Goal: Task Accomplishment & Management: Use online tool/utility

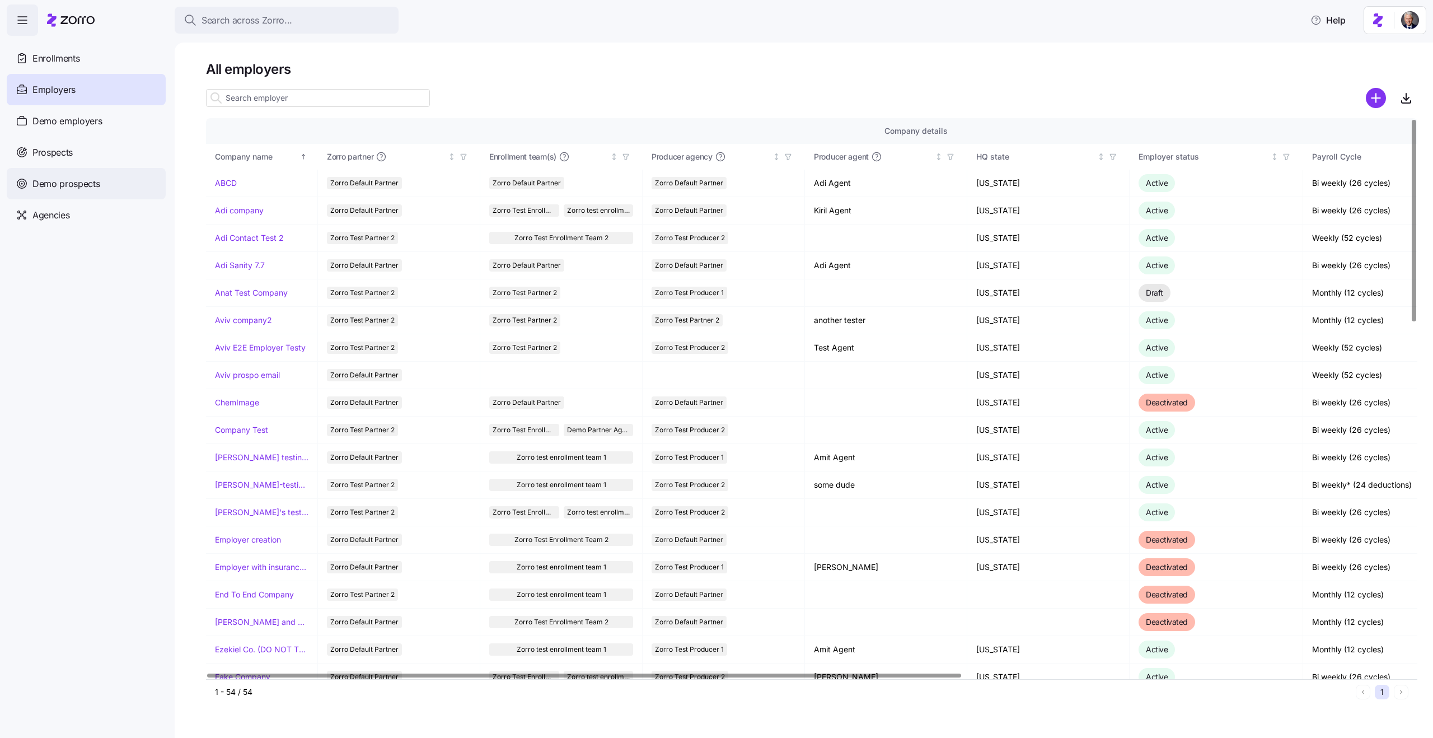
click at [87, 193] on div "Demo prospects" at bounding box center [86, 183] width 159 height 31
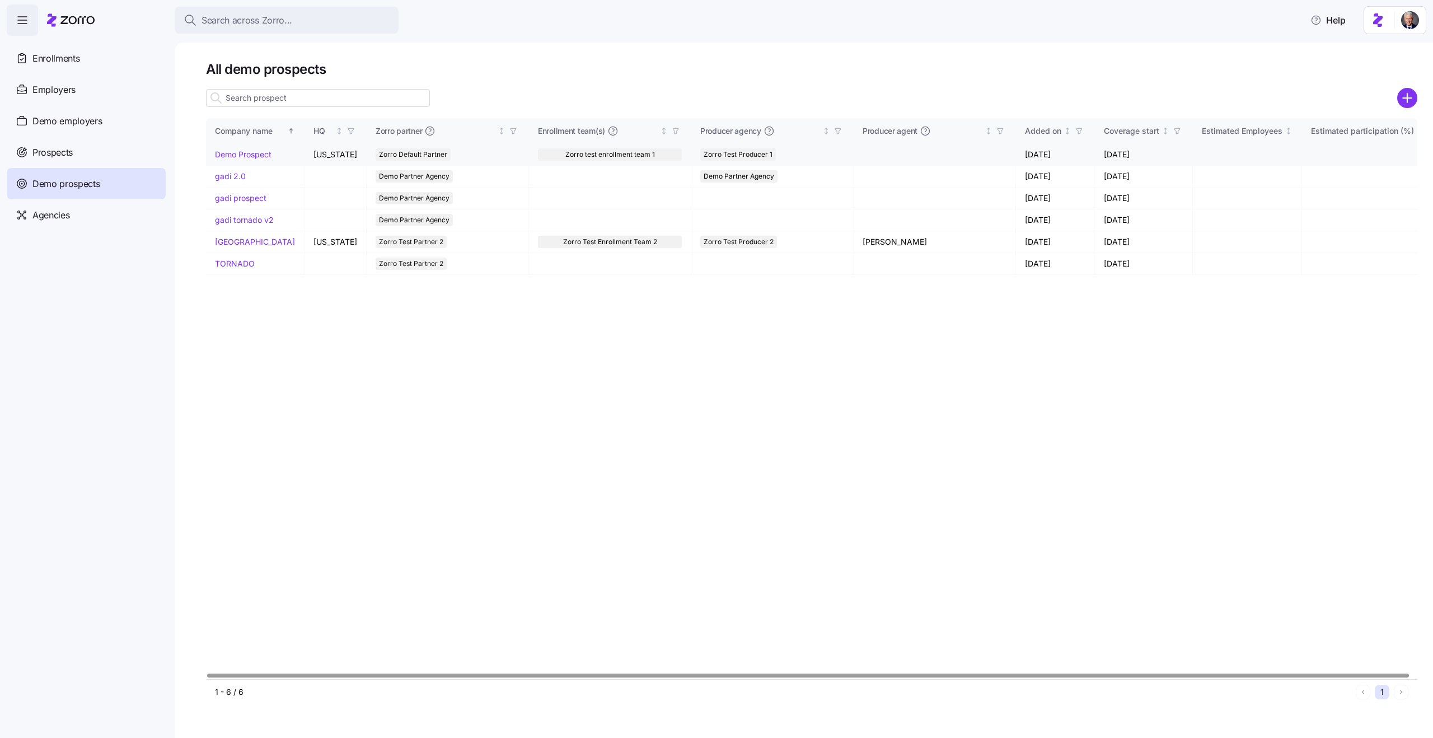
click at [233, 156] on link "Demo Prospect" at bounding box center [243, 154] width 57 height 10
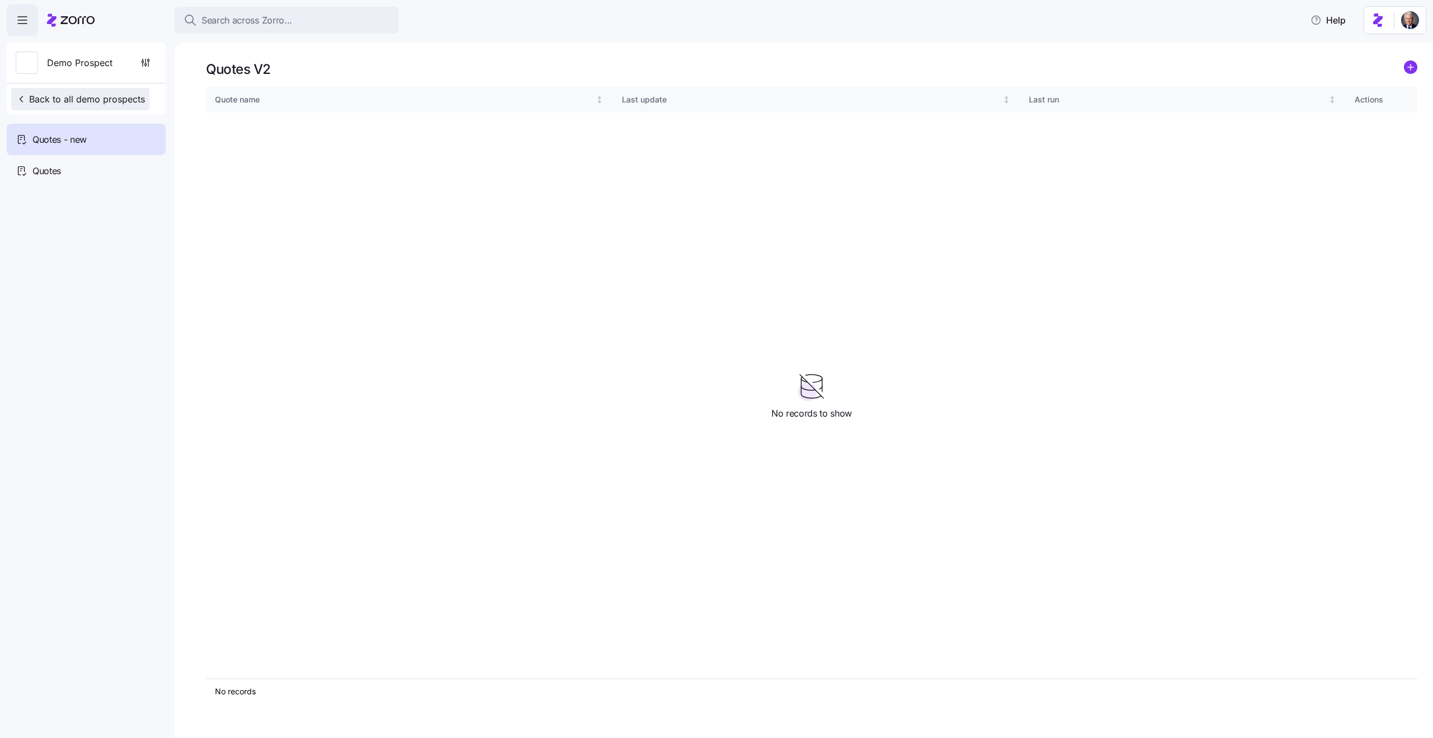
click at [57, 90] on button "Back to all demo prospects" at bounding box center [80, 99] width 138 height 22
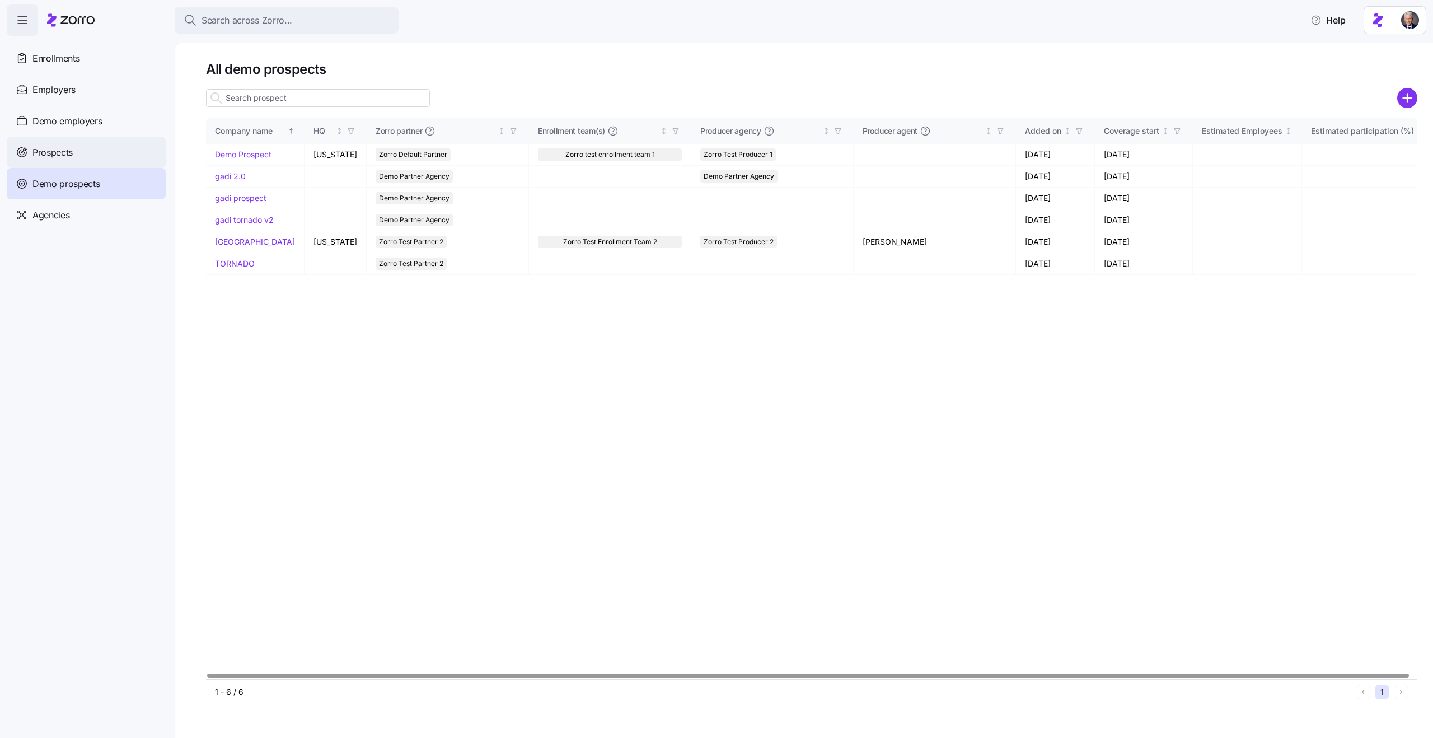
click at [100, 164] on div "Prospects" at bounding box center [86, 152] width 159 height 31
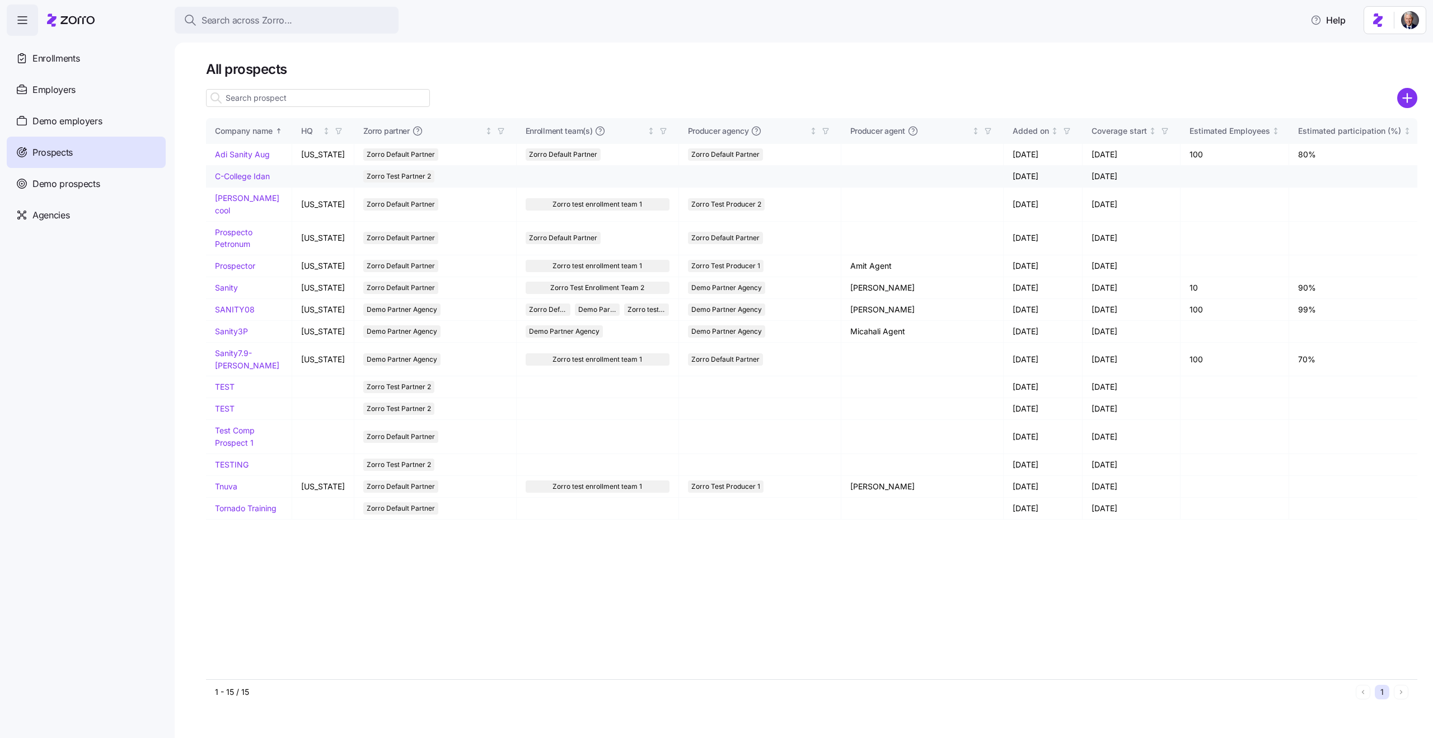
click at [246, 173] on link "C-College Idan" at bounding box center [242, 176] width 55 height 10
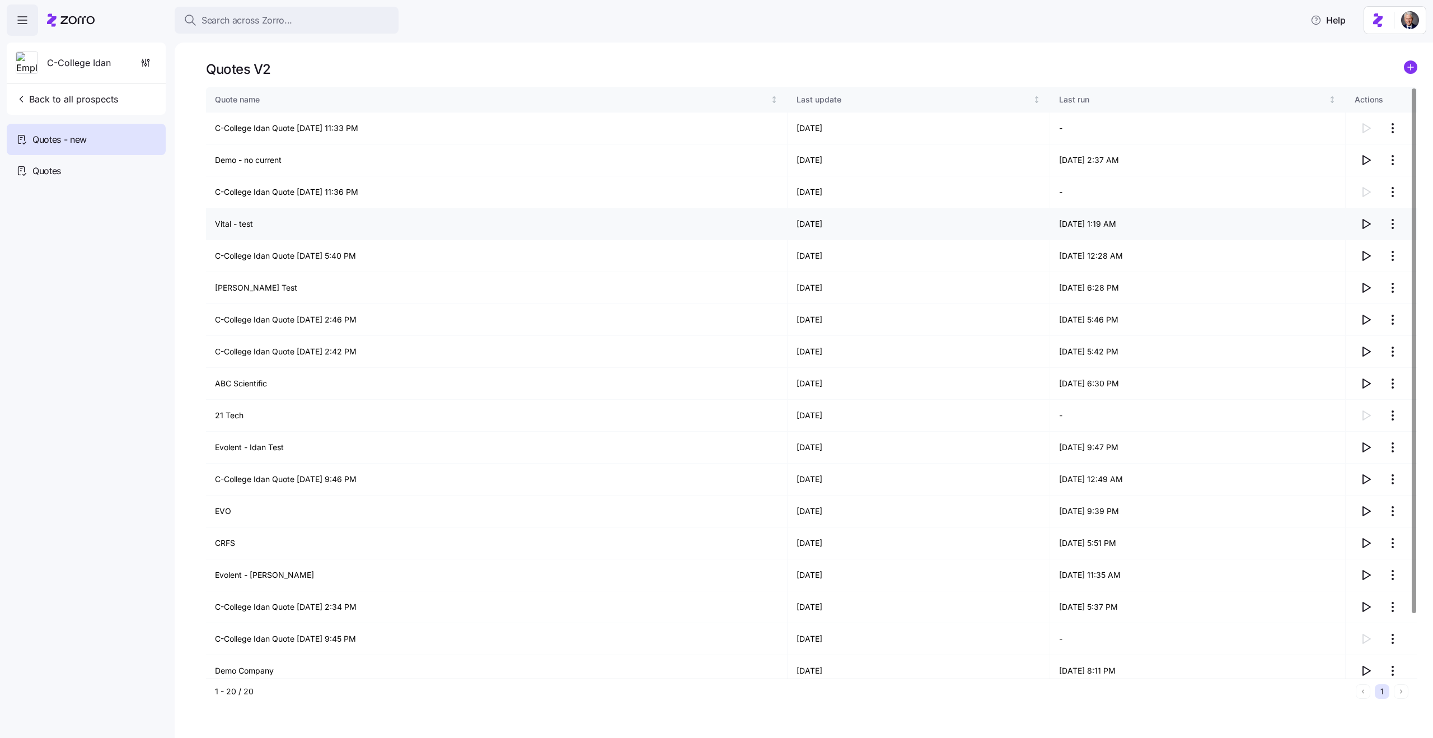
click at [1369, 223] on icon "button" at bounding box center [1366, 223] width 7 height 9
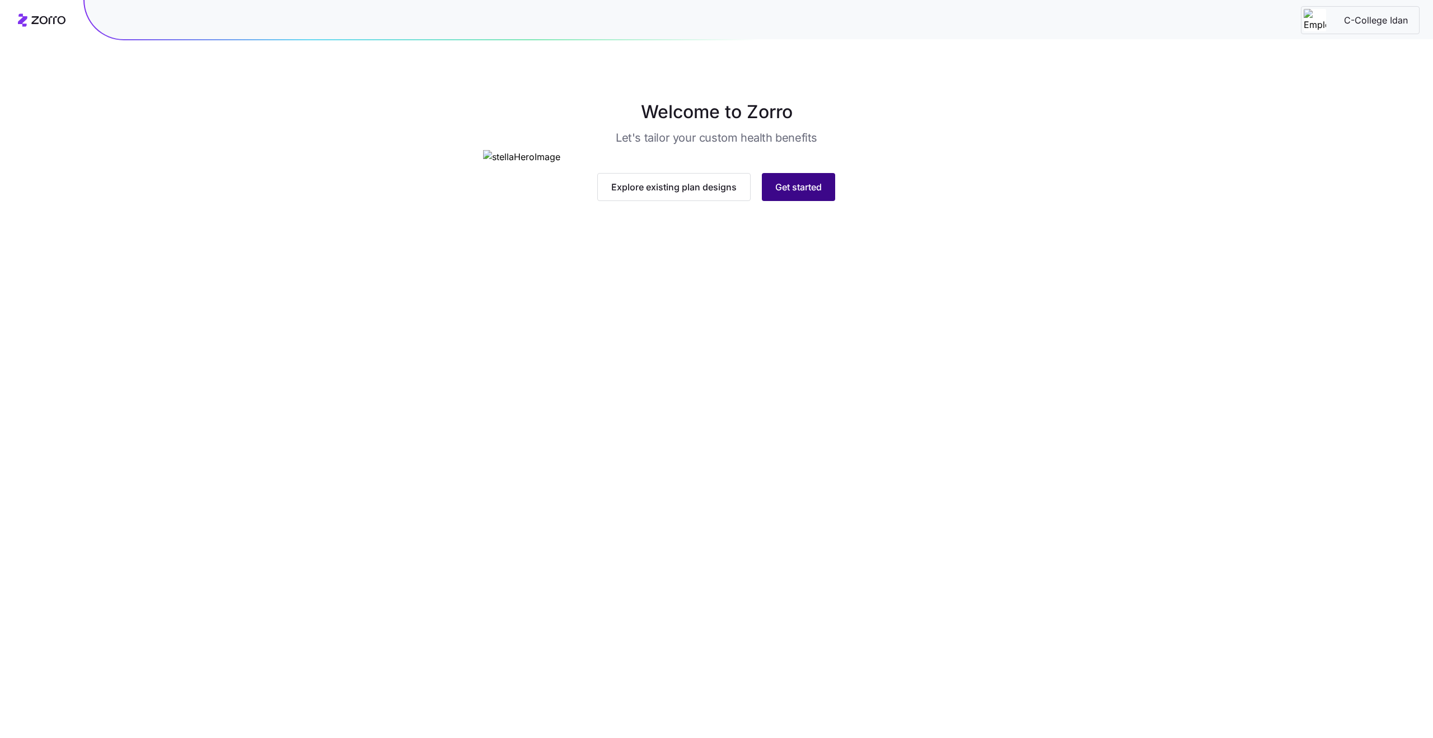
click at [790, 194] on span "Get started" at bounding box center [798, 186] width 46 height 13
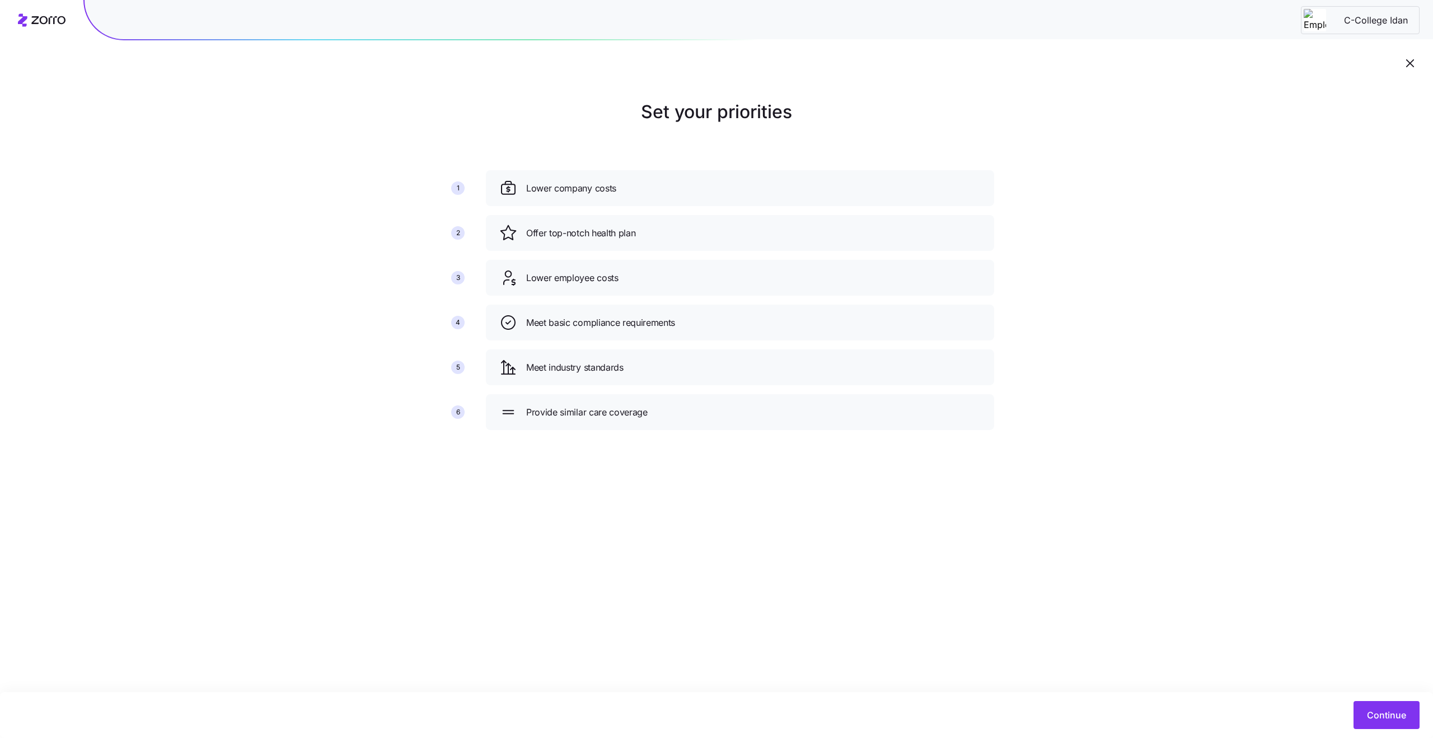
click at [1322, 13] on img at bounding box center [1315, 20] width 22 height 22
click at [1376, 714] on span "Continue" at bounding box center [1386, 714] width 39 height 13
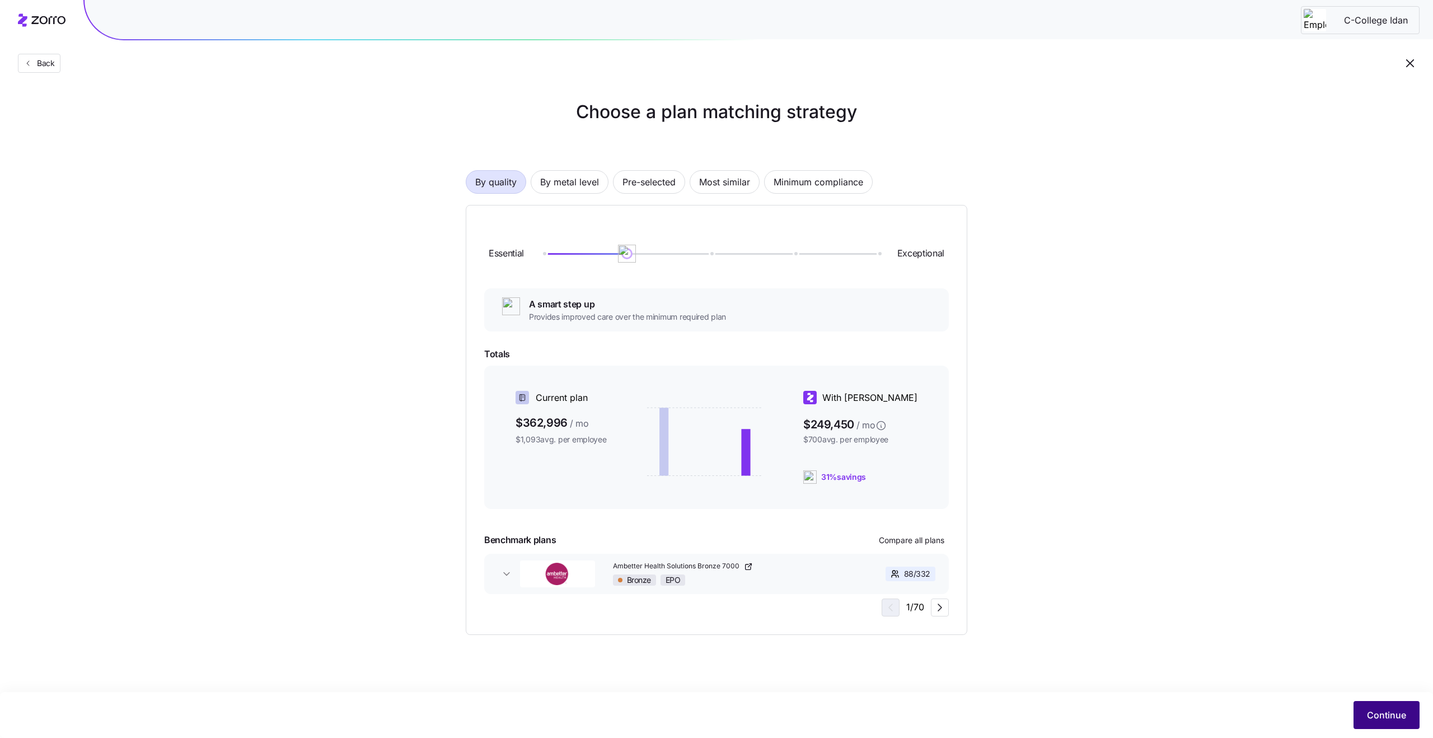
click at [1398, 714] on span "Continue" at bounding box center [1386, 714] width 39 height 13
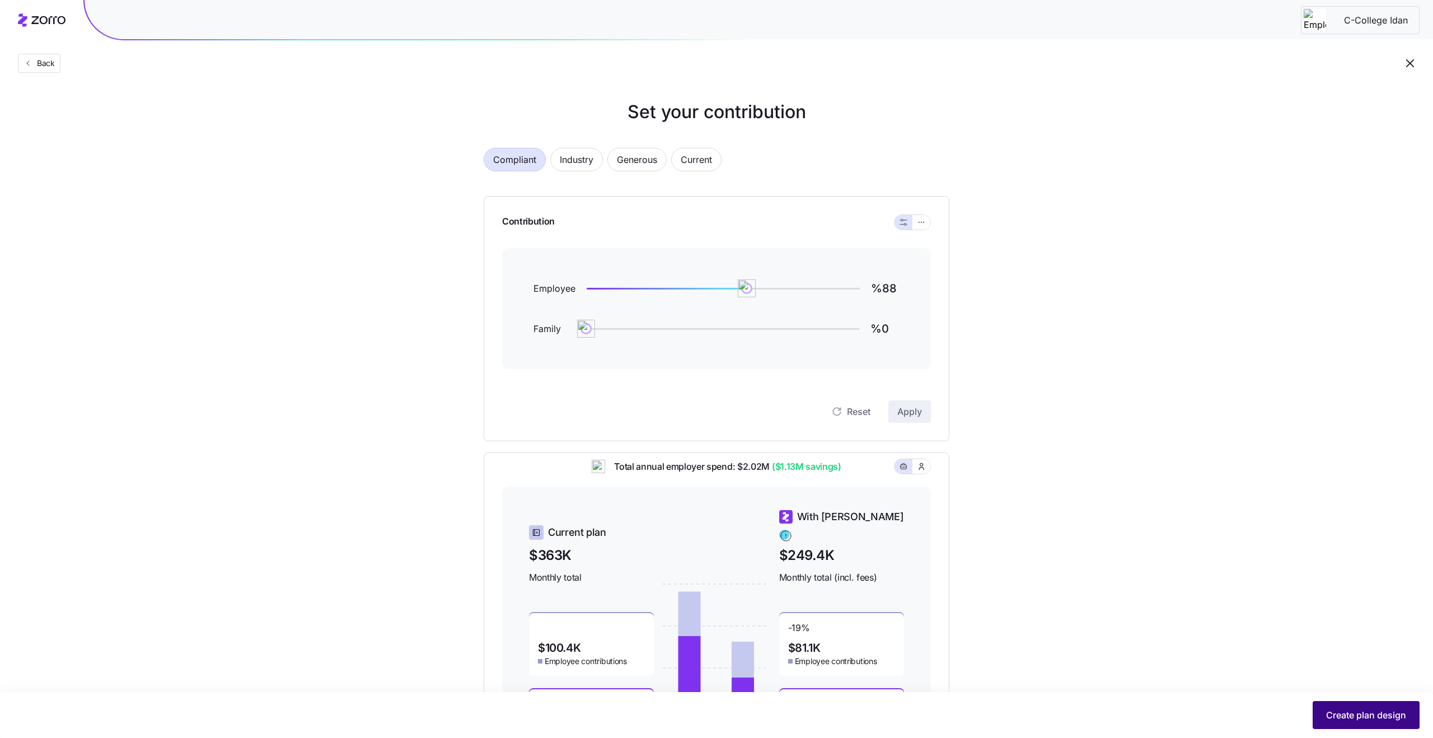
click at [1349, 712] on span "Create plan design" at bounding box center [1366, 714] width 80 height 13
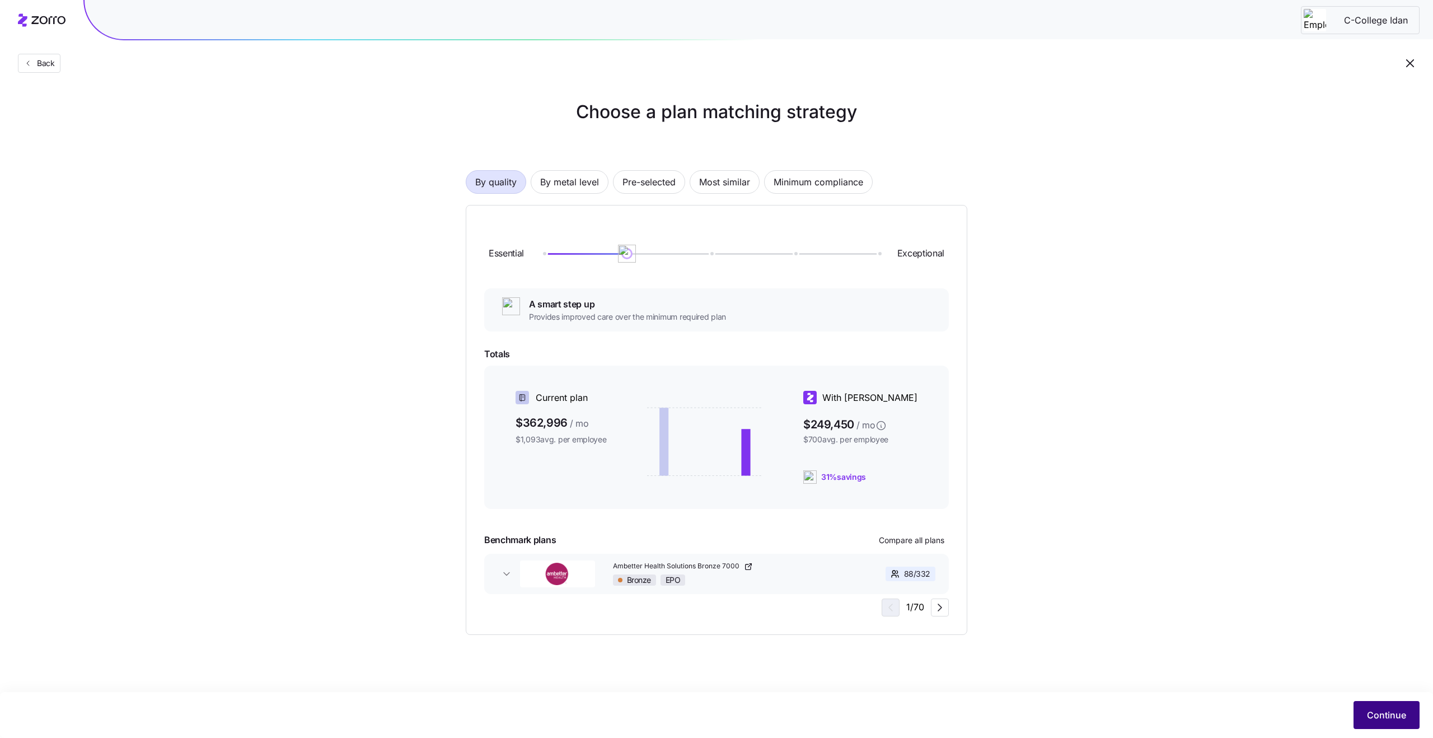
click at [1381, 712] on span "Continue" at bounding box center [1386, 714] width 39 height 13
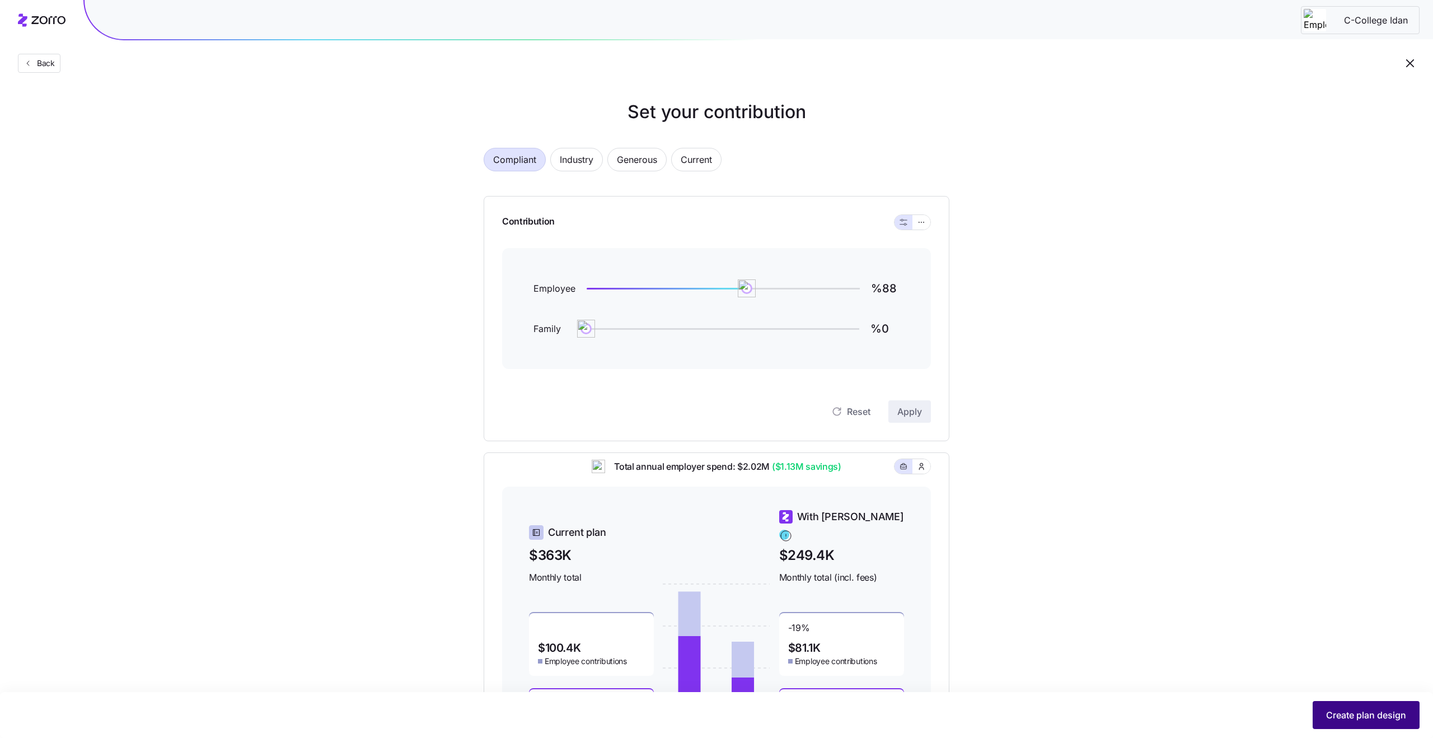
click at [1367, 715] on span "Create plan design" at bounding box center [1366, 714] width 80 height 13
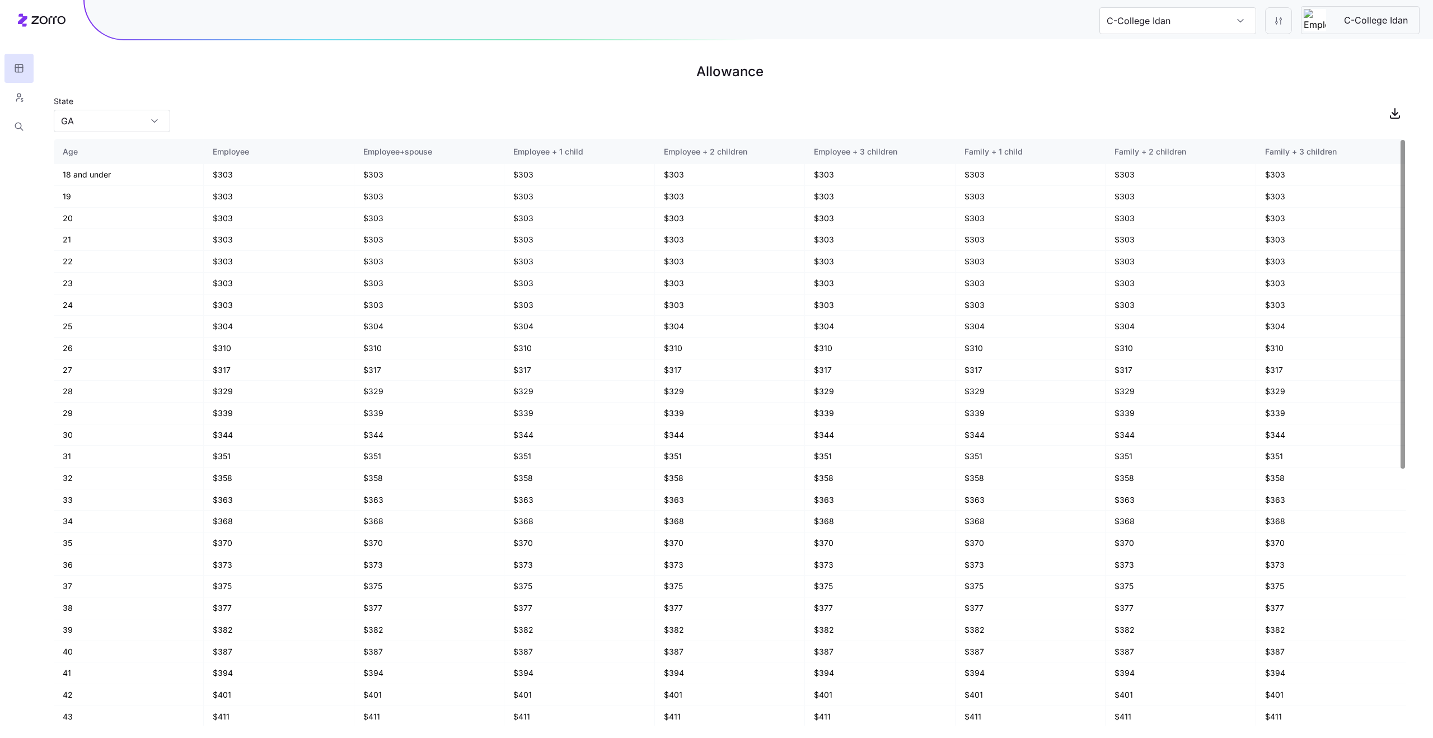
click at [1147, 101] on div "State [US_STATE]" at bounding box center [730, 113] width 1352 height 38
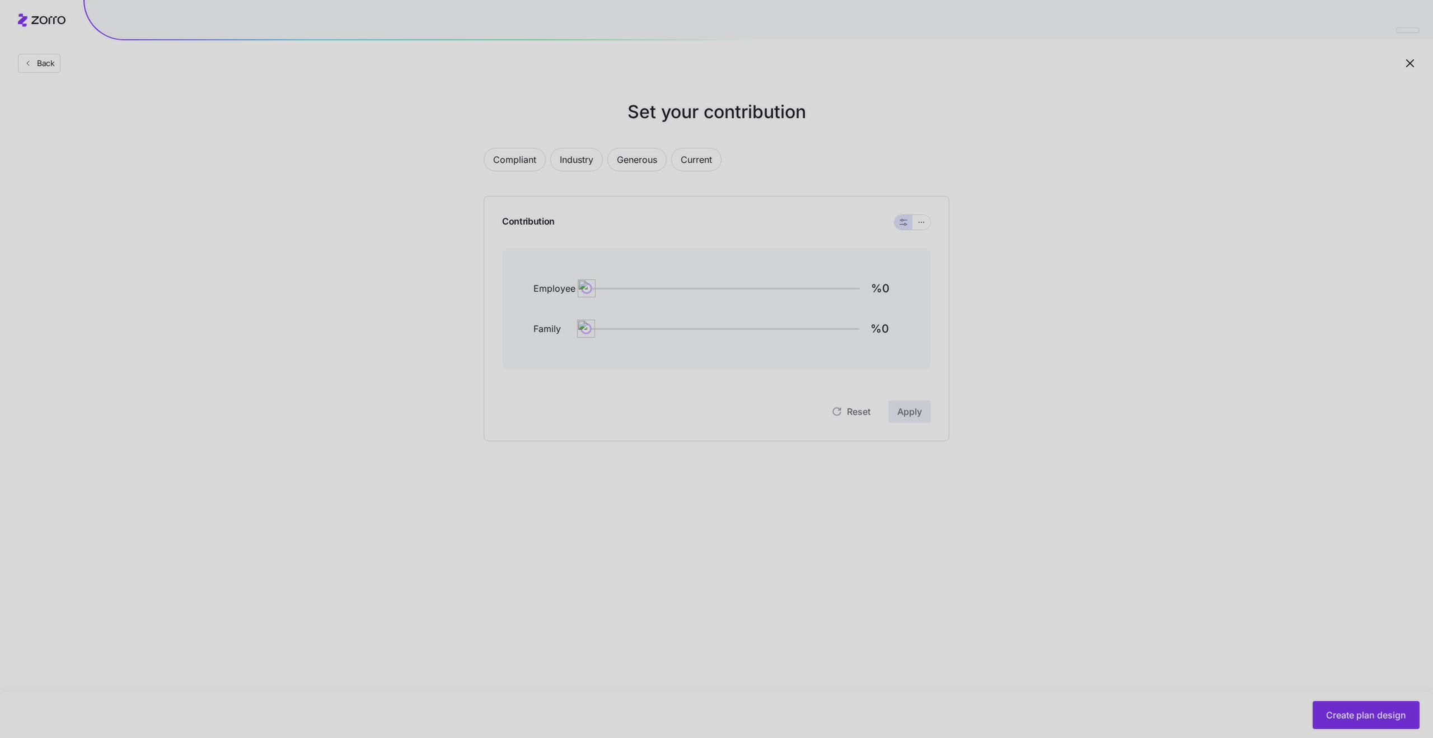
type input "%88"
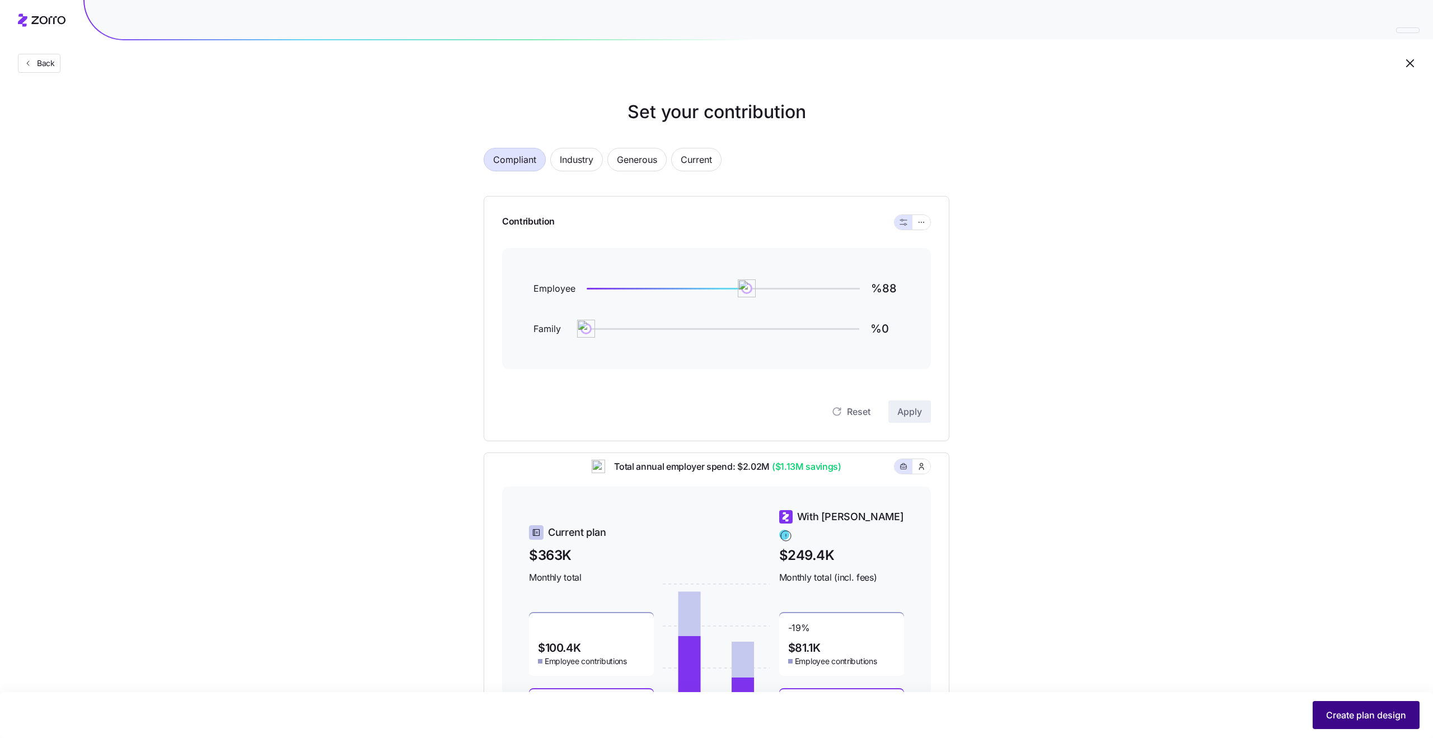
click at [1371, 710] on span "Create plan design" at bounding box center [1366, 714] width 80 height 13
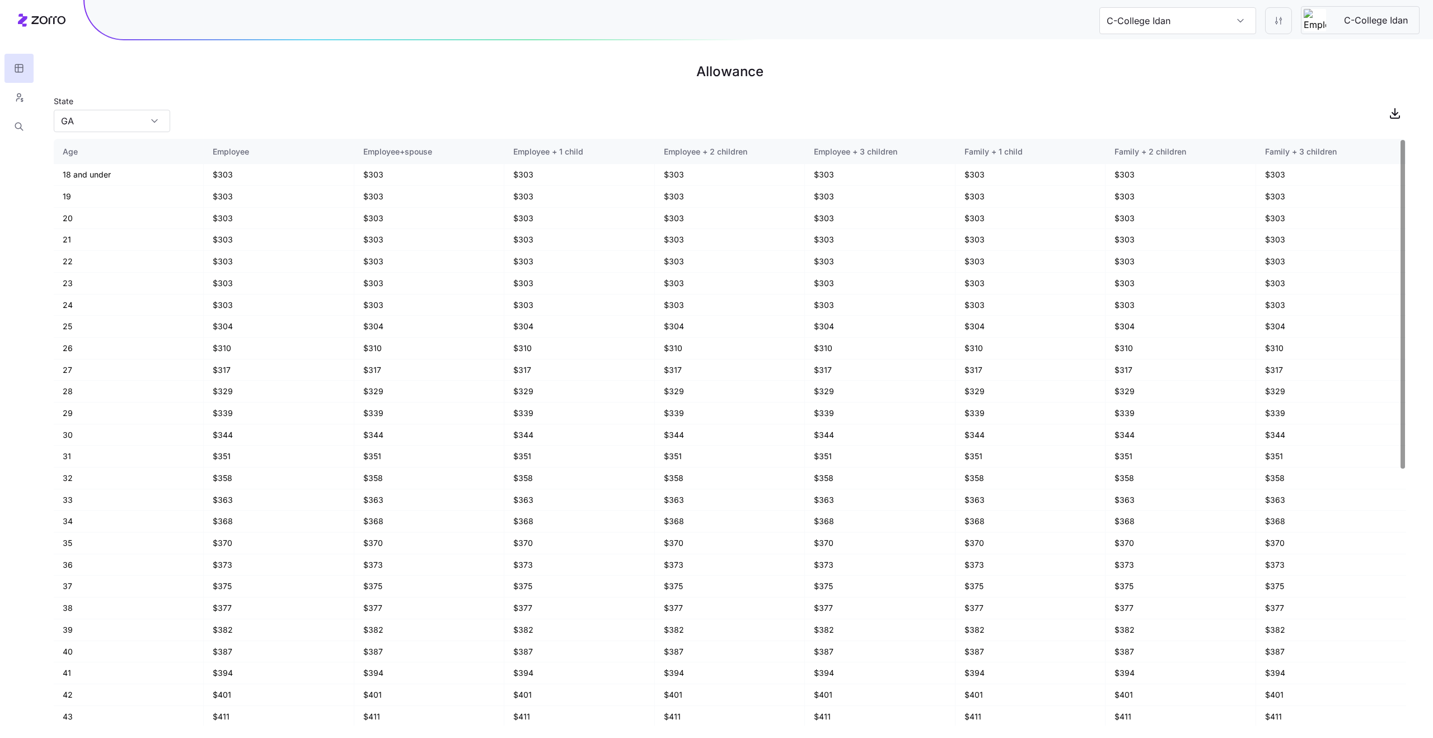
click at [956, 131] on div "State [US_STATE]" at bounding box center [730, 113] width 1352 height 38
click at [724, 74] on h1 "Allowance" at bounding box center [730, 71] width 1352 height 27
click at [742, 73] on h1 "Allowance" at bounding box center [730, 71] width 1352 height 27
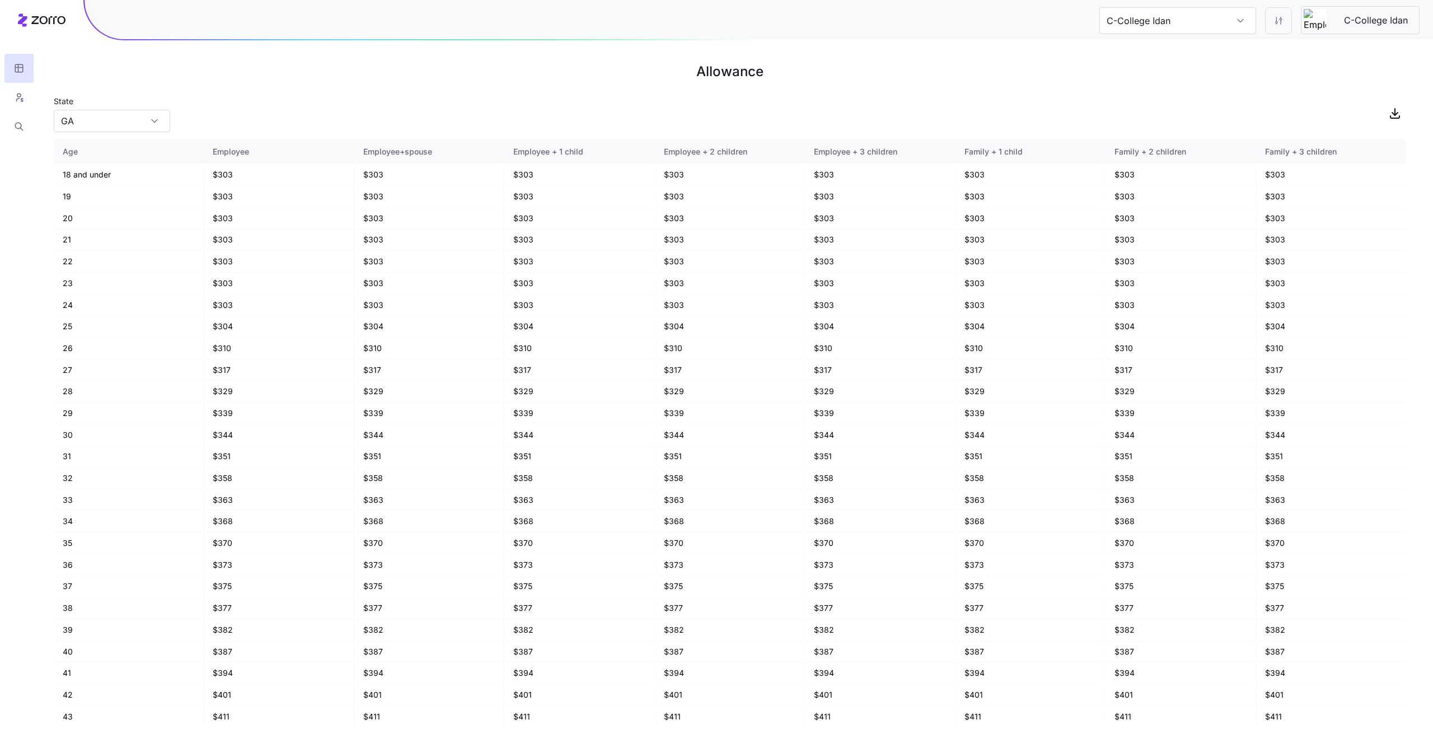
click at [710, 64] on h1 "Allowance" at bounding box center [730, 71] width 1352 height 27
click at [722, 66] on h1 "Allowance" at bounding box center [730, 71] width 1352 height 27
click at [726, 66] on h1 "Allowance" at bounding box center [730, 71] width 1352 height 27
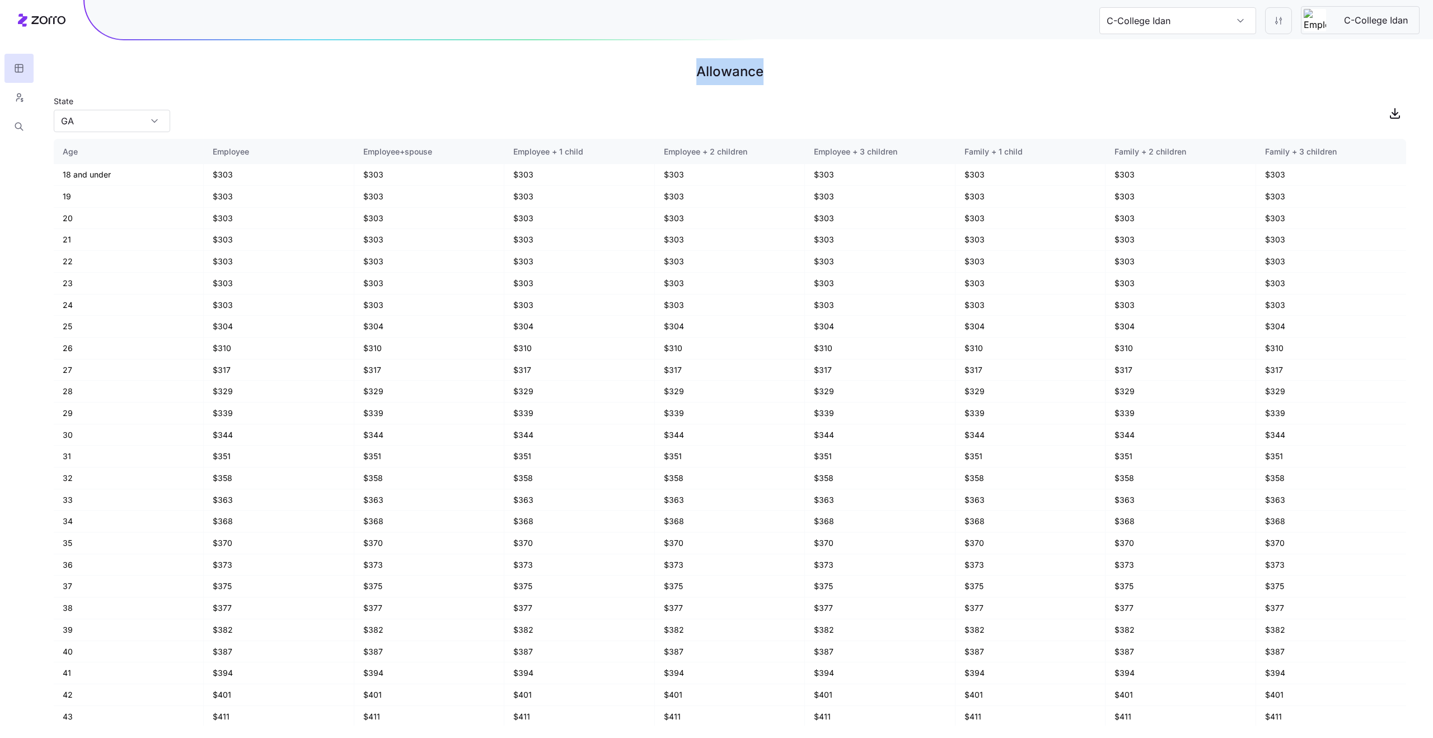
click at [726, 66] on h1 "Allowance" at bounding box center [730, 71] width 1352 height 27
click at [725, 79] on h1 "Allowance" at bounding box center [730, 71] width 1352 height 27
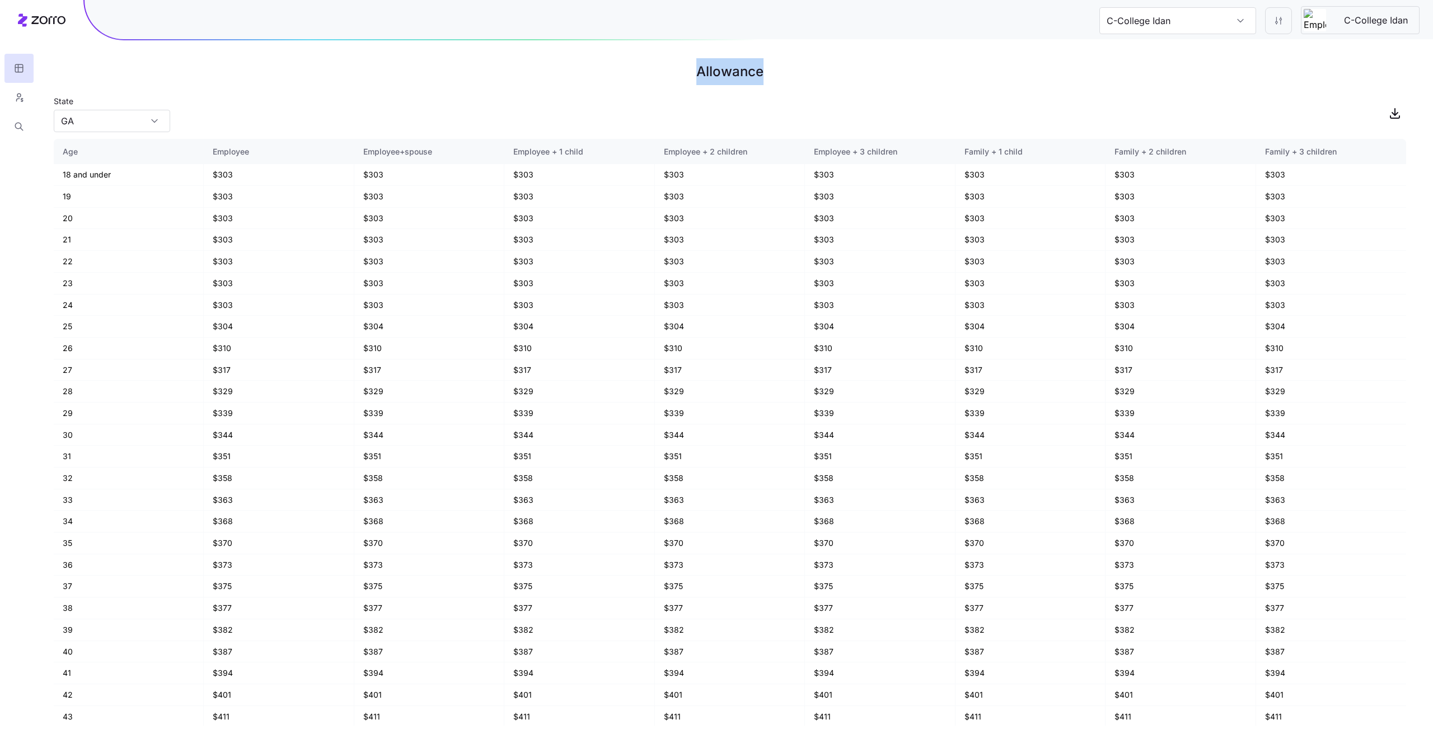
click at [737, 78] on h1 "Allowance" at bounding box center [730, 71] width 1352 height 27
click at [735, 74] on h1 "Allowance" at bounding box center [730, 71] width 1352 height 27
click at [861, 86] on main "Allowance State GA Age Employee Employee+spouse Employee + 1 child Employee + 2…" at bounding box center [716, 369] width 1433 height 738
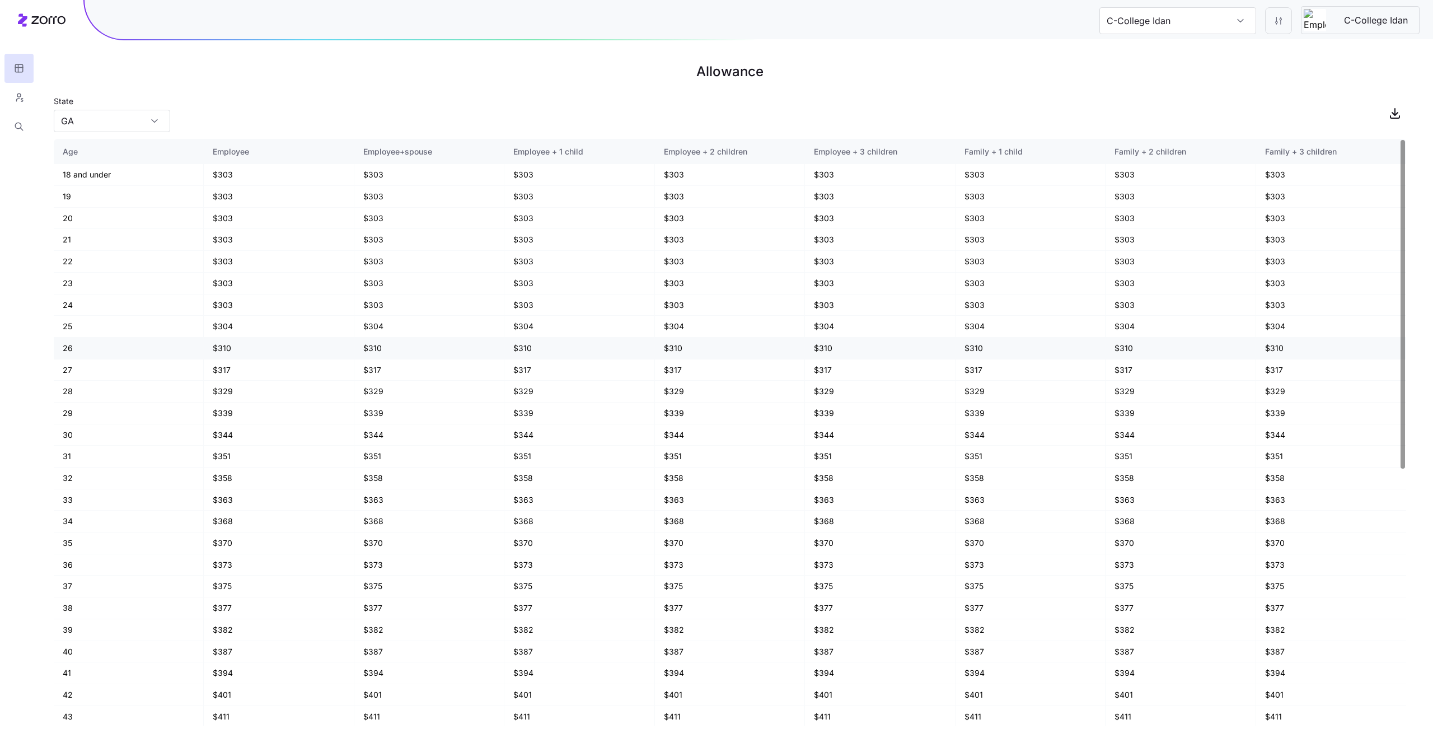
click at [1165, 344] on td "$310" at bounding box center [1180, 349] width 150 height 22
click at [1230, 23] on input "C-College Idan" at bounding box center [1177, 20] width 157 height 27
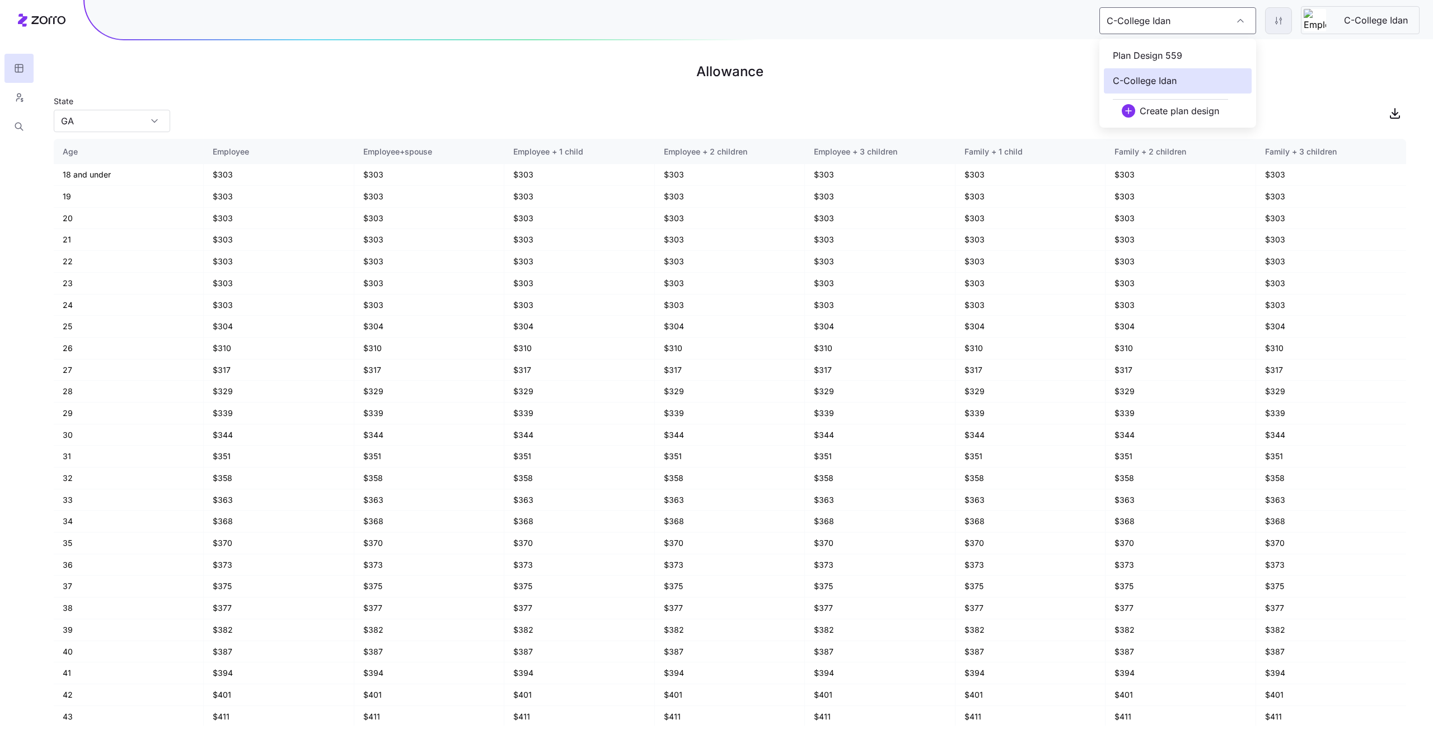
click at [1271, 22] on html "C-College Idan C-College Idan Allowance State GA Age Employee Employee+spouse E…" at bounding box center [716, 369] width 1433 height 738
click at [1338, 69] on html "C-College Idan C-College Idan Allowance State GA Age Employee Employee+spouse E…" at bounding box center [716, 369] width 1433 height 738
click at [1236, 21] on input "C-College Idan" at bounding box center [1177, 20] width 157 height 27
click at [1234, 20] on div "C-College Idan" at bounding box center [1177, 20] width 157 height 27
click at [1277, 25] on html "C-College Idan C-College Idan Allowance State GA Age Employee Employee+spouse E…" at bounding box center [716, 369] width 1433 height 738
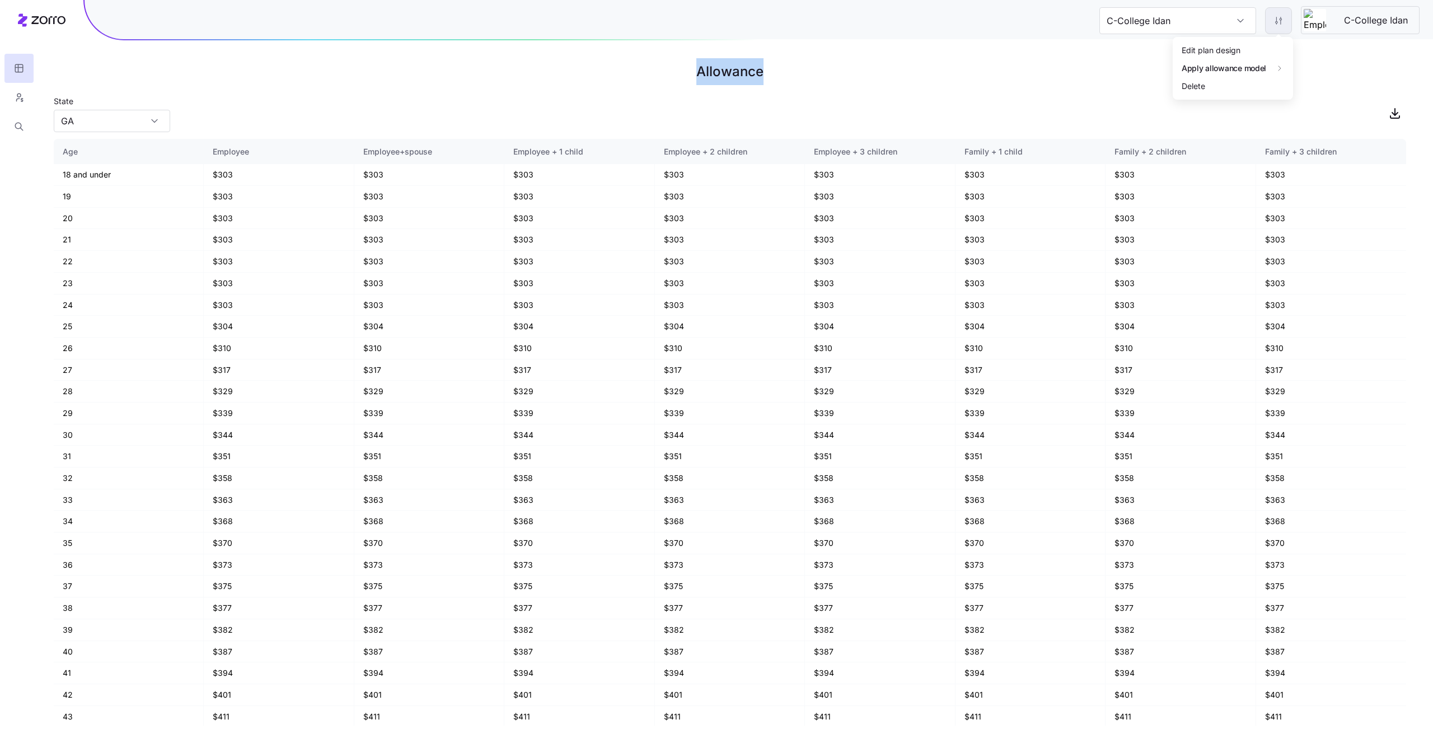
click at [1277, 25] on html "C-College Idan C-College Idan Allowance State GA Age Employee Employee+spouse E…" at bounding box center [716, 369] width 1433 height 738
click at [1245, 24] on input "C-College Idan" at bounding box center [1177, 20] width 157 height 27
click at [1275, 26] on html "C-College Idan C-College Idan Allowance State GA Age Employee Employee+spouse E…" at bounding box center [716, 369] width 1433 height 738
click at [1249, 26] on html "C-College Idan C-College Idan Allowance State GA Age Employee Employee+spouse E…" at bounding box center [716, 369] width 1433 height 738
click at [1237, 24] on input "C-College Idan" at bounding box center [1177, 20] width 157 height 27
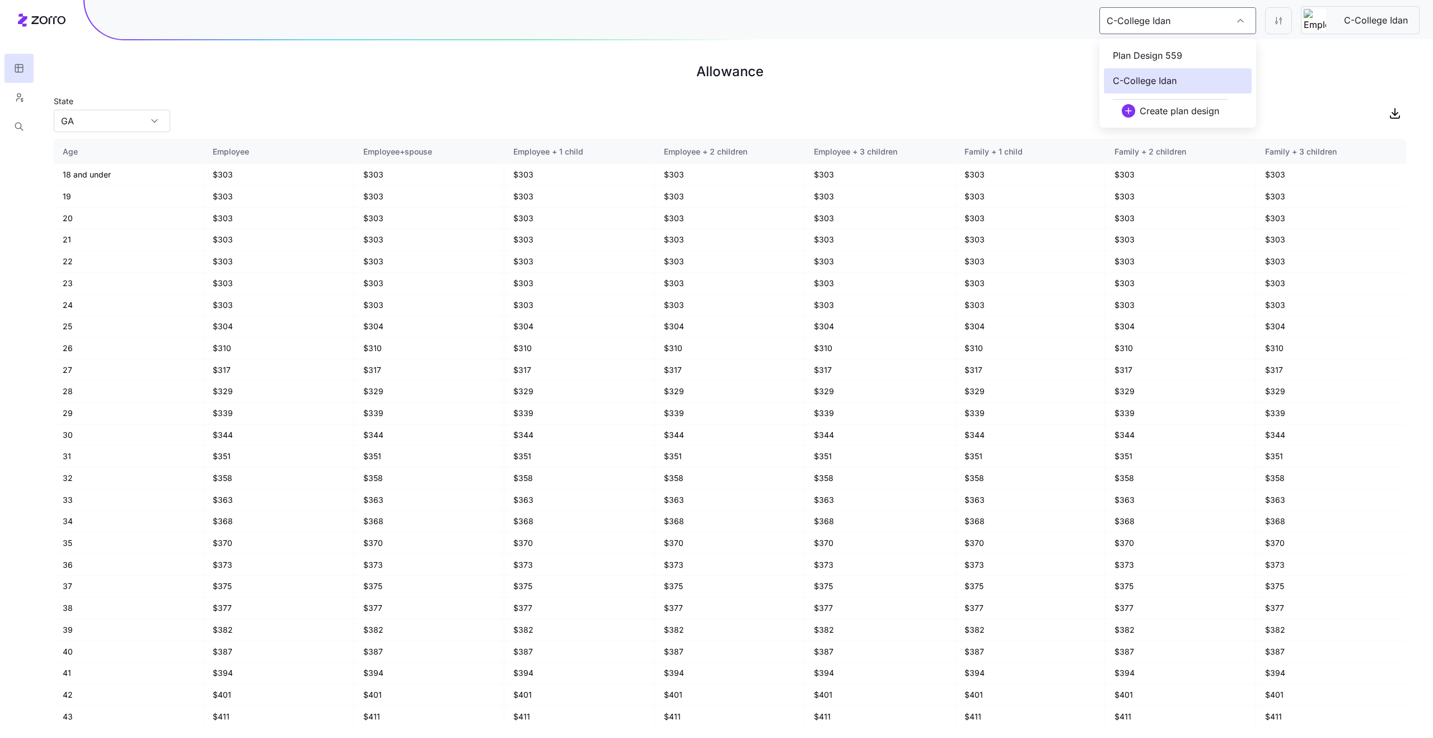
click at [1175, 63] on div "Plan Design 559" at bounding box center [1178, 55] width 148 height 25
click at [1156, 24] on input "Plan Design 319" at bounding box center [1177, 20] width 157 height 27
click at [1172, 88] on div "C-College Idan" at bounding box center [1178, 80] width 148 height 25
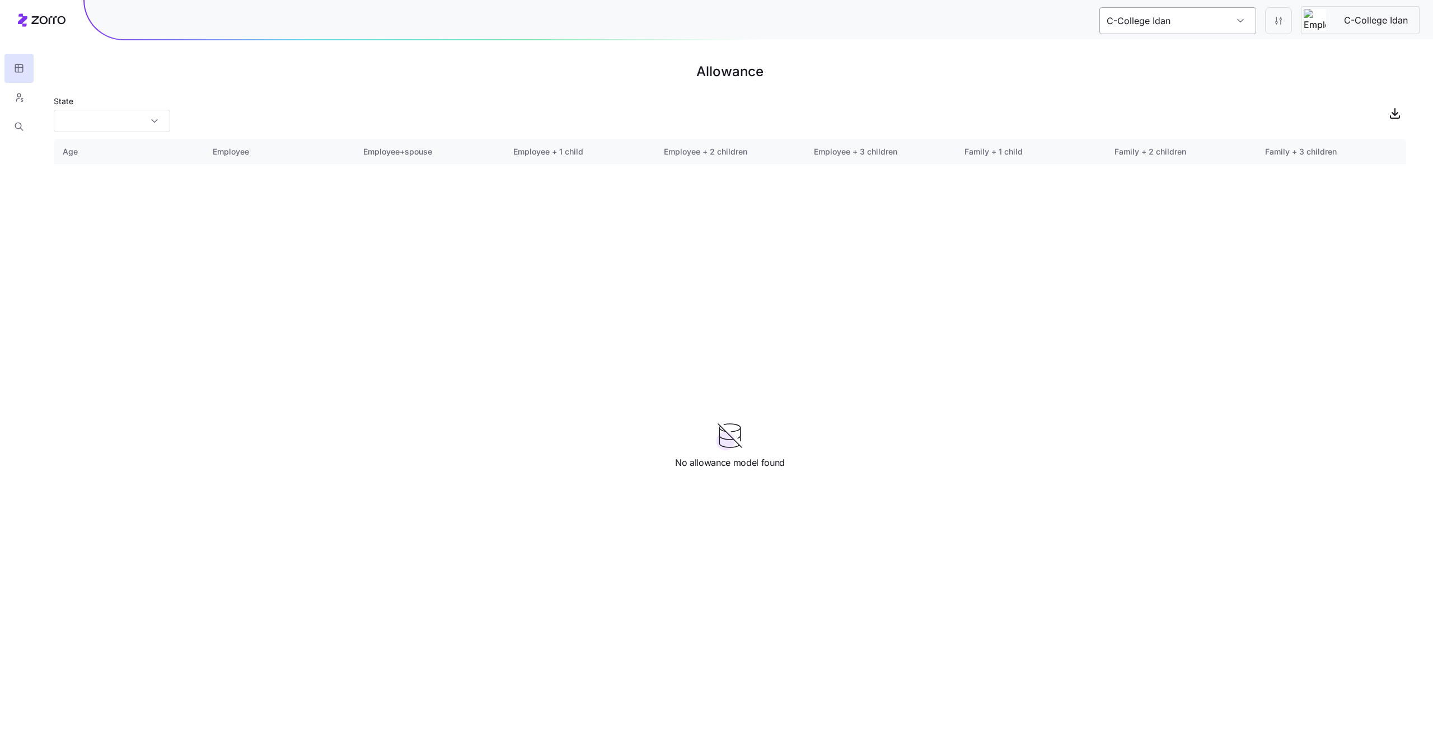
click at [1163, 13] on input "C-College Idan" at bounding box center [1177, 20] width 157 height 27
click at [1179, 51] on span "Plan Design 367" at bounding box center [1147, 56] width 69 height 14
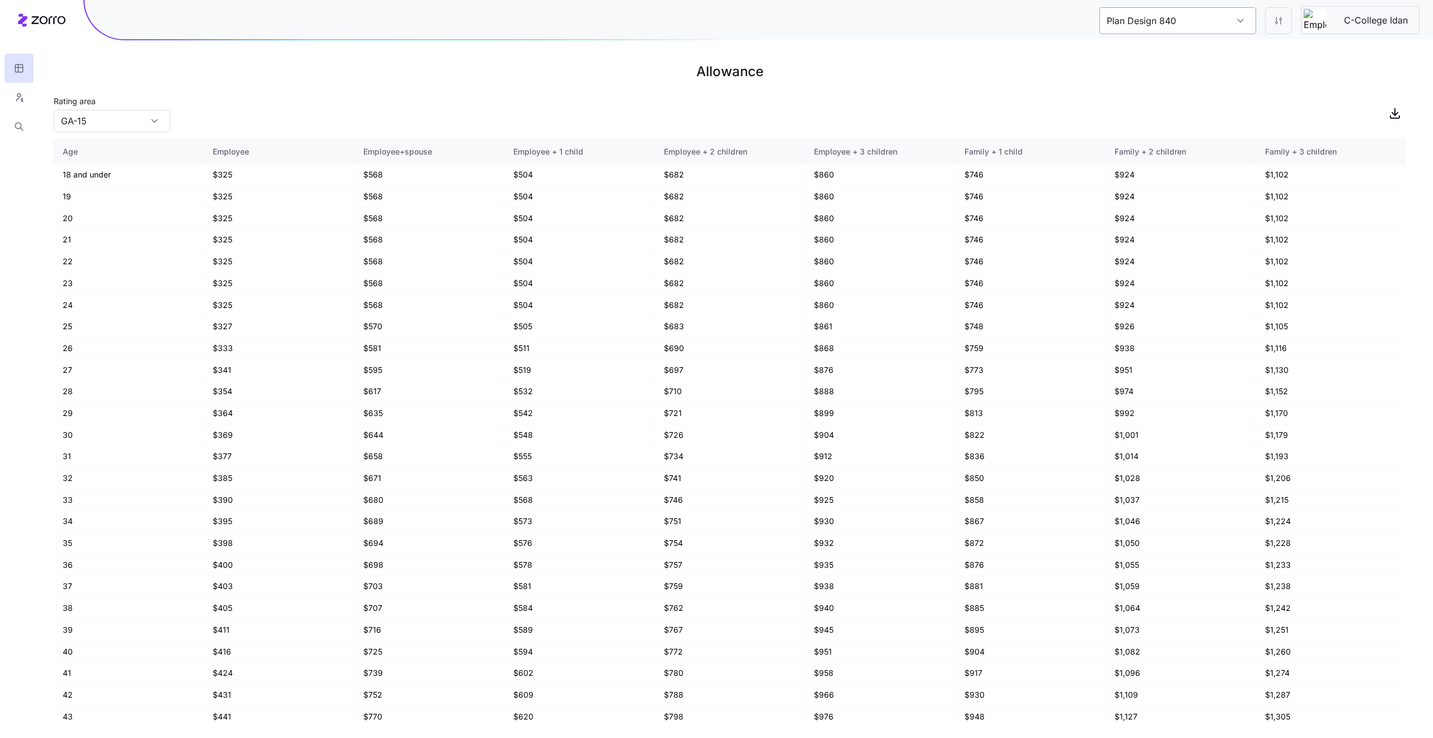
click at [1188, 26] on input "Plan Design 840" at bounding box center [1177, 20] width 157 height 27
click at [1156, 110] on span "Create plan design" at bounding box center [1179, 110] width 79 height 13
click at [1411, 32] on icon "button" at bounding box center [1411, 30] width 9 height 9
click at [1239, 23] on input "Plan Design 420" at bounding box center [1177, 20] width 157 height 27
click at [1128, 111] on span "button" at bounding box center [1128, 110] width 13 height 13
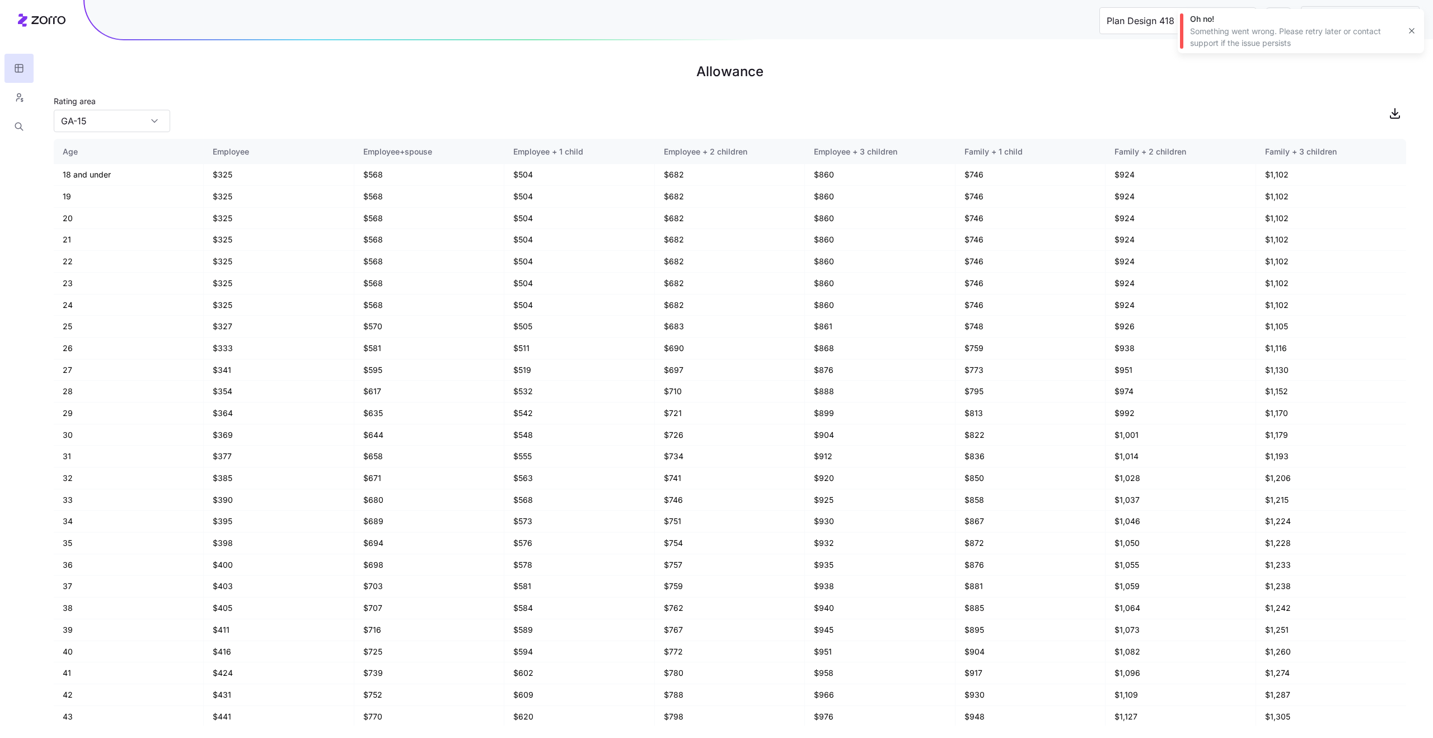
click at [1408, 30] on icon "button" at bounding box center [1411, 30] width 9 height 9
click at [1280, 22] on html "Plan Design 418 C-College Idan Allowance Rating area GA-15 Age Employee Employe…" at bounding box center [716, 369] width 1433 height 738
click at [1364, 22] on span "C-College Idan" at bounding box center [1376, 20] width 82 height 14
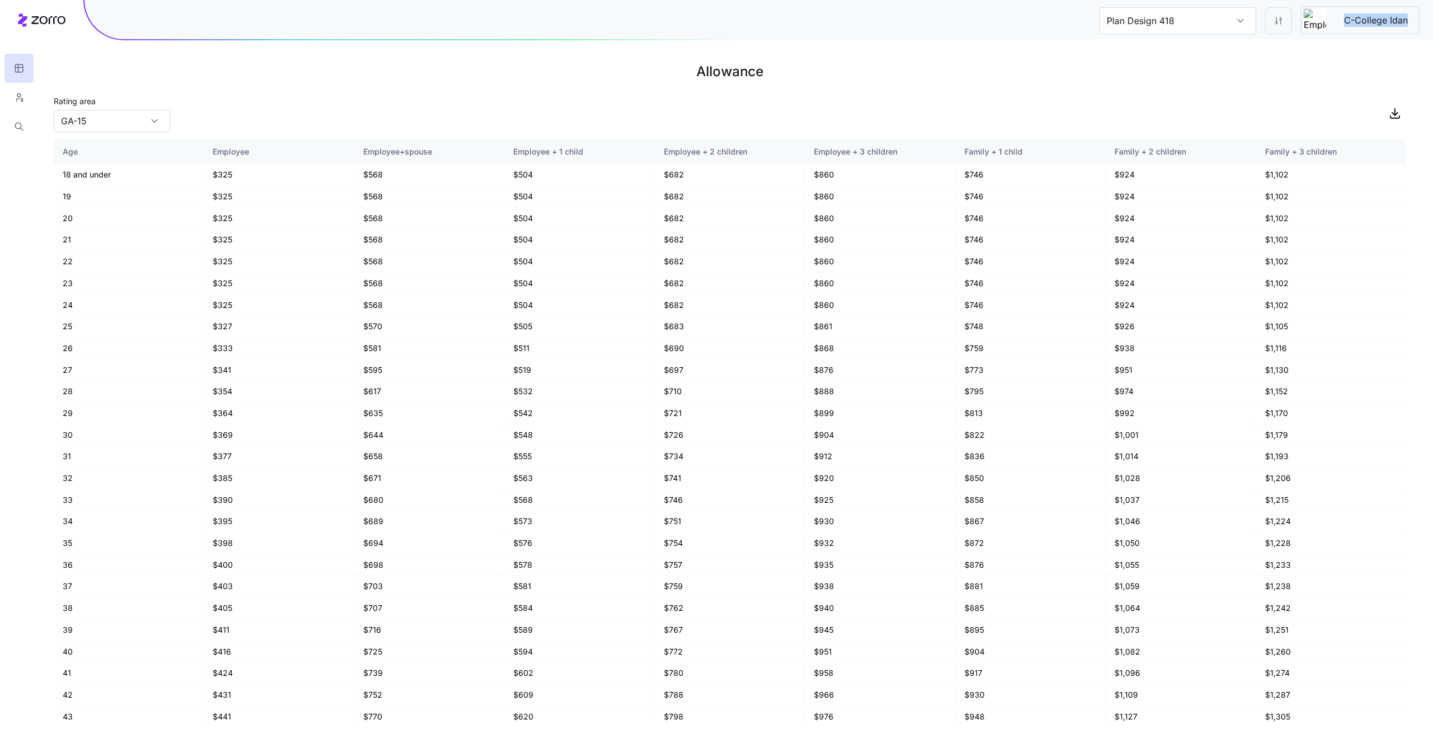
click at [1364, 22] on span "C-College Idan" at bounding box center [1376, 20] width 82 height 14
click at [1379, 23] on span "C-College Idan" at bounding box center [1376, 20] width 82 height 14
click at [1366, 26] on span "C-College Idan" at bounding box center [1376, 20] width 82 height 14
click at [1364, 24] on span "C-College Idan" at bounding box center [1376, 20] width 82 height 14
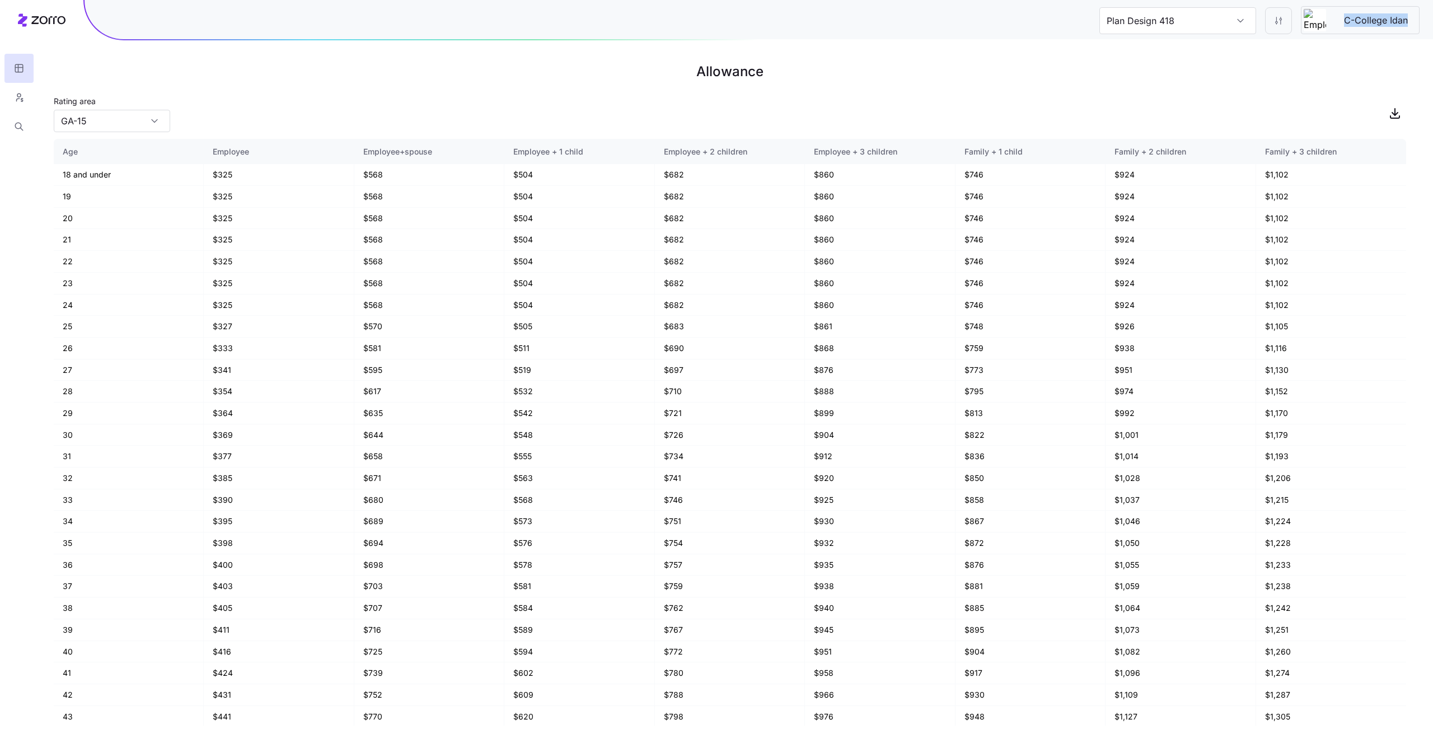
click at [1364, 24] on span "C-College Idan" at bounding box center [1376, 20] width 82 height 14
click at [1215, 30] on input "Plan Design 418" at bounding box center [1177, 20] width 157 height 27
click at [1315, 69] on h1 "Allowance" at bounding box center [730, 71] width 1352 height 27
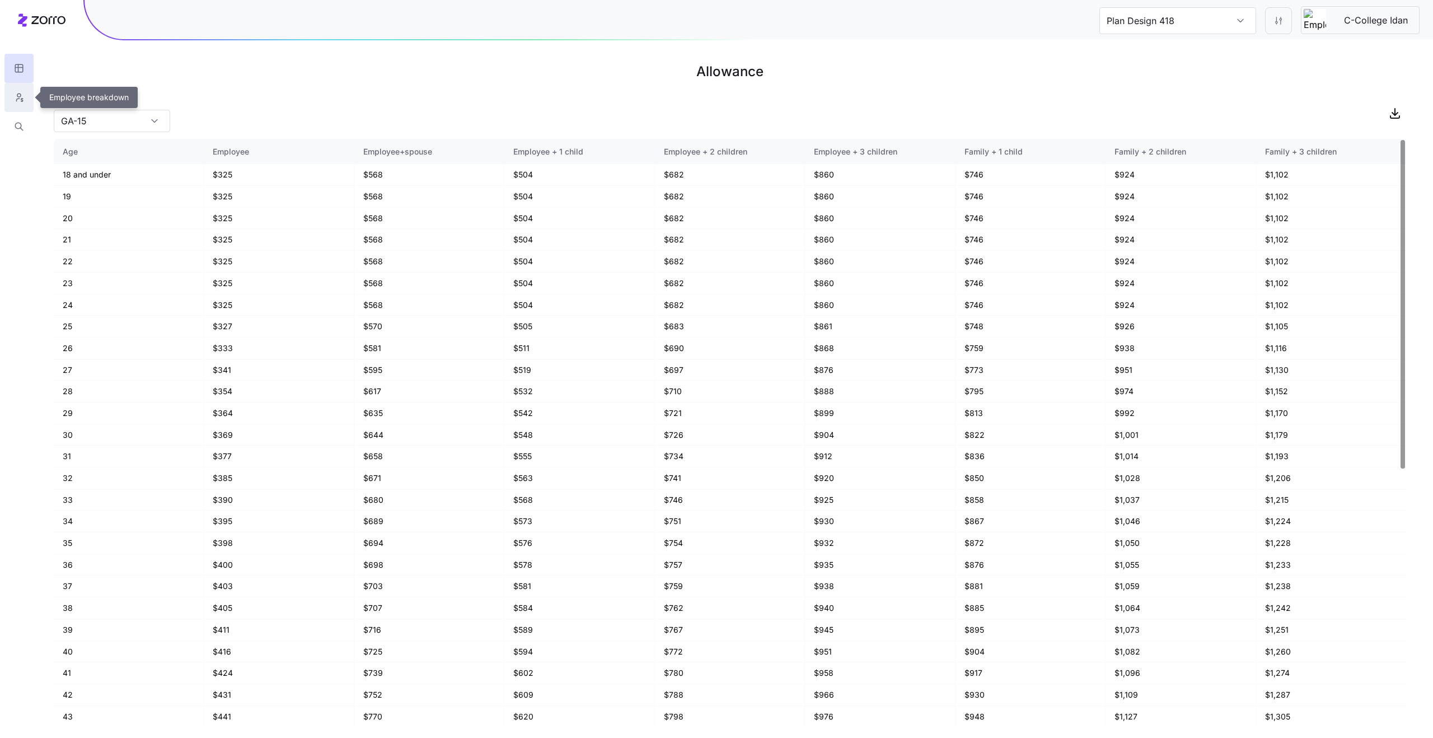
click at [20, 102] on icon "button" at bounding box center [19, 97] width 10 height 11
type input "Plan Design 579"
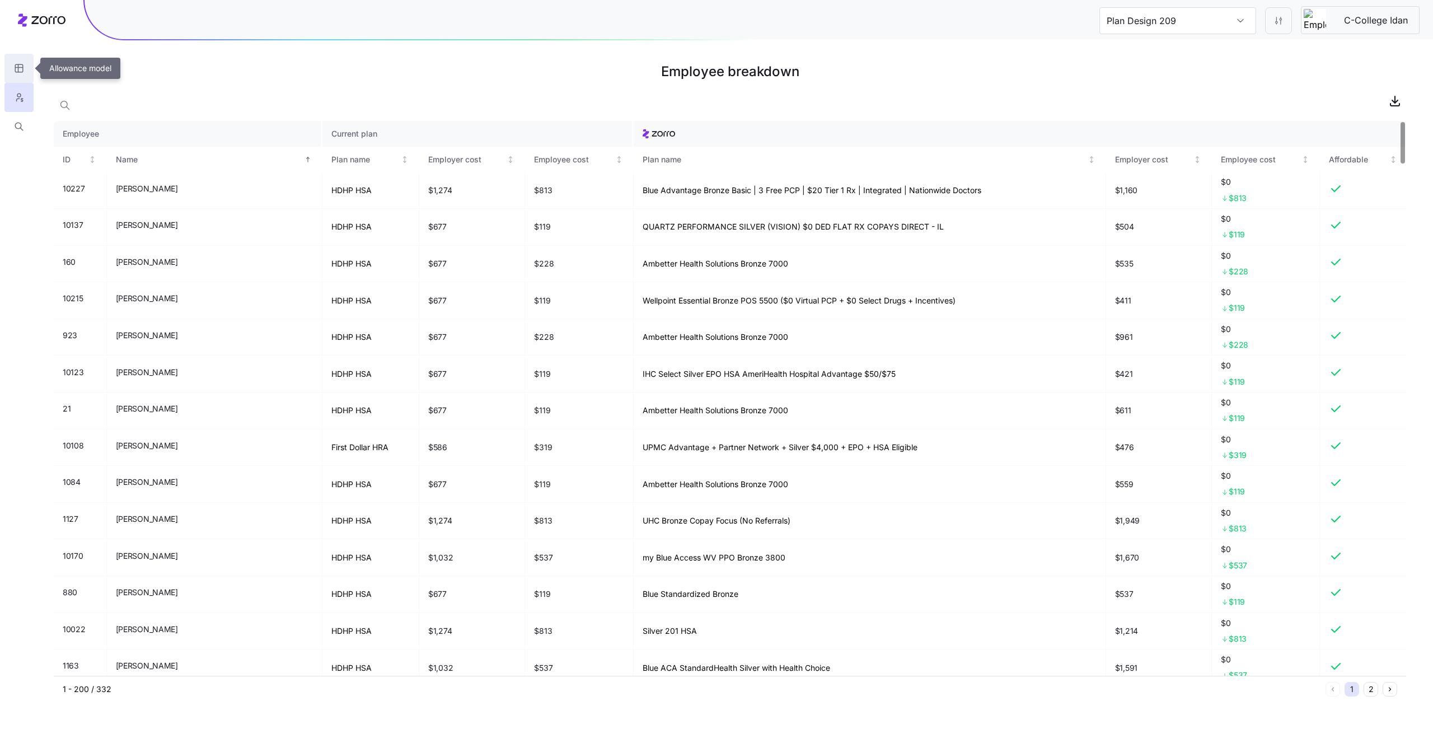
click at [20, 73] on button "button" at bounding box center [18, 68] width 29 height 29
type input "Plan Design 417"
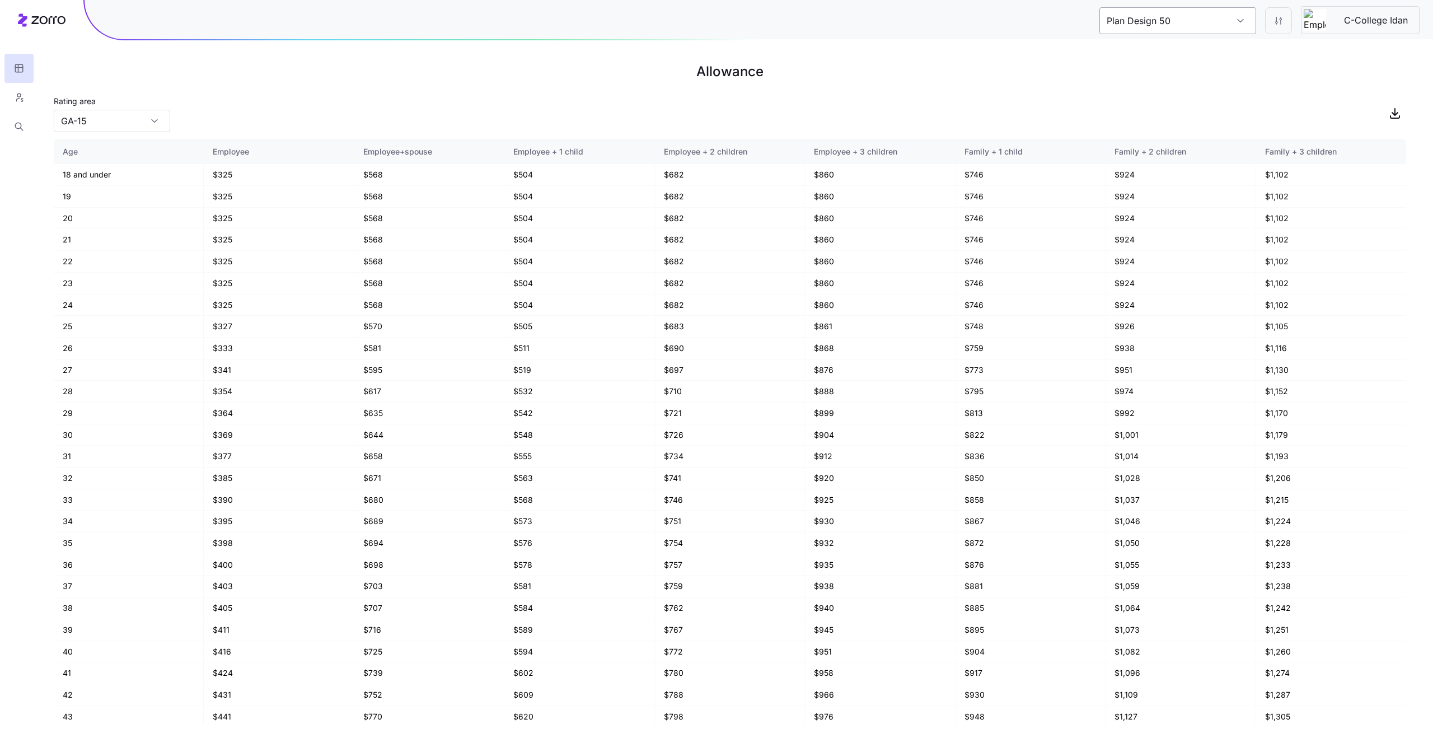
click at [1152, 34] on div "Plan Design 50 C-College Idan" at bounding box center [759, 19] width 1348 height 39
click at [1155, 22] on input "Plan Design 50" at bounding box center [1177, 20] width 157 height 27
click at [1186, 75] on div "C-College Idan" at bounding box center [1178, 80] width 148 height 25
type input "C-College Idan"
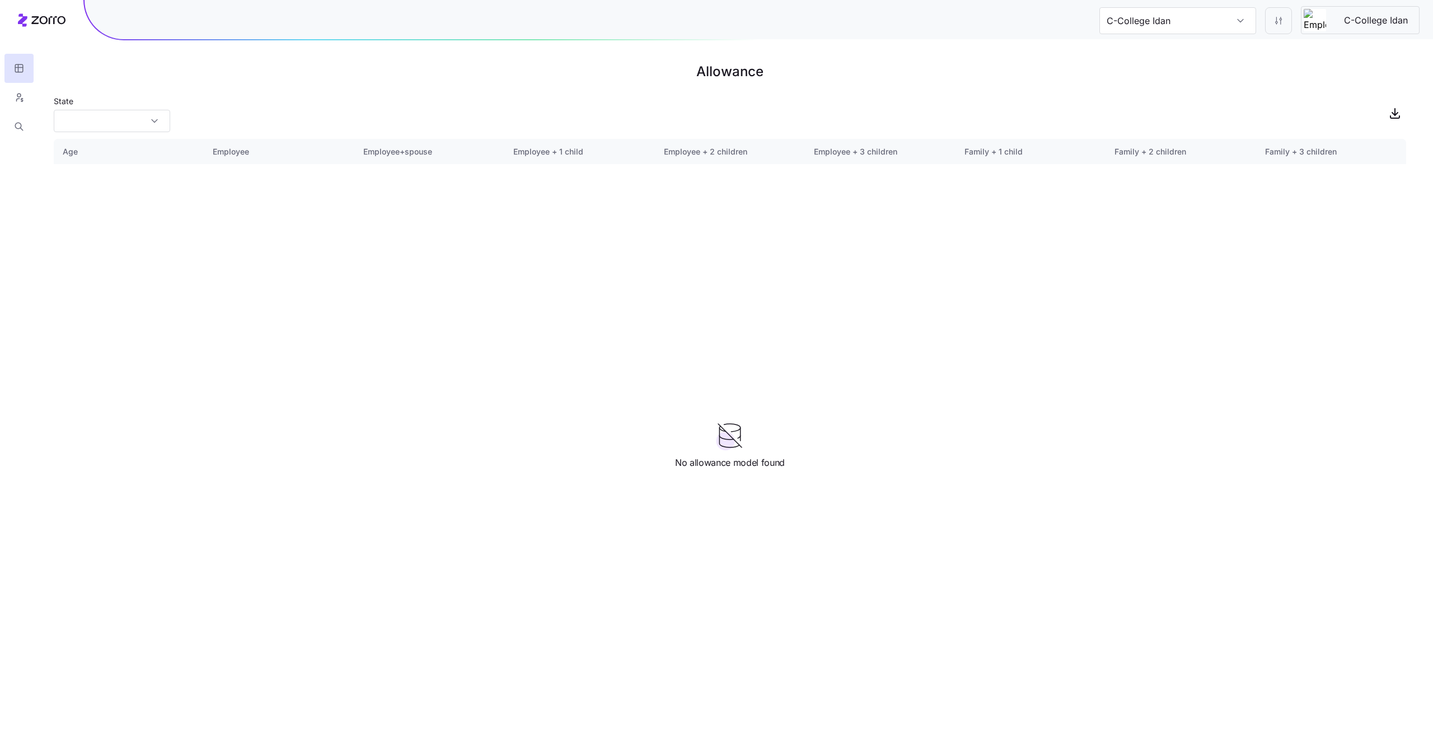
click at [171, 125] on div "State" at bounding box center [730, 113] width 1352 height 38
click at [144, 124] on input "State" at bounding box center [112, 121] width 116 height 22
click at [138, 156] on div "GA" at bounding box center [111, 151] width 107 height 21
click at [161, 121] on input "GA" at bounding box center [112, 121] width 116 height 22
click at [131, 190] on div "KY" at bounding box center [111, 193] width 107 height 21
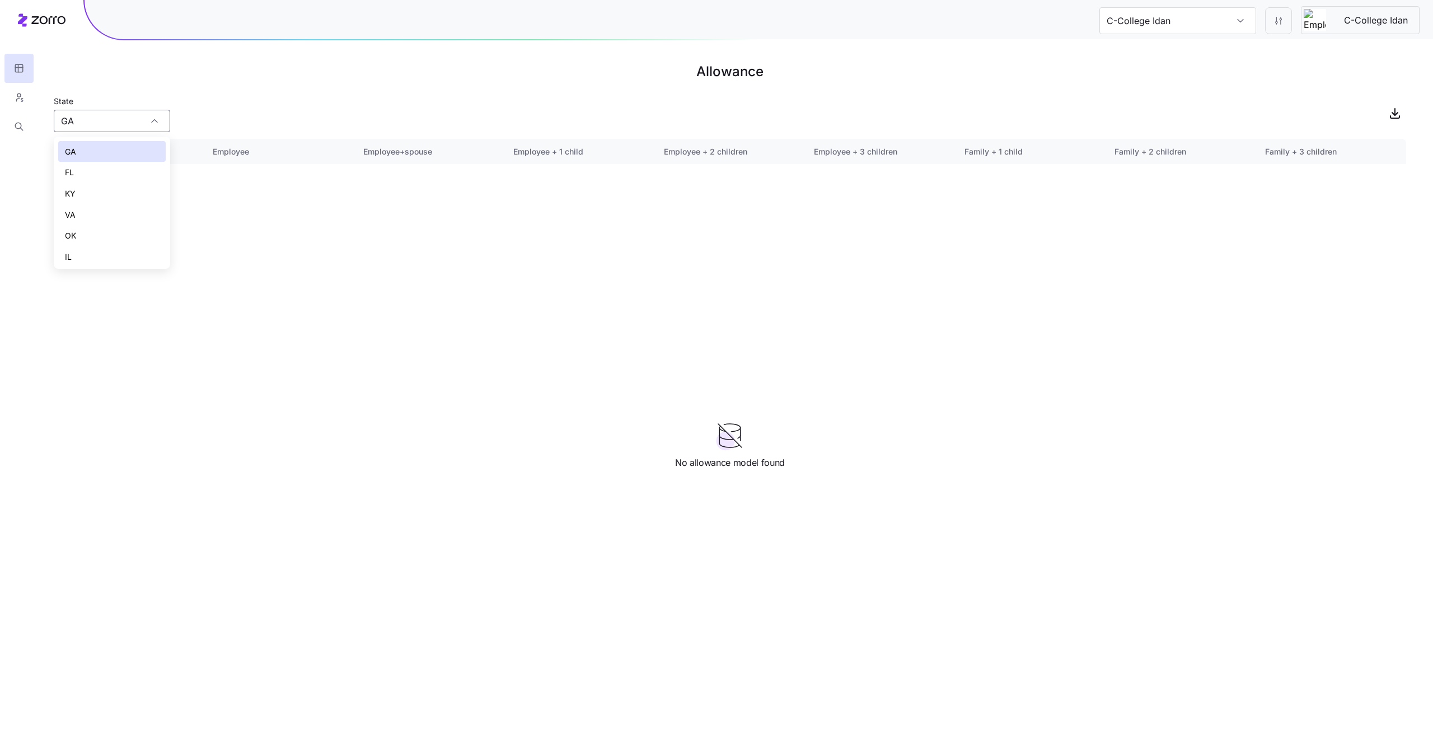
type input "KY"
click at [1187, 29] on input "C-College Idan" at bounding box center [1177, 20] width 157 height 27
click at [1182, 54] on span "Plan Design 883" at bounding box center [1147, 56] width 69 height 14
click at [13, 105] on button "button" at bounding box center [18, 97] width 29 height 29
type input "Plan Design 292"
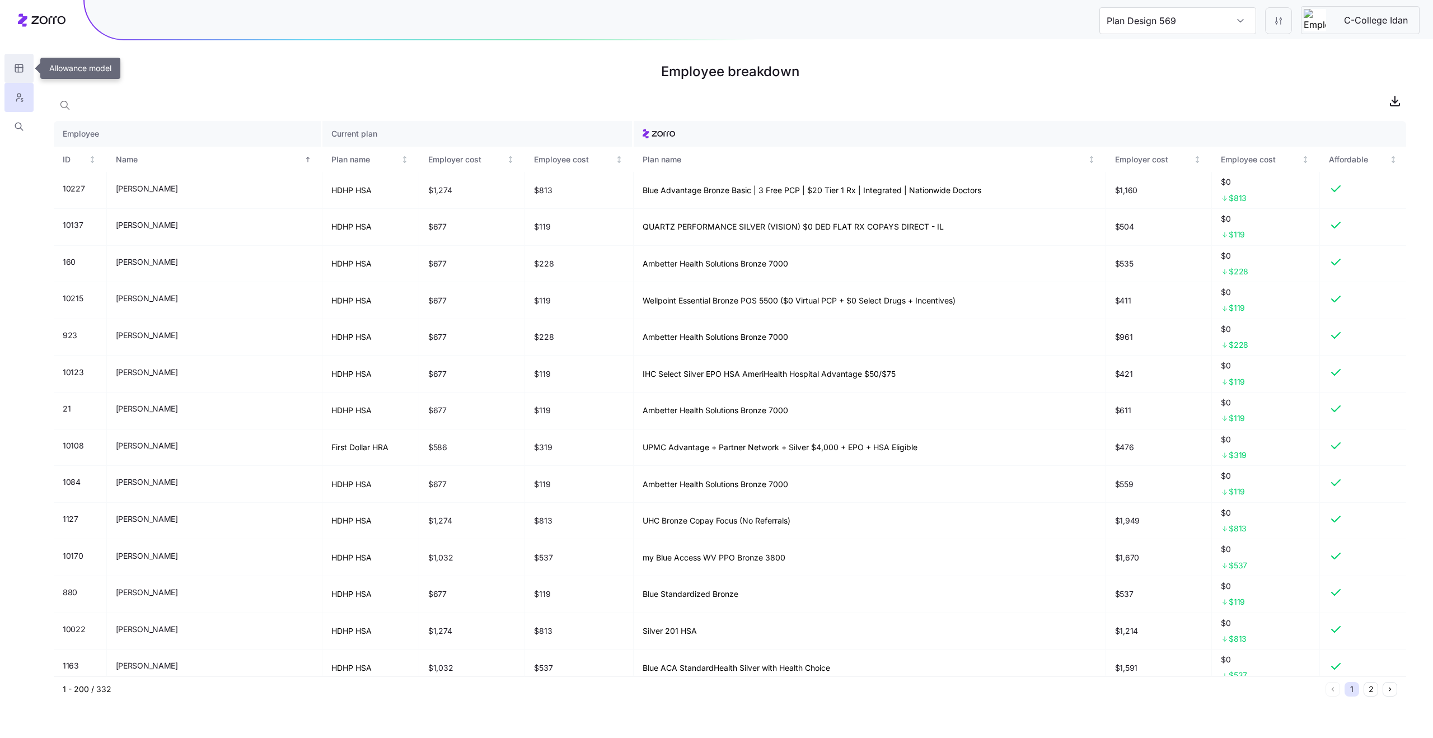
click at [13, 60] on button "button" at bounding box center [18, 68] width 29 height 29
type input "Plan Design 874"
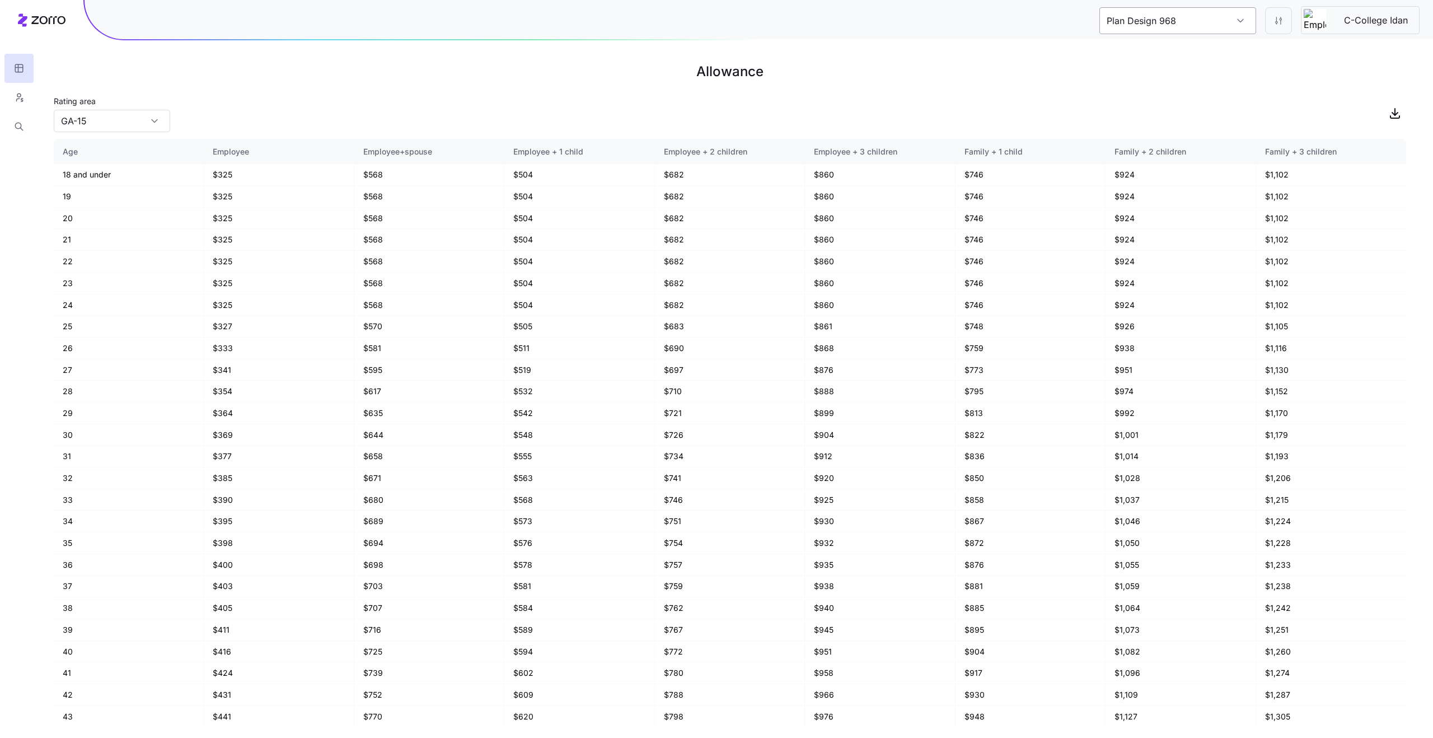
click at [1156, 30] on input "Plan Design 968" at bounding box center [1177, 20] width 157 height 27
click at [1158, 77] on span "C-College Idan" at bounding box center [1145, 81] width 64 height 14
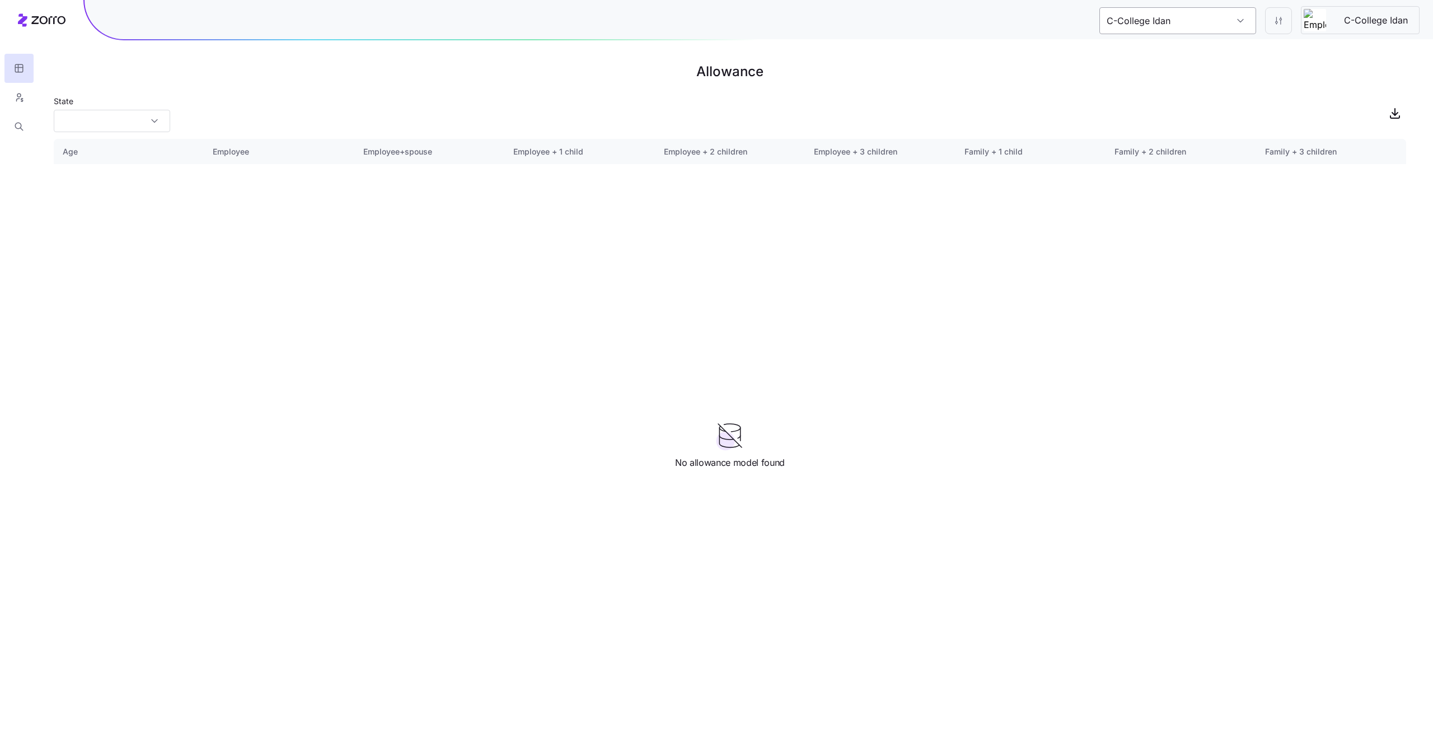
click at [1173, 26] on input "C-College Idan" at bounding box center [1177, 20] width 157 height 27
click at [993, 101] on div "State" at bounding box center [730, 113] width 1352 height 38
click at [1147, 17] on input "C-College Idan" at bounding box center [1177, 20] width 157 height 27
click at [1154, 53] on span "Plan Design 343" at bounding box center [1147, 56] width 69 height 14
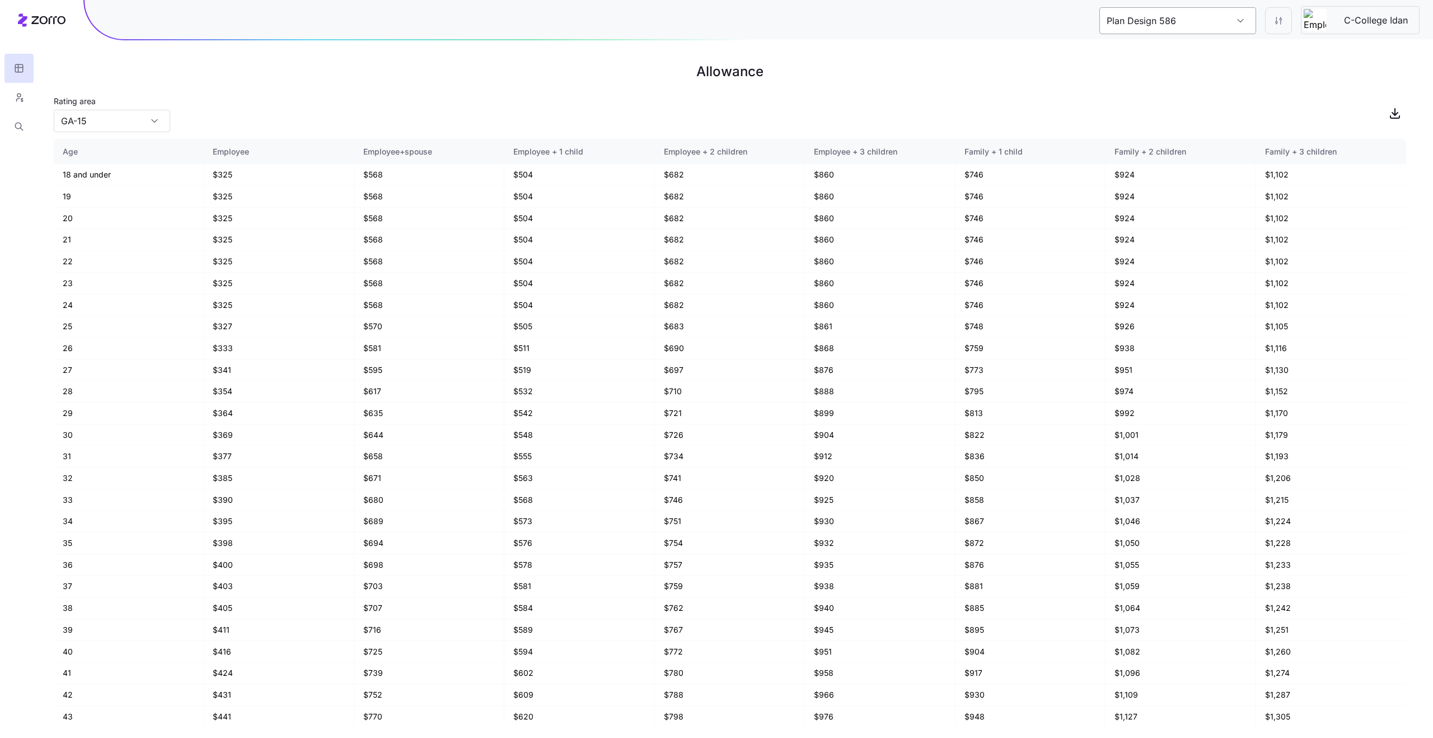
click at [1141, 32] on input "Plan Design 586" at bounding box center [1177, 20] width 157 height 27
click at [1154, 77] on span "C-College Idan" at bounding box center [1145, 81] width 64 height 14
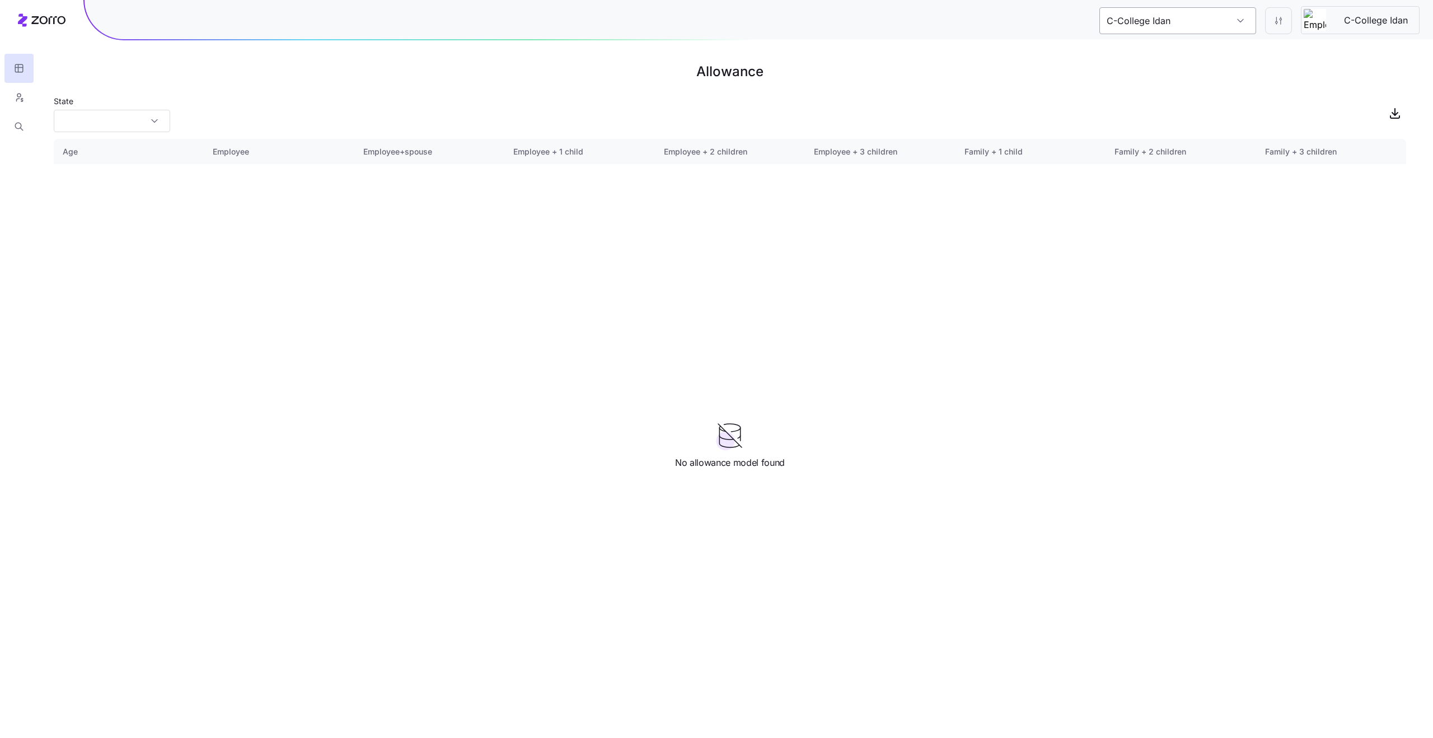
click at [1166, 24] on input "C-College Idan" at bounding box center [1177, 20] width 157 height 27
click at [1029, 87] on main "Allowance State Age Employee Employee+spouse Employee + 1 child Employee + 2 ch…" at bounding box center [716, 369] width 1433 height 738
click at [1175, 21] on input "C-College Idan" at bounding box center [1177, 20] width 157 height 27
click at [1168, 110] on span "Create plan design" at bounding box center [1179, 110] width 79 height 13
click at [1411, 27] on icon "button" at bounding box center [1411, 30] width 9 height 9
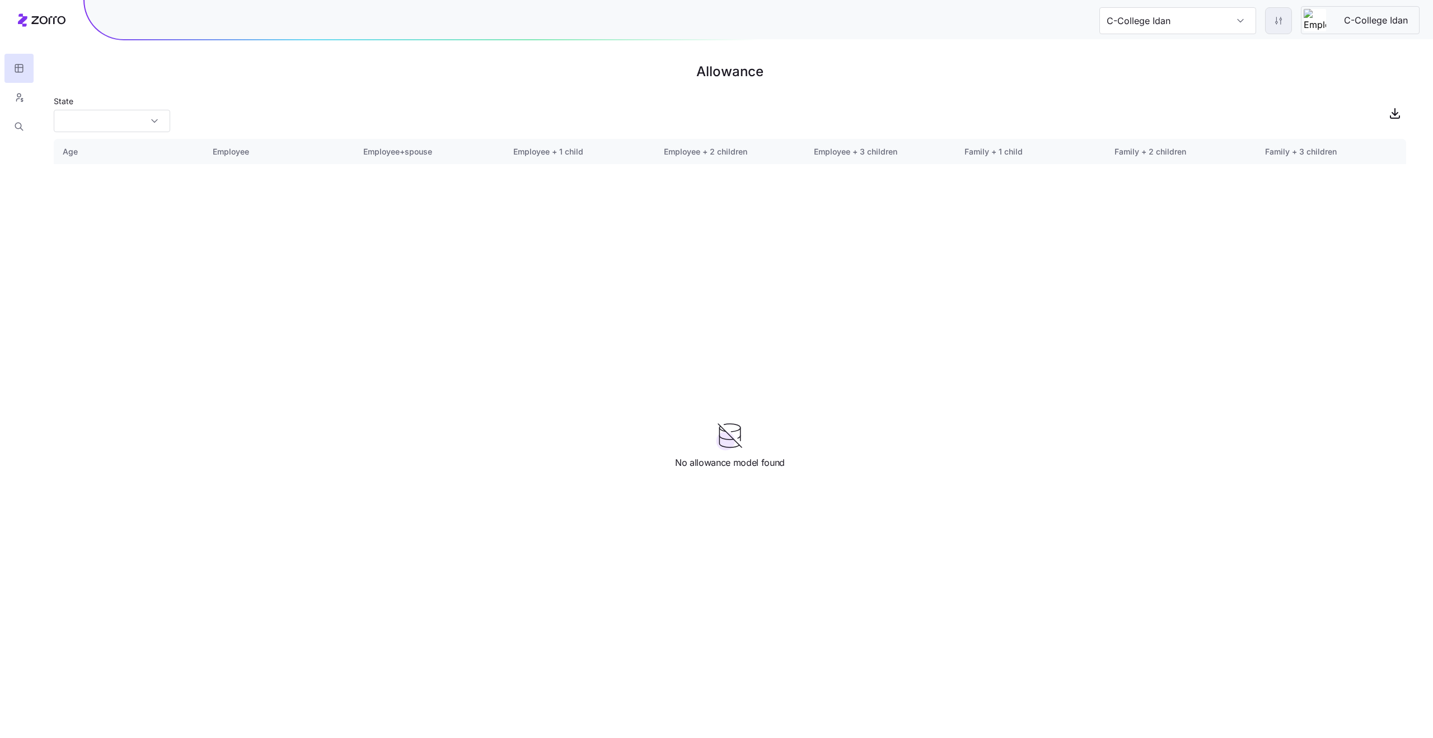
click at [1278, 23] on html "C-College Idan C-College Idan Allowance State Age Employee Employee+spouse Empl…" at bounding box center [716, 369] width 1433 height 738
click at [1113, 54] on html "C-College Idan C-College Idan Allowance State Age Employee Employee+spouse Empl…" at bounding box center [716, 369] width 1433 height 738
click at [1164, 2] on div "C-College Idan C-College Idan" at bounding box center [759, 19] width 1348 height 39
click at [1149, 30] on input "C-College Idan" at bounding box center [1177, 20] width 157 height 27
click at [1158, 55] on span "Plan Design 531" at bounding box center [1147, 56] width 68 height 14
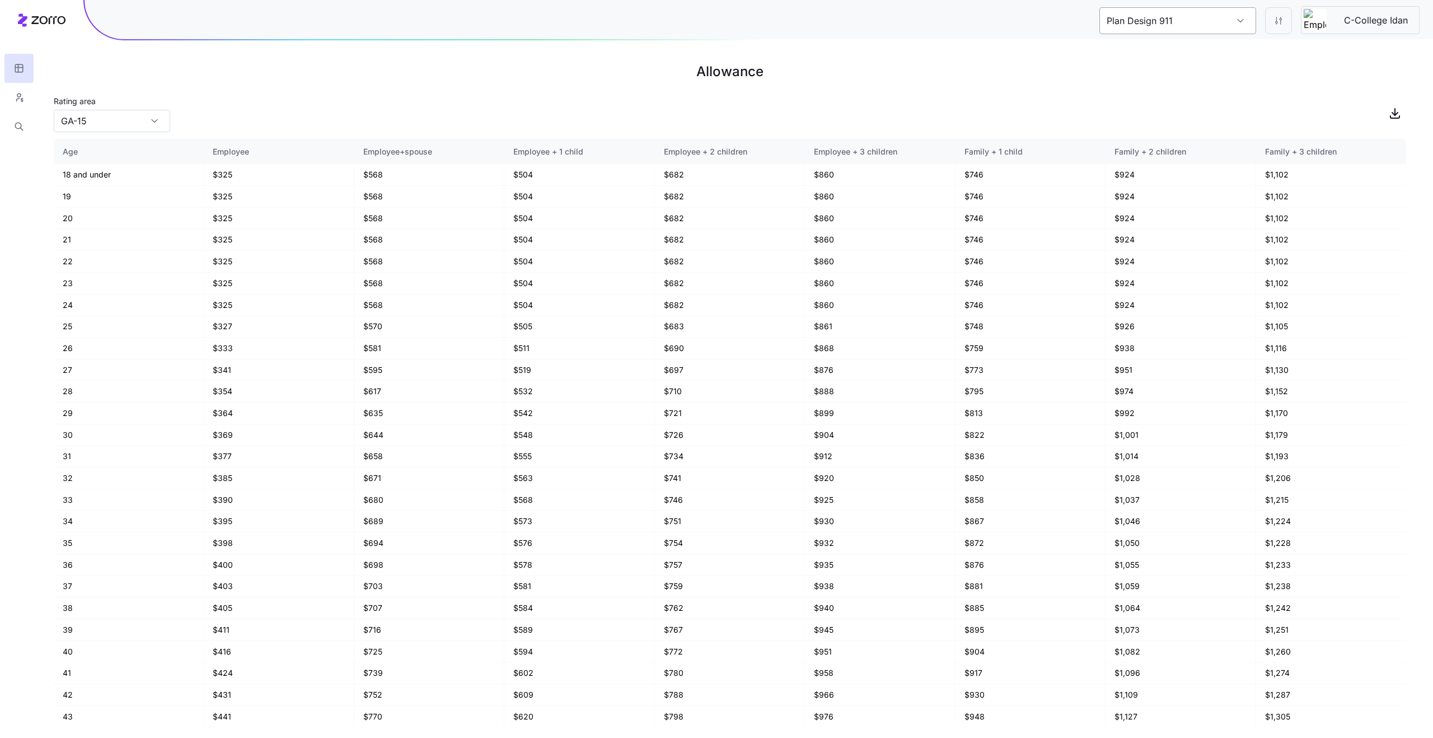
click at [1135, 19] on input "Plan Design 911" at bounding box center [1177, 20] width 157 height 27
click at [1162, 81] on span "C-College Idan" at bounding box center [1145, 81] width 64 height 14
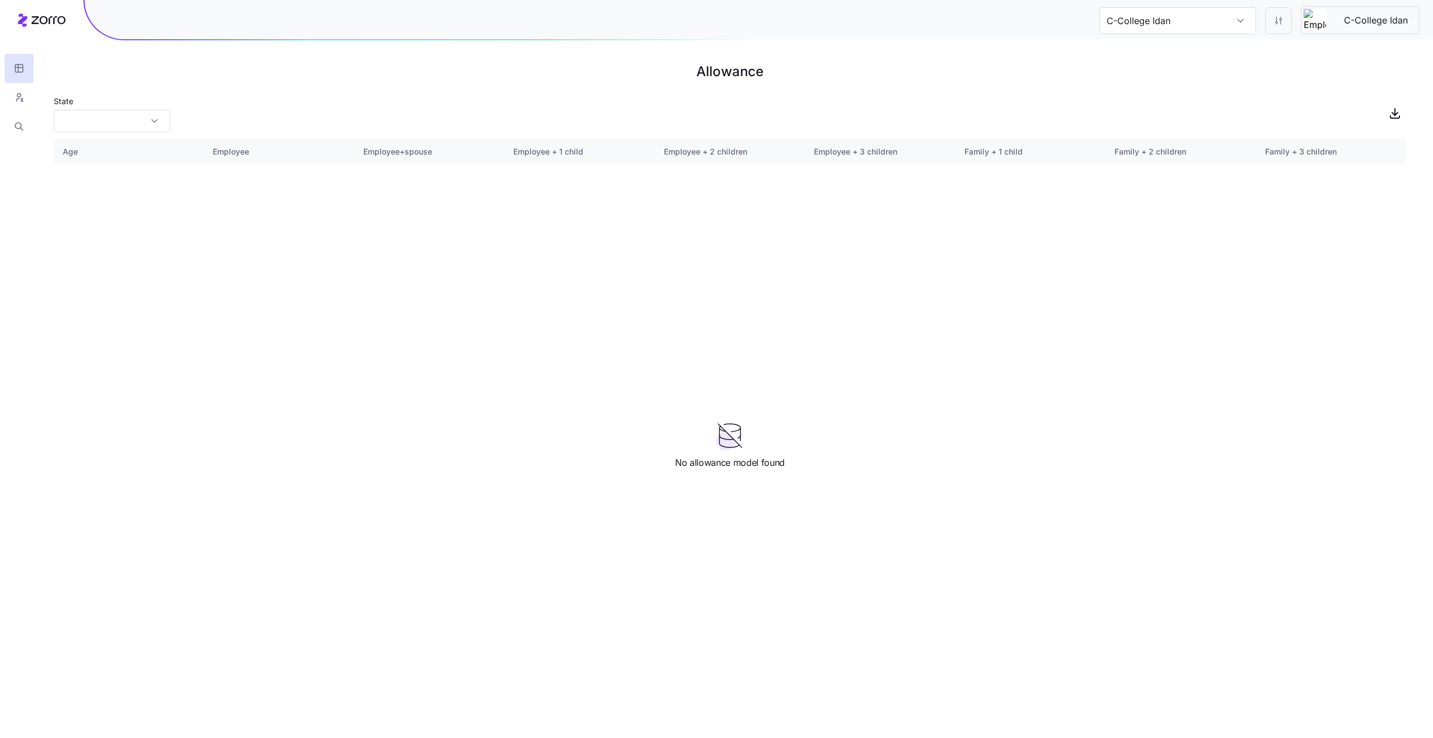
click at [1166, 36] on div "C-College Idan C-College Idan" at bounding box center [759, 19] width 1348 height 39
click at [1155, 27] on input "C-College Idan" at bounding box center [1177, 20] width 157 height 27
click at [1046, 17] on div "C-College Idan C-College Idan" at bounding box center [759, 19] width 1348 height 39
click at [1183, 20] on input "C-College Idan" at bounding box center [1177, 20] width 157 height 27
click at [1174, 89] on div "C-College Idan" at bounding box center [1178, 80] width 148 height 25
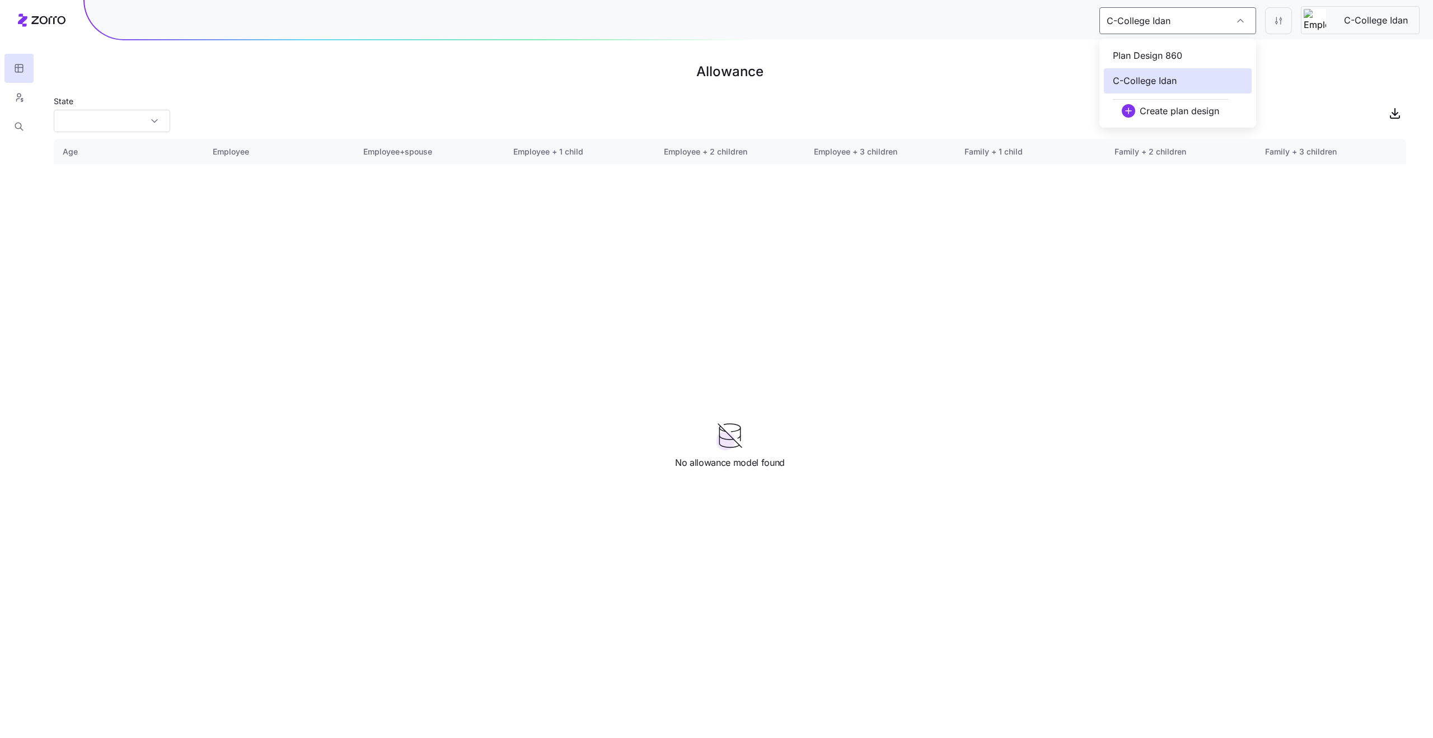
click at [1150, 57] on span "Plan Design 860" at bounding box center [1147, 56] width 69 height 14
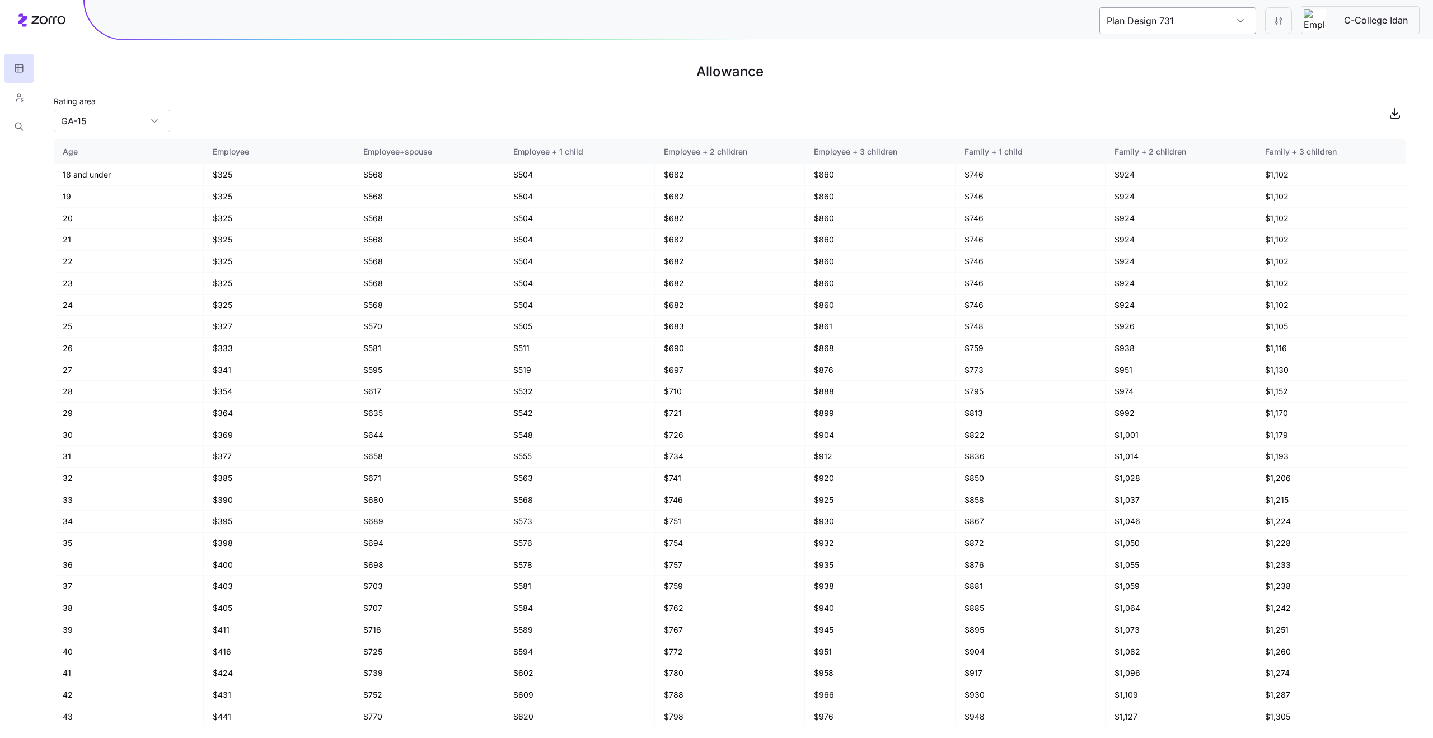
click at [1140, 30] on input "Plan Design 731" at bounding box center [1177, 20] width 157 height 27
click at [1162, 80] on span "C-College Idan" at bounding box center [1145, 81] width 64 height 14
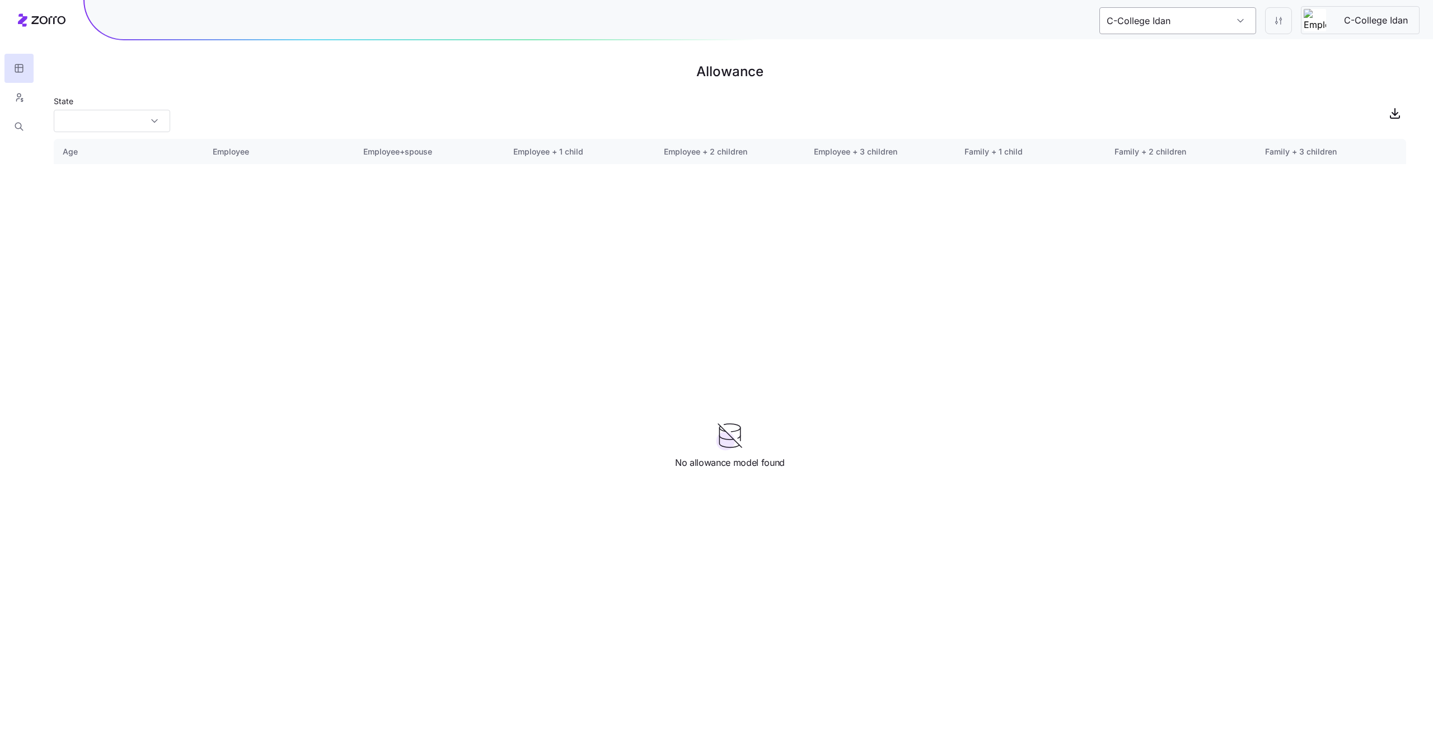
click at [1155, 27] on input "C-College Idan" at bounding box center [1177, 20] width 157 height 27
click at [1148, 54] on span "Plan Design 752" at bounding box center [1147, 56] width 69 height 14
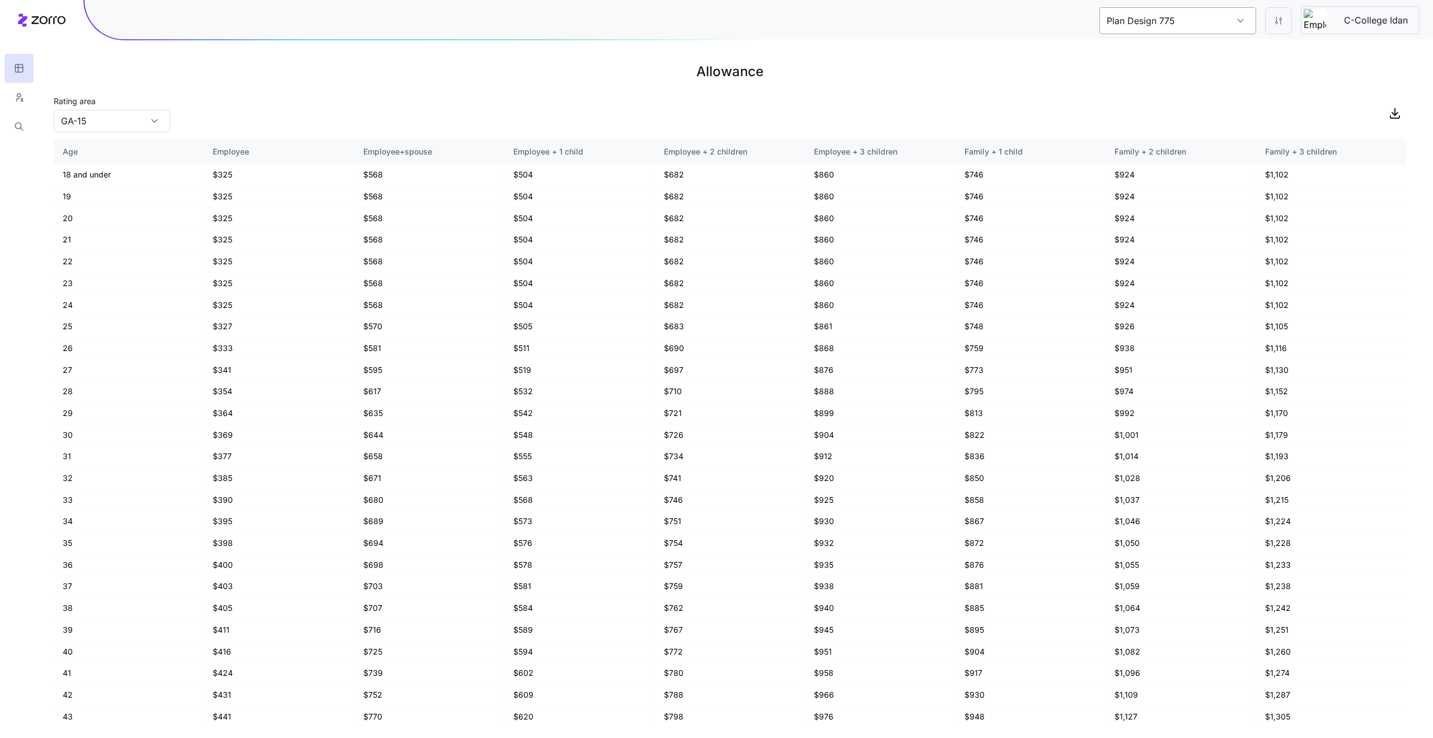
click at [1159, 19] on input "Plan Design 775" at bounding box center [1177, 20] width 157 height 27
click at [1174, 71] on div "C-College Idan" at bounding box center [1178, 80] width 148 height 25
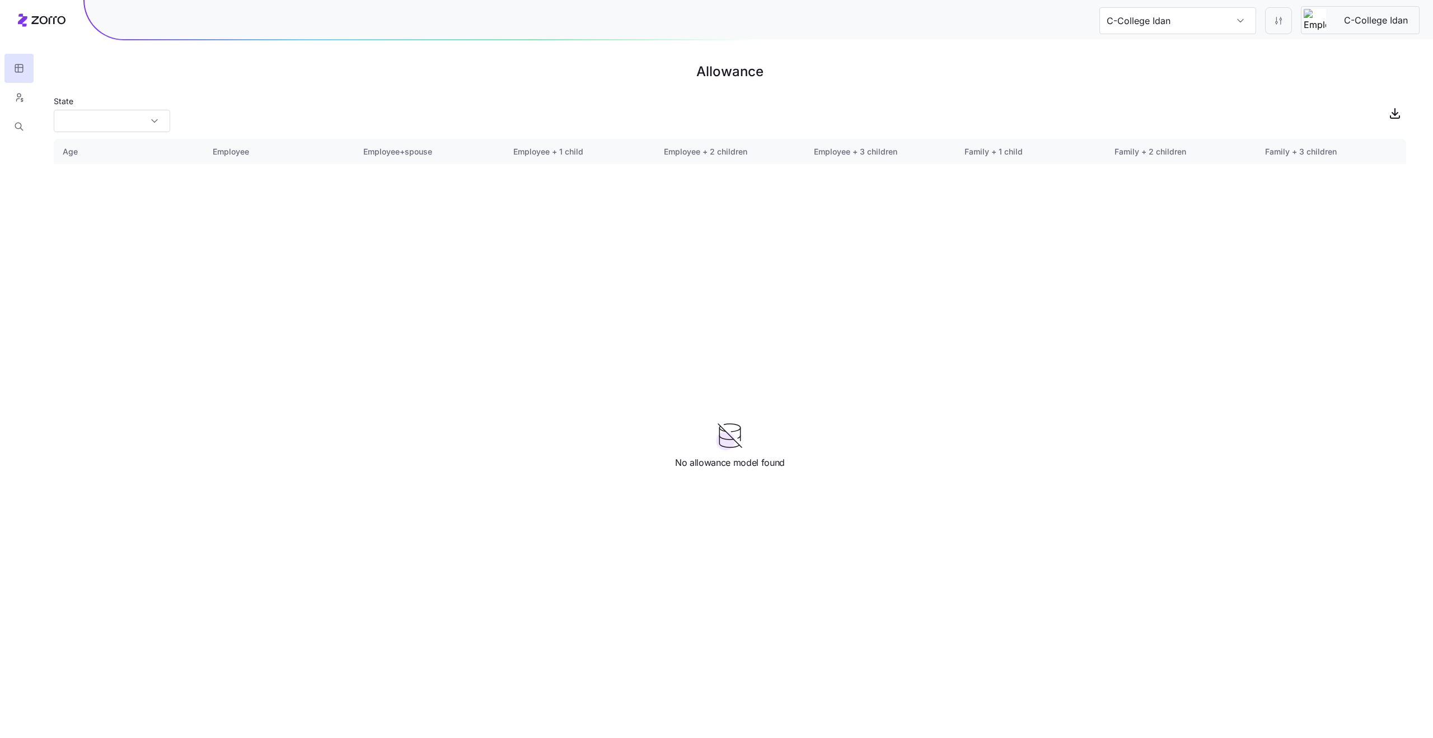
click at [1161, 36] on div "C-College Idan C-College Idan" at bounding box center [759, 19] width 1348 height 39
click at [1152, 25] on input "C-College Idan" at bounding box center [1177, 20] width 157 height 27
click at [1173, 60] on span "Plan Design 163" at bounding box center [1147, 56] width 68 height 14
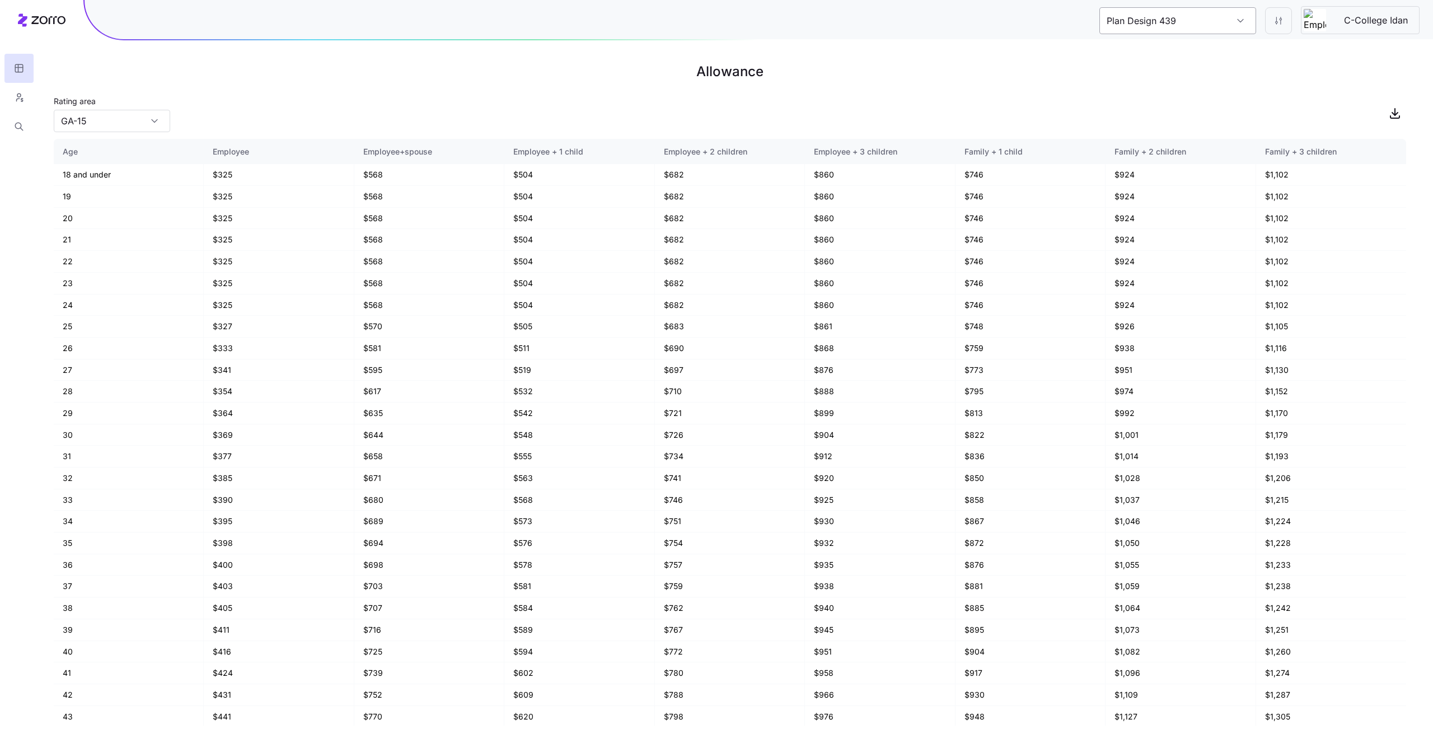
click at [1161, 26] on input "Plan Design 439" at bounding box center [1177, 20] width 157 height 27
click at [1167, 79] on span "C-College Idan" at bounding box center [1145, 81] width 64 height 14
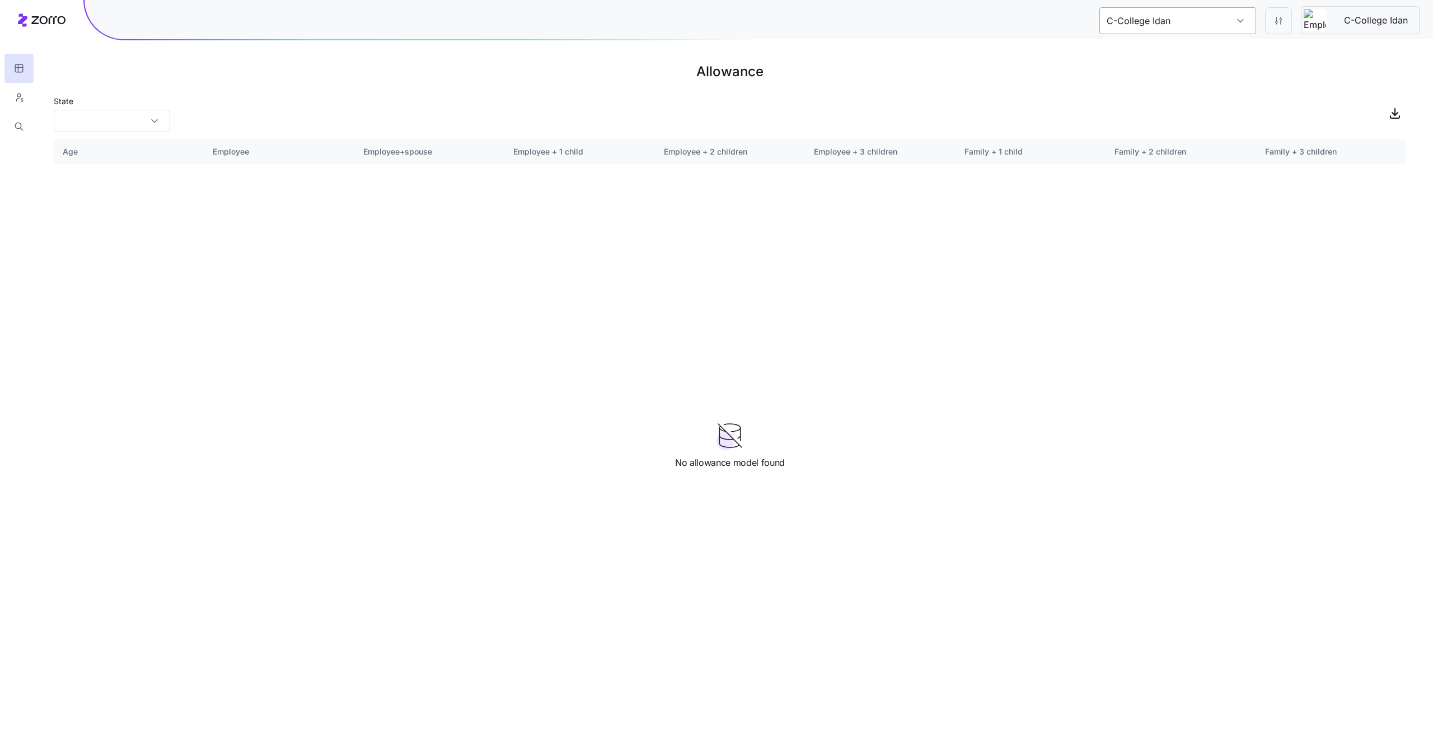
click at [1158, 30] on input "C-College Idan" at bounding box center [1177, 20] width 157 height 27
click at [1168, 60] on span "Plan Design 957" at bounding box center [1147, 56] width 69 height 14
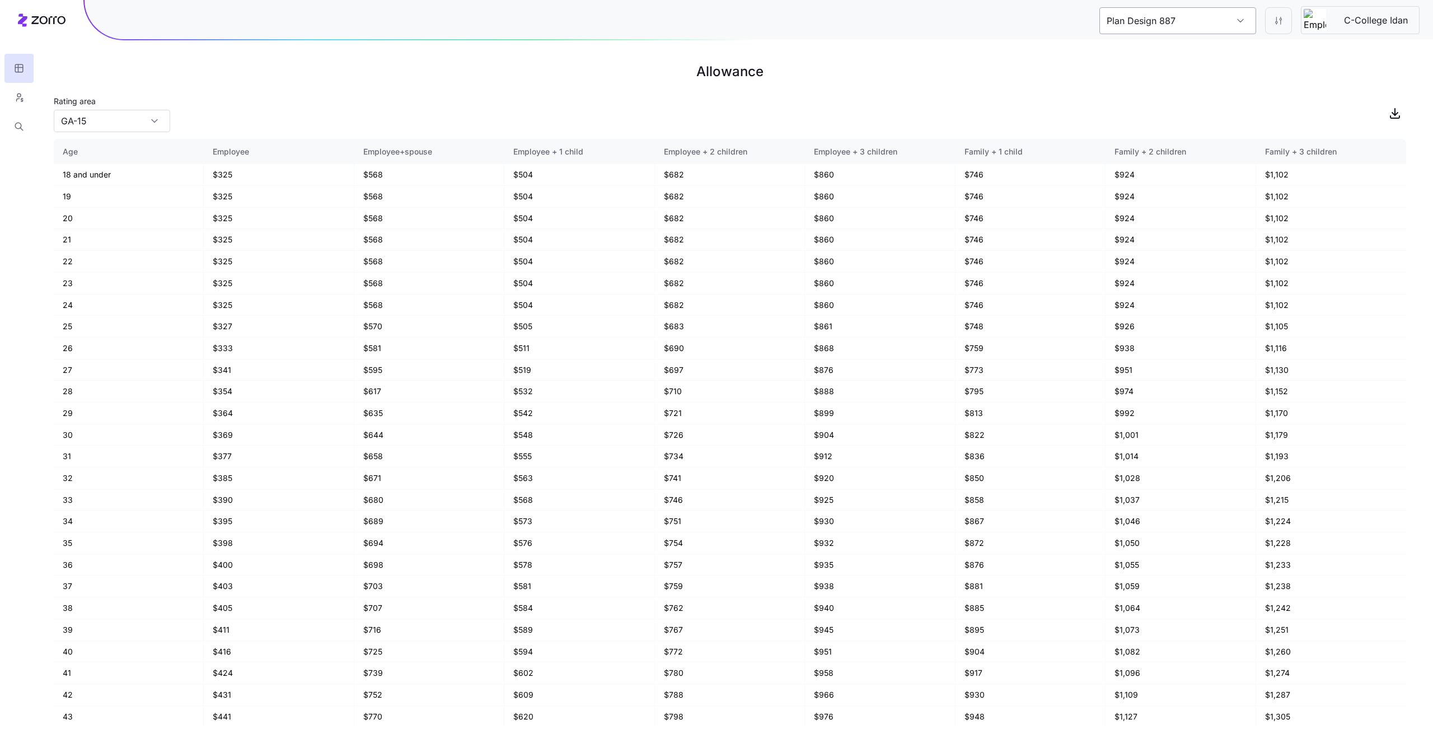
click at [1160, 16] on input "Plan Design 887" at bounding box center [1177, 20] width 157 height 27
click at [1156, 82] on span "C-College Idan" at bounding box center [1145, 81] width 64 height 14
type input "C-College Idan"
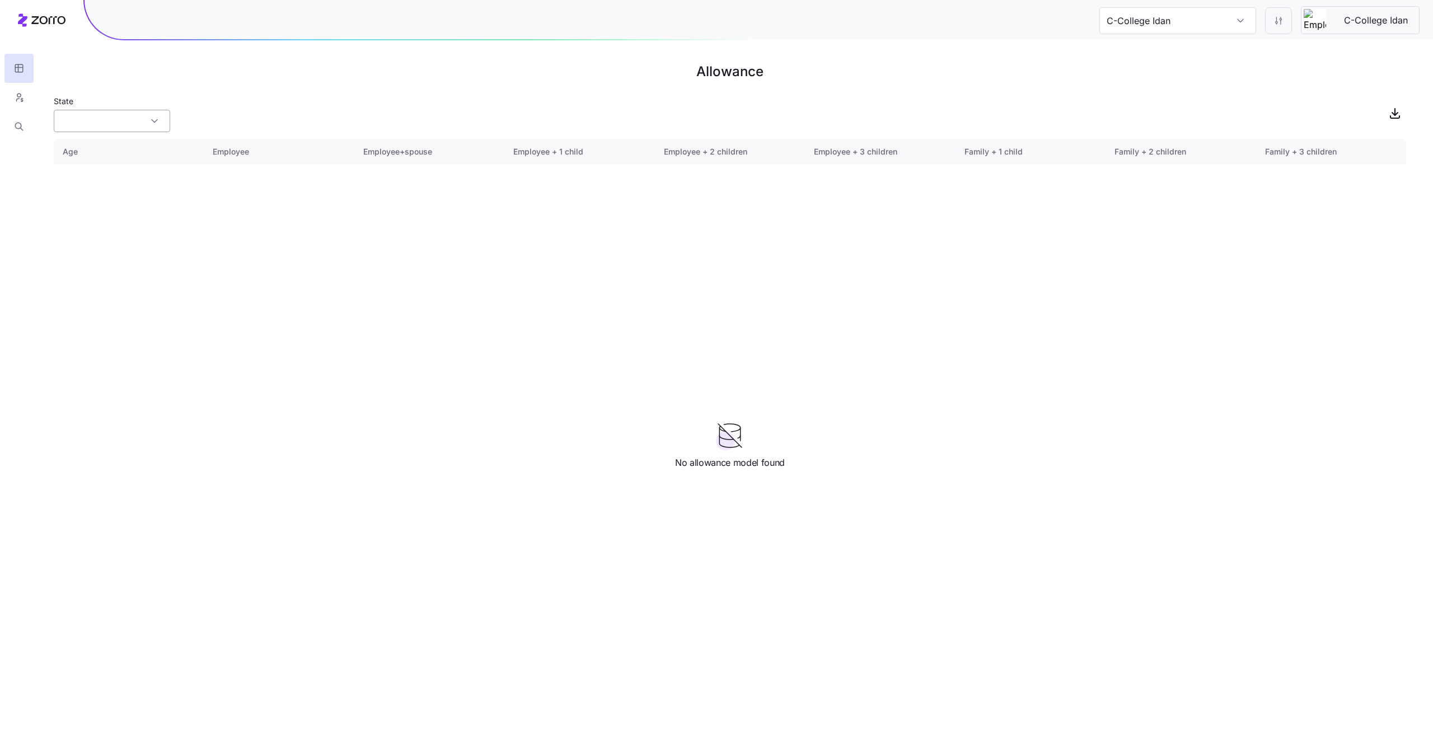
click at [142, 125] on input "State" at bounding box center [112, 121] width 116 height 22
click at [113, 203] on div "KY" at bounding box center [111, 193] width 107 height 21
click at [140, 128] on input "KY" at bounding box center [112, 121] width 116 height 22
click at [135, 215] on div "VA" at bounding box center [111, 214] width 107 height 21
type input "VA"
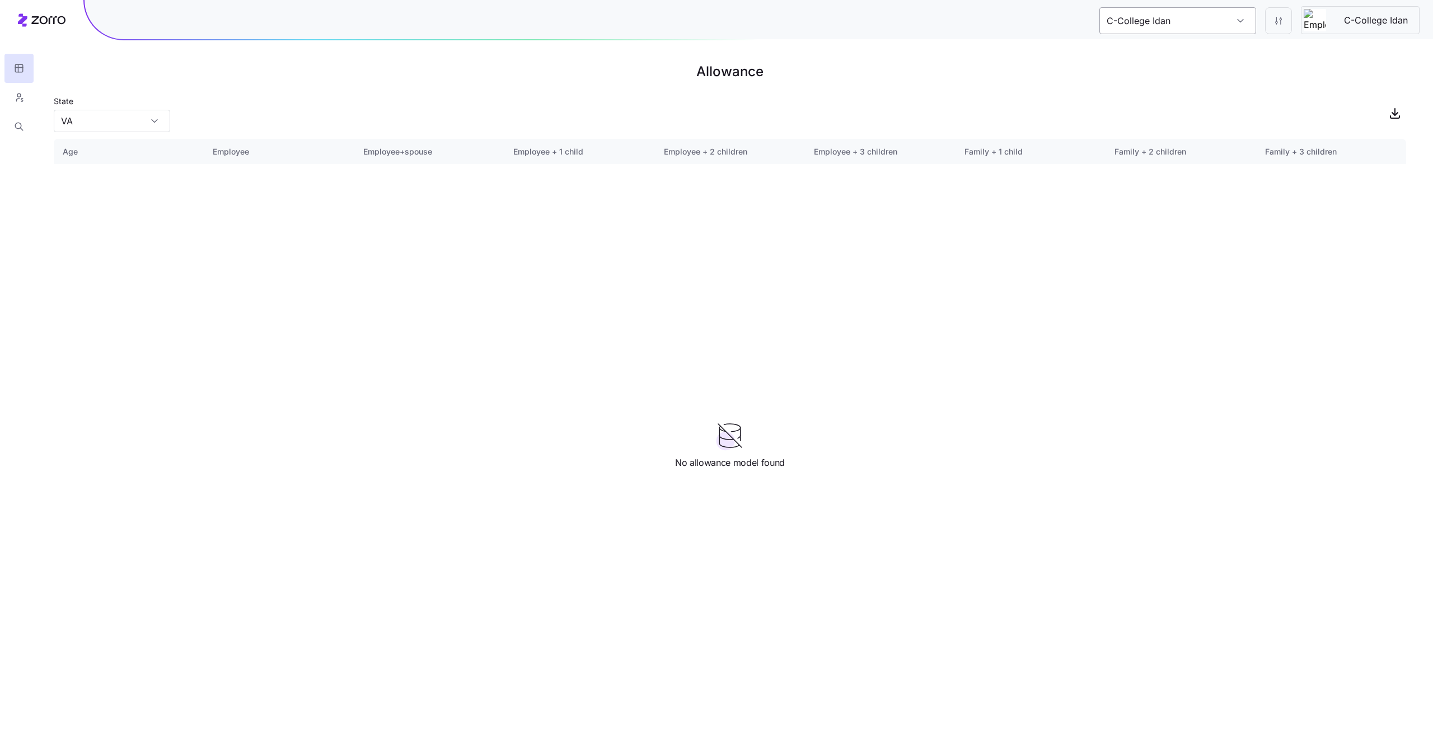
click at [1184, 26] on input "C-College Idan" at bounding box center [1177, 20] width 157 height 27
click at [1022, 72] on h1 "Allowance" at bounding box center [730, 71] width 1352 height 27
click at [12, 100] on button "button" at bounding box center [18, 97] width 29 height 29
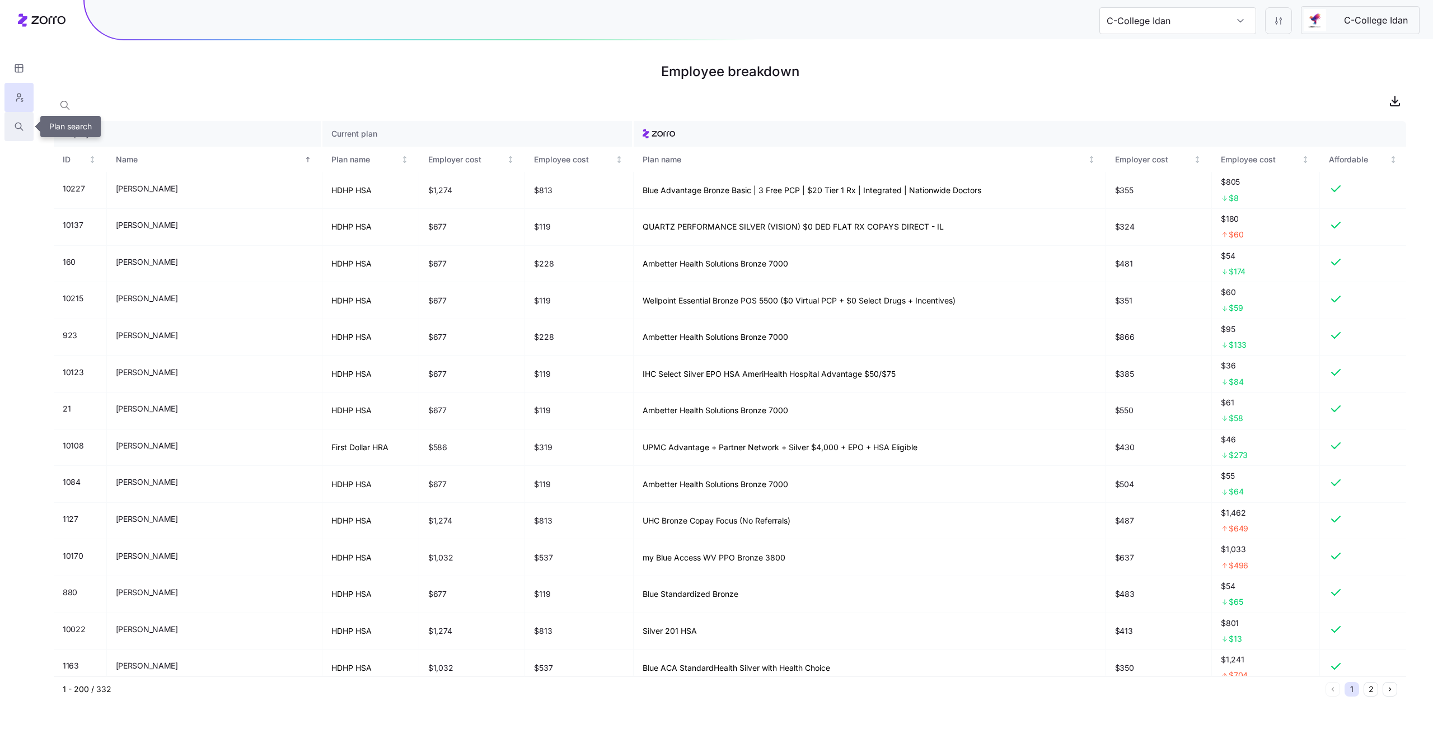
click at [17, 130] on icon "button" at bounding box center [19, 126] width 10 height 11
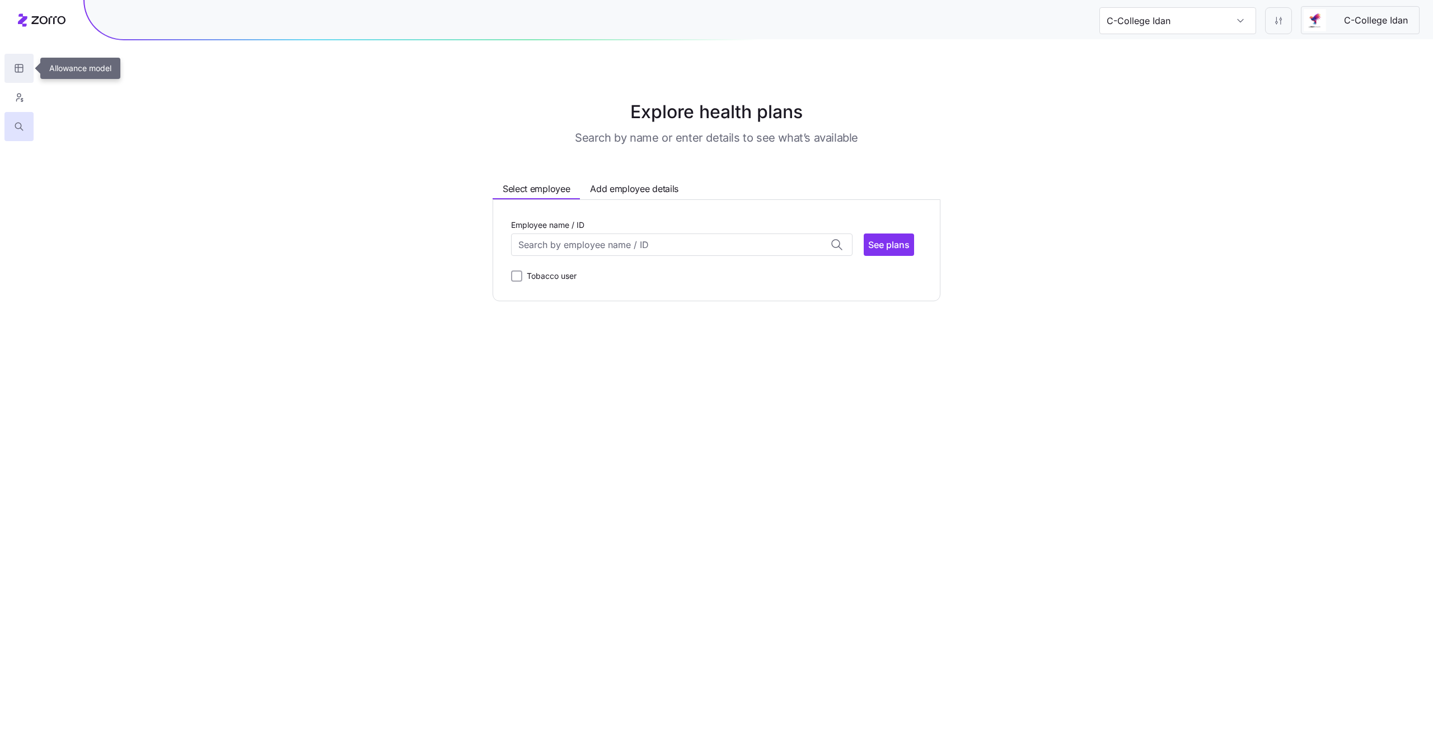
click at [20, 72] on icon "button" at bounding box center [19, 68] width 10 height 11
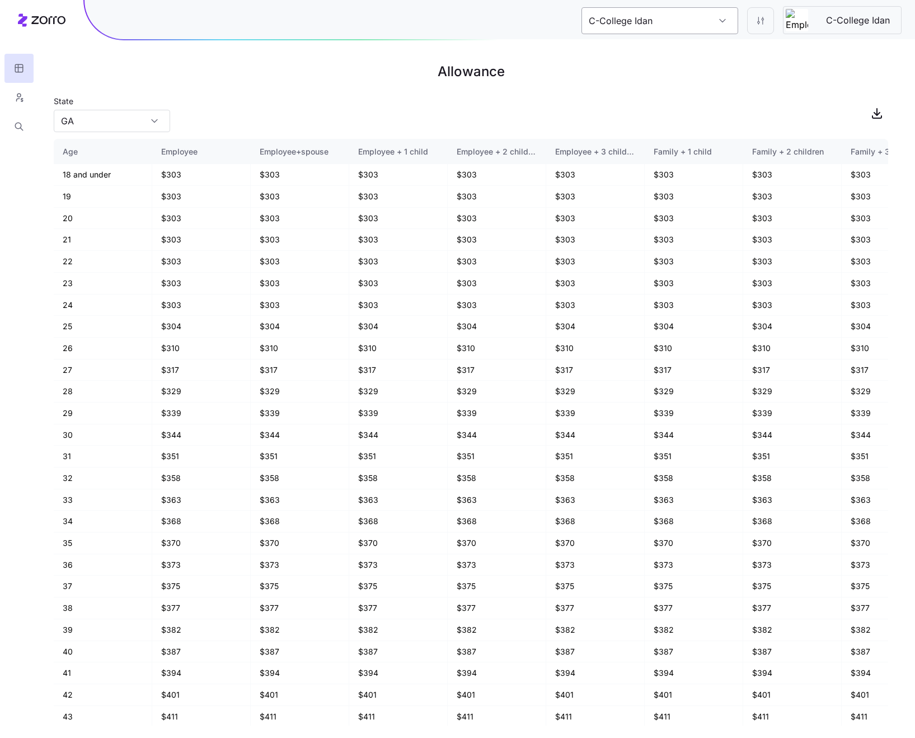
click at [660, 21] on input "C-College Idan" at bounding box center [660, 20] width 157 height 27
click at [494, 108] on div "State [US_STATE]" at bounding box center [471, 113] width 835 height 38
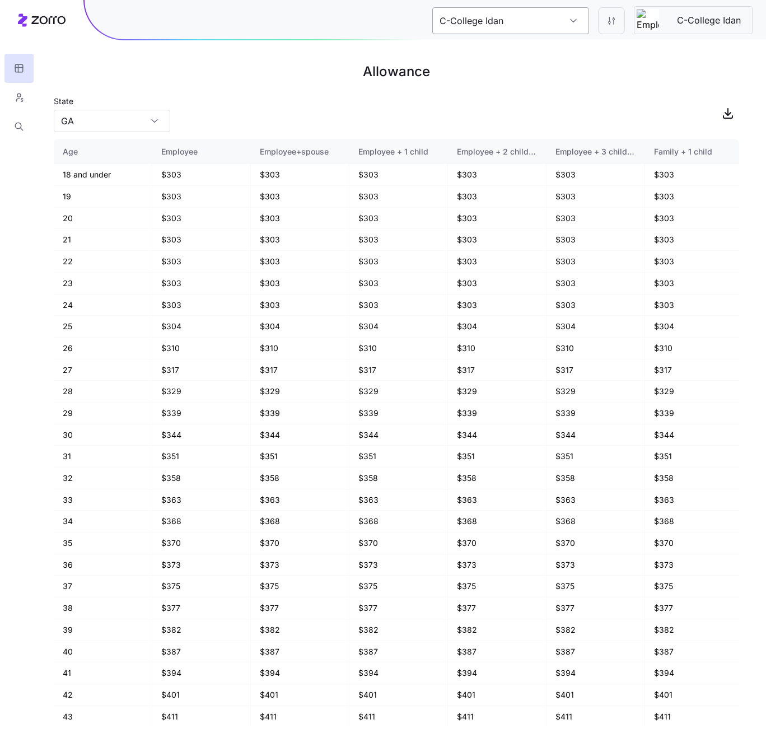
click at [546, 18] on input "C-College Idan" at bounding box center [510, 20] width 157 height 27
click at [663, 92] on main "Allowance State [US_STATE] Age Employee Employee+spouse Employee + 1 child Empl…" at bounding box center [383, 369] width 766 height 738
click at [567, 25] on input "C-College Idan" at bounding box center [510, 20] width 157 height 27
click at [631, 82] on h1 "Allowance" at bounding box center [396, 71] width 685 height 27
click at [629, 81] on h1 "Allowance" at bounding box center [396, 71] width 685 height 27
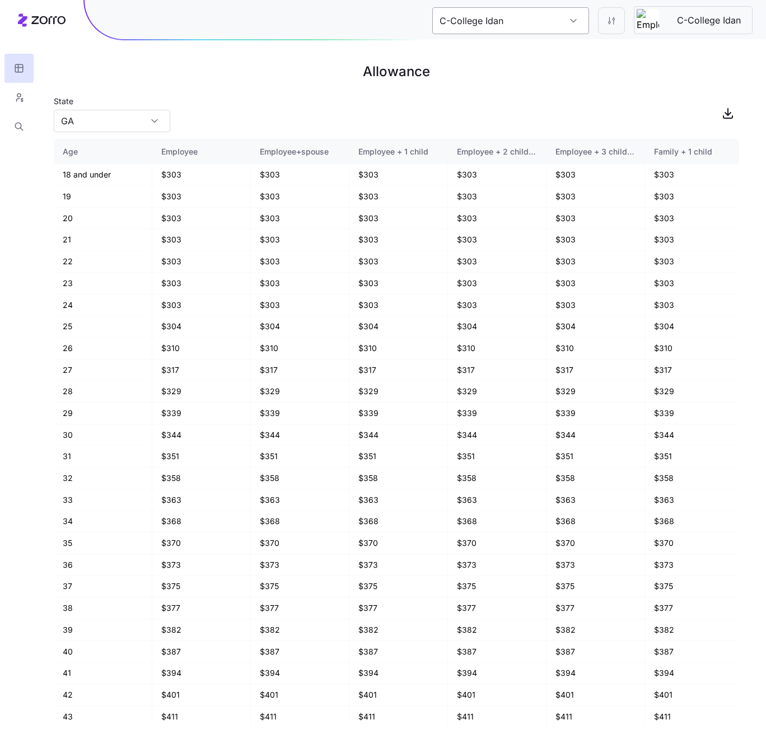
click at [568, 26] on input "C-College Idan" at bounding box center [510, 20] width 157 height 27
click at [643, 73] on h1 "Allowance" at bounding box center [396, 71] width 685 height 27
click at [504, 17] on input "C-College Idan" at bounding box center [510, 20] width 157 height 27
click at [643, 91] on main "Allowance State GA Age Employee Employee+spouse Employee + 1 child Employee + 2…" at bounding box center [383, 369] width 766 height 738
click at [551, 7] on input "C-College Idan" at bounding box center [510, 20] width 157 height 27
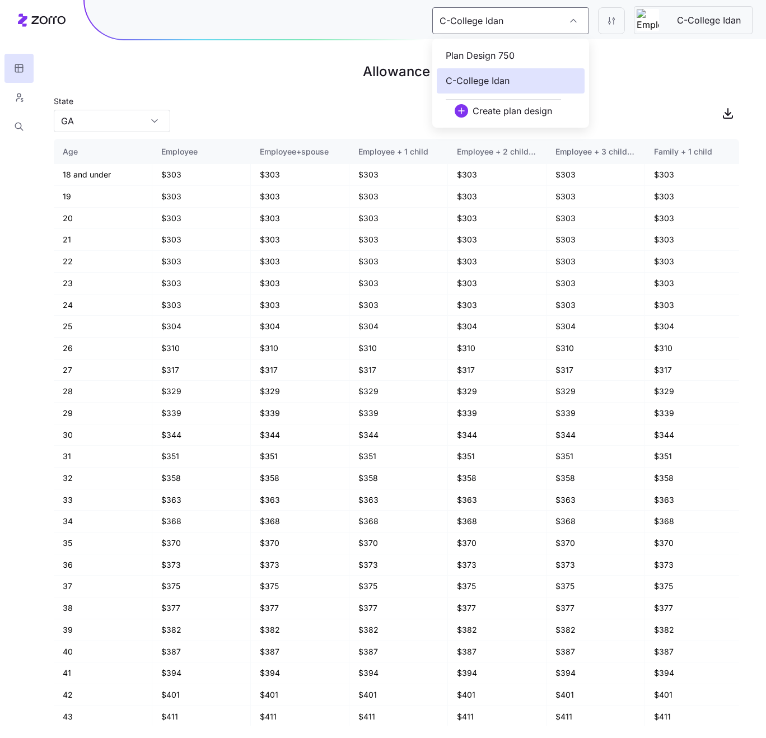
click at [649, 130] on div "State GA" at bounding box center [396, 113] width 685 height 38
click at [577, 22] on input "C-College Idan" at bounding box center [510, 20] width 157 height 27
click at [615, 59] on h1 "Allowance" at bounding box center [396, 71] width 685 height 27
click at [560, 17] on input "C-College Idan" at bounding box center [510, 20] width 157 height 27
click at [601, 111] on div "State GA" at bounding box center [396, 113] width 685 height 38
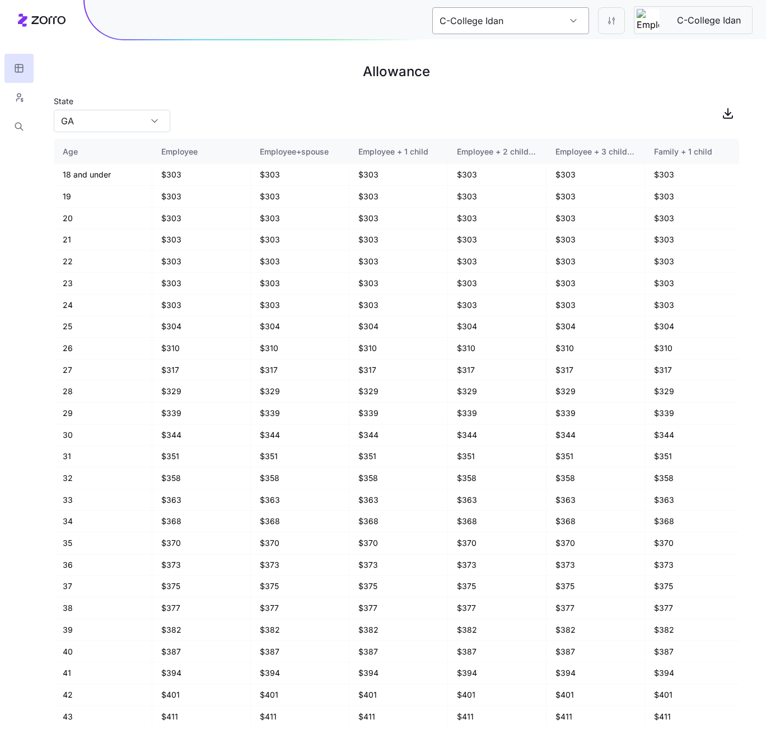
click at [583, 30] on input "C-College Idan" at bounding box center [510, 20] width 157 height 27
click at [667, 123] on div "State GA" at bounding box center [396, 113] width 685 height 38
click at [566, 16] on input "C-College Idan" at bounding box center [510, 20] width 157 height 27
click at [548, 71] on div "C-College Idan" at bounding box center [511, 80] width 148 height 25
click at [542, 60] on div "Plan Design 750" at bounding box center [511, 55] width 148 height 25
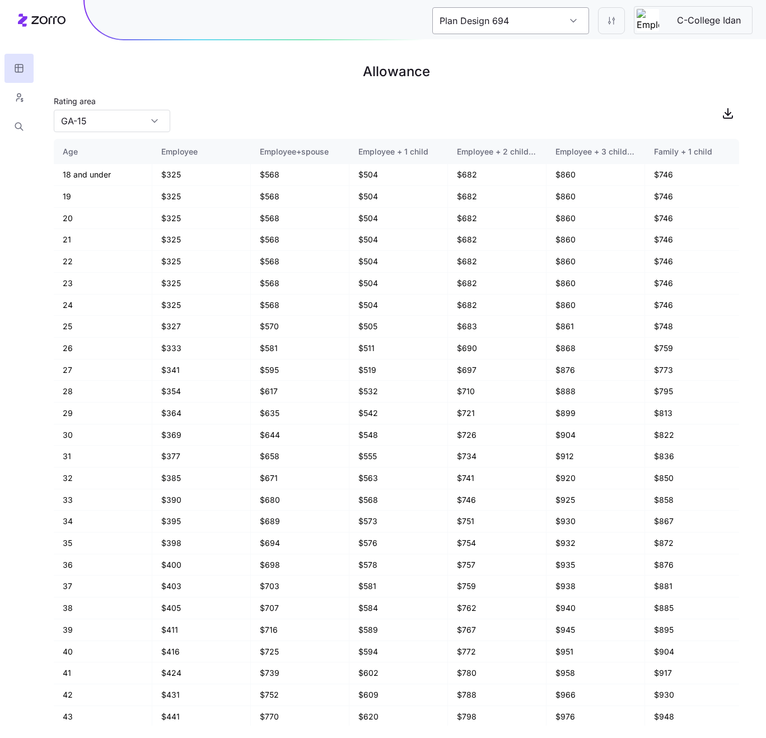
click at [529, 26] on input "Plan Design 694" at bounding box center [510, 20] width 157 height 27
click at [501, 86] on span "C-College Idan" at bounding box center [478, 81] width 64 height 14
type input "C-College Idan"
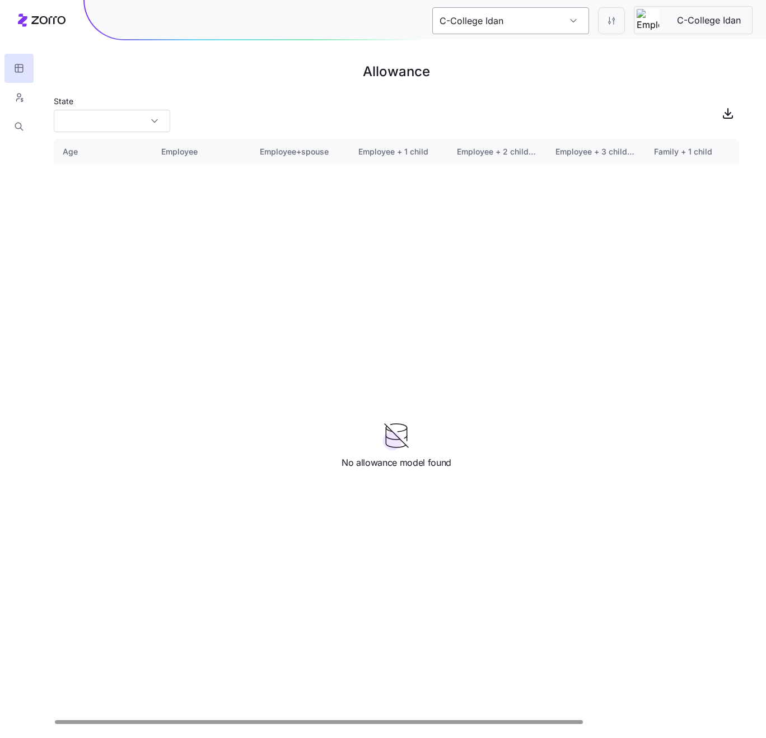
click at [497, 26] on input "C-College Idan" at bounding box center [510, 20] width 157 height 27
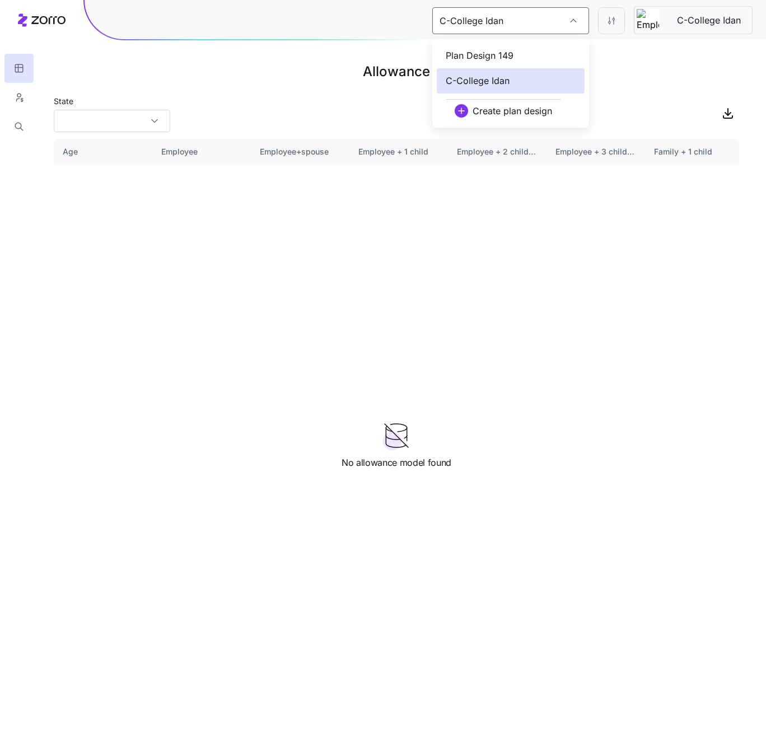
click at [606, 116] on div "State" at bounding box center [396, 113] width 685 height 38
click at [493, 60] on h1 "Allowance" at bounding box center [396, 71] width 685 height 27
click at [487, 7] on input "C-College Idan" at bounding box center [510, 20] width 157 height 27
click at [648, 129] on div "State" at bounding box center [396, 113] width 685 height 38
click at [141, 120] on input "State" at bounding box center [112, 121] width 116 height 22
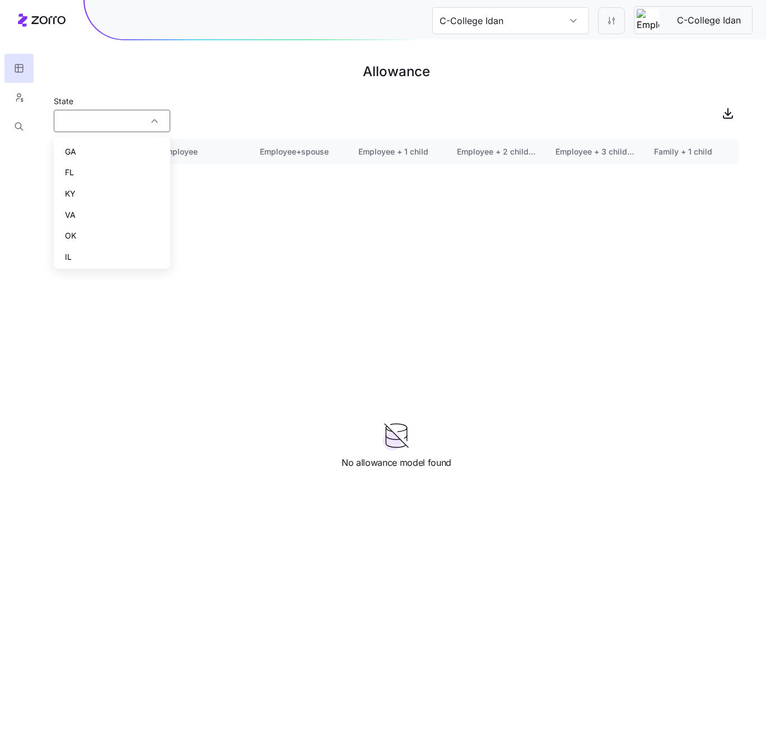
click at [76, 200] on div "KY" at bounding box center [111, 193] width 107 height 21
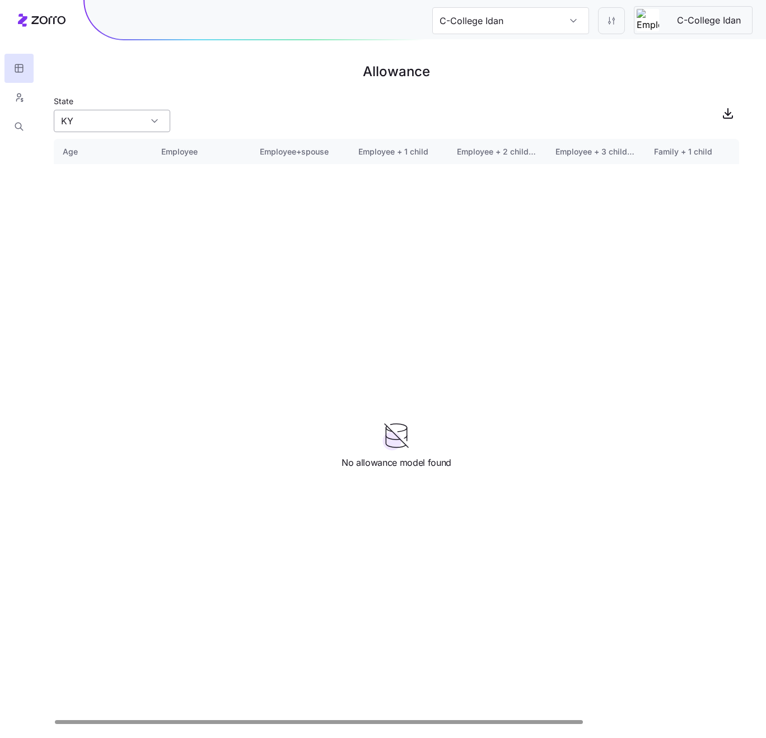
click at [129, 125] on input "KY" at bounding box center [112, 121] width 116 height 22
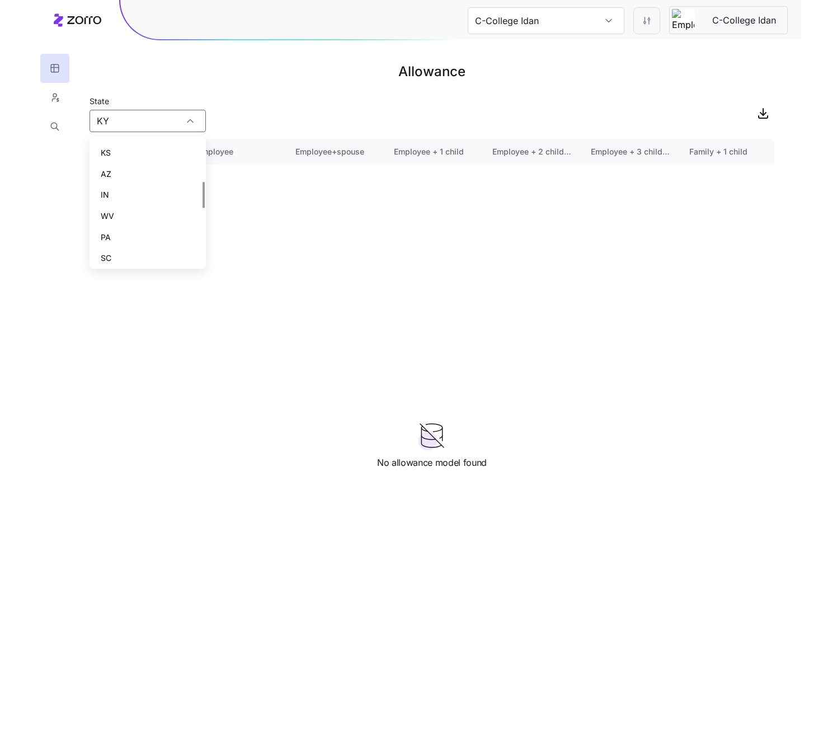
scroll to position [208, 0]
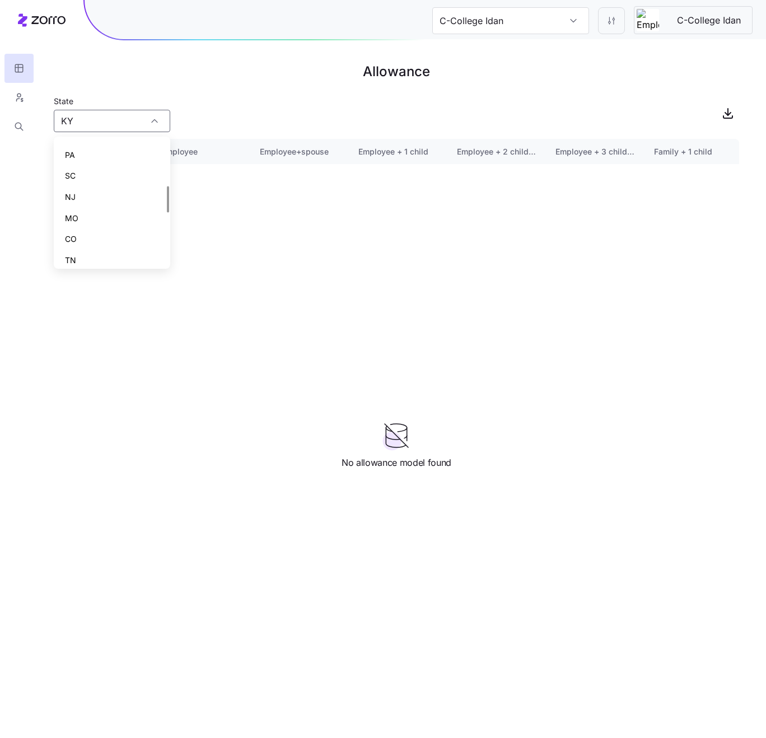
click at [119, 242] on div "CO" at bounding box center [111, 238] width 107 height 21
type input "CO"
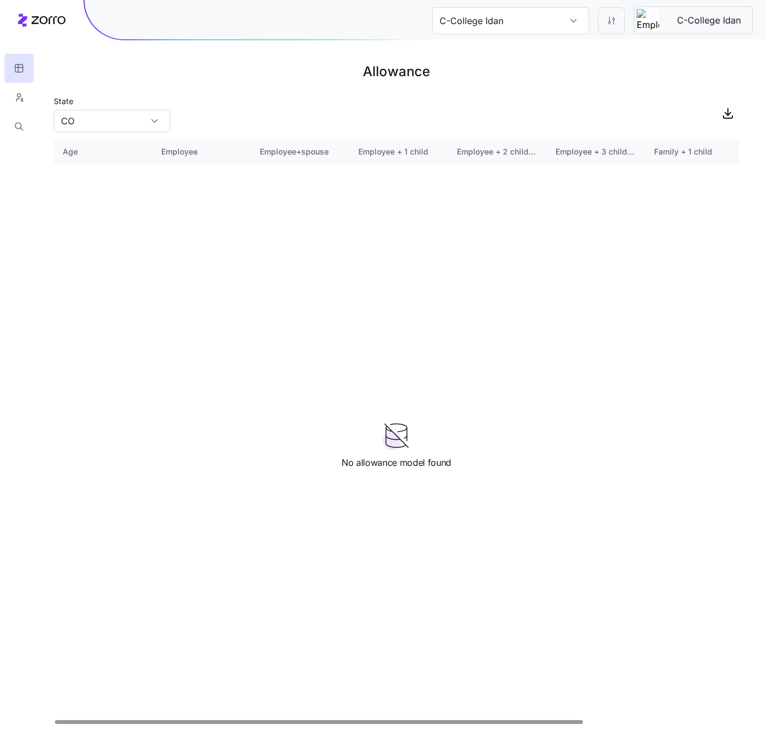
click at [270, 101] on div "State CO" at bounding box center [396, 113] width 685 height 38
click at [592, 79] on h1 "Allowance" at bounding box center [396, 71] width 685 height 27
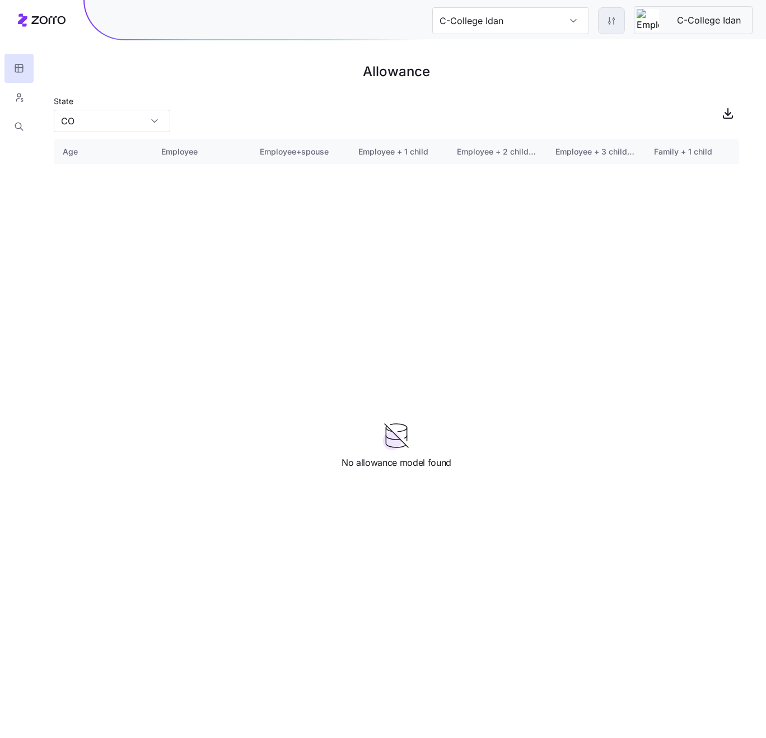
click at [607, 25] on html "C-College Idan C-College Idan Allowance State CO Age Employee Employee+spouse E…" at bounding box center [383, 369] width 766 height 738
click at [667, 109] on html "C-College Idan C-College Idan Allowance State CO Age Employee Employee+spouse E…" at bounding box center [383, 369] width 766 height 738
click at [609, 20] on html "C-College Idan C-College Idan Allowance State CO Age Employee Employee+spouse E…" at bounding box center [383, 369] width 766 height 738
click at [577, 48] on div "Edit plan design" at bounding box center [565, 50] width 111 height 18
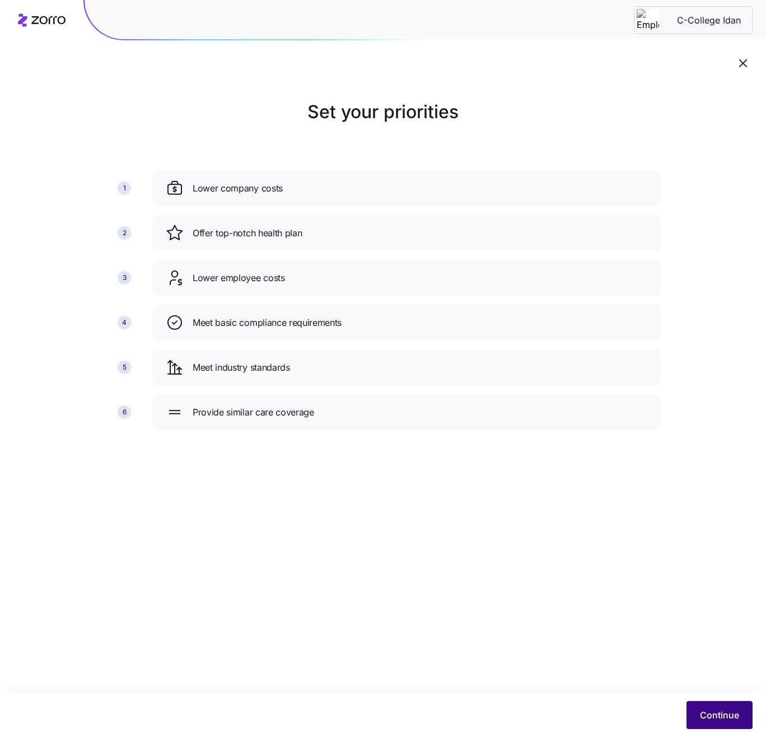
click at [700, 717] on span "Continue" at bounding box center [719, 714] width 39 height 13
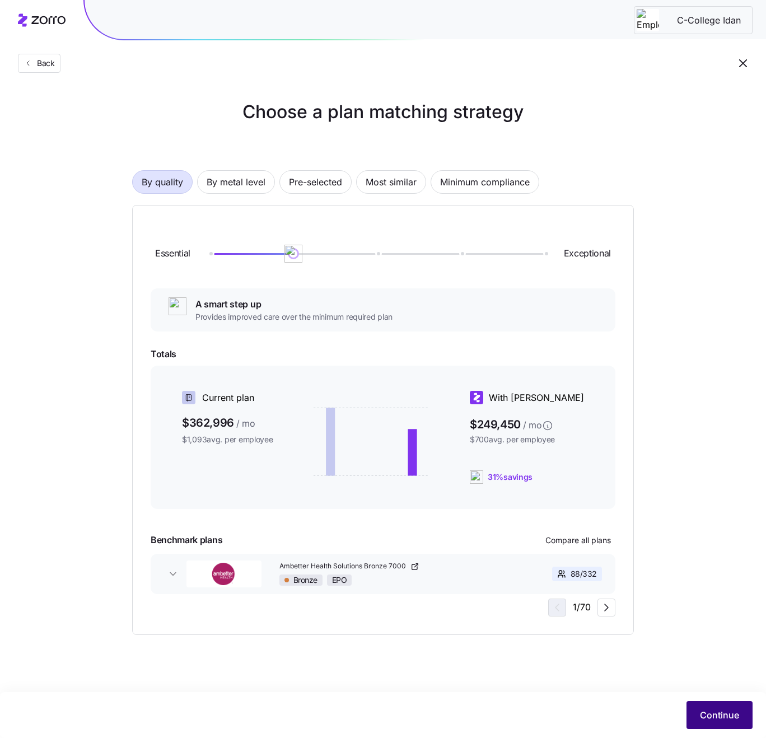
click at [706, 707] on button "Continue" at bounding box center [719, 715] width 66 height 28
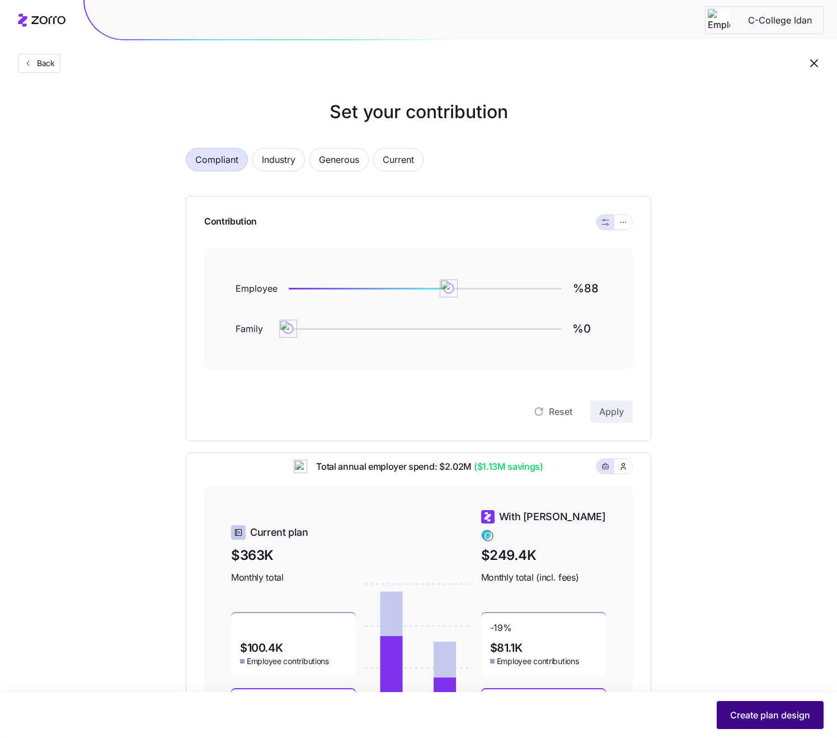
click at [751, 713] on span "Create plan design" at bounding box center [770, 714] width 80 height 13
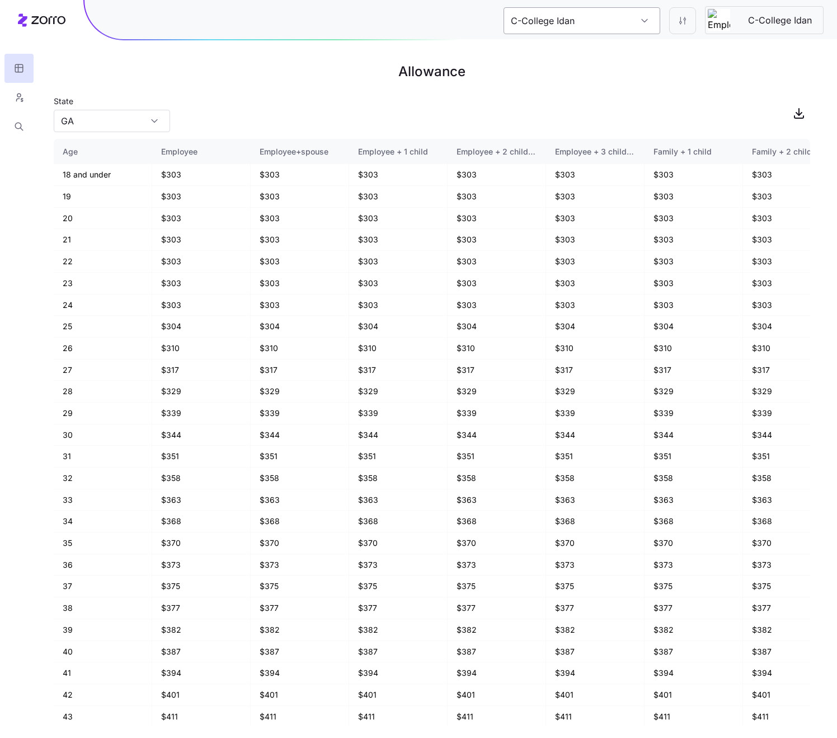
click at [577, 18] on input "C-College Idan" at bounding box center [582, 20] width 157 height 27
click at [307, 62] on h1 "Allowance" at bounding box center [432, 71] width 757 height 27
click at [132, 110] on input "GA" at bounding box center [112, 121] width 116 height 22
click at [106, 218] on div "VA" at bounding box center [111, 214] width 107 height 21
click at [114, 125] on input "VA" at bounding box center [112, 121] width 116 height 22
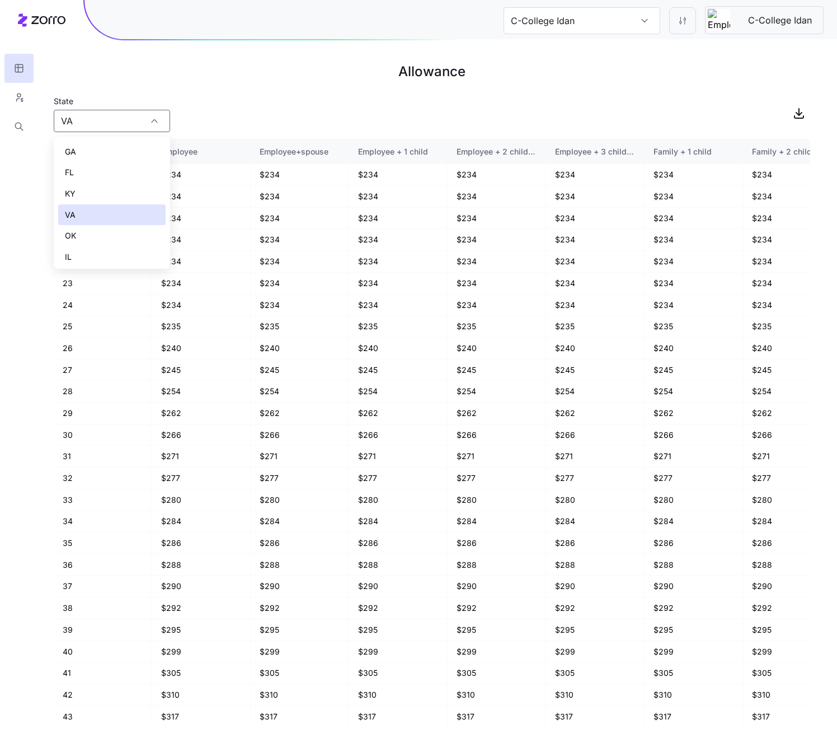
click at [106, 179] on div "FL" at bounding box center [111, 172] width 107 height 21
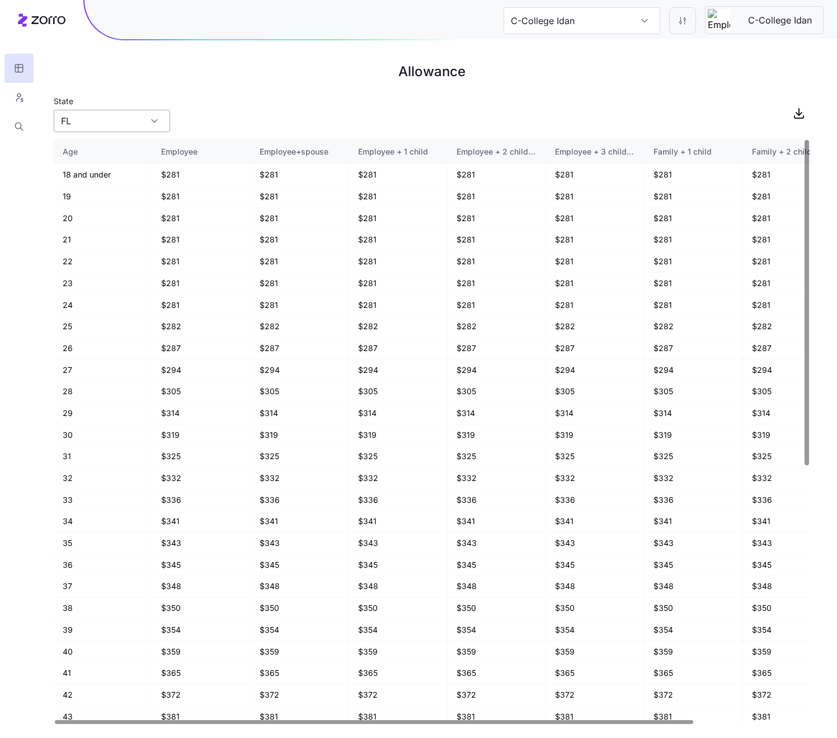
click at [107, 125] on input "FL" at bounding box center [112, 121] width 116 height 22
click at [107, 249] on div "IL" at bounding box center [111, 256] width 107 height 21
type input "IL"
click at [596, 11] on input "C-College Idan" at bounding box center [582, 20] width 157 height 27
click at [591, 50] on div "Plan Design 46" at bounding box center [582, 55] width 148 height 25
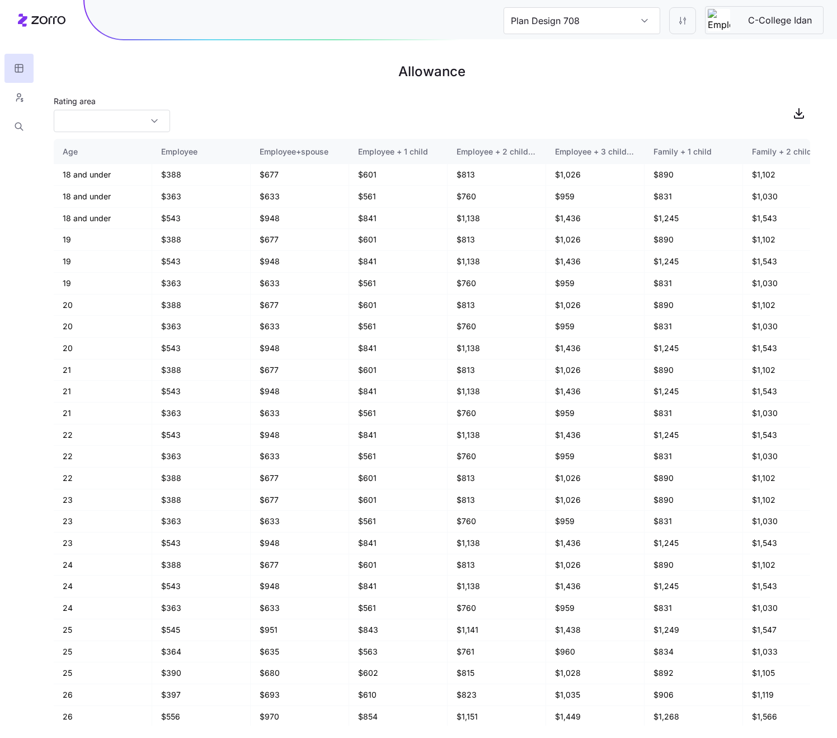
type input "Plan Design 262"
click at [142, 115] on input "Rating area" at bounding box center [112, 121] width 116 height 22
click at [116, 180] on div "SC-40" at bounding box center [111, 172] width 107 height 21
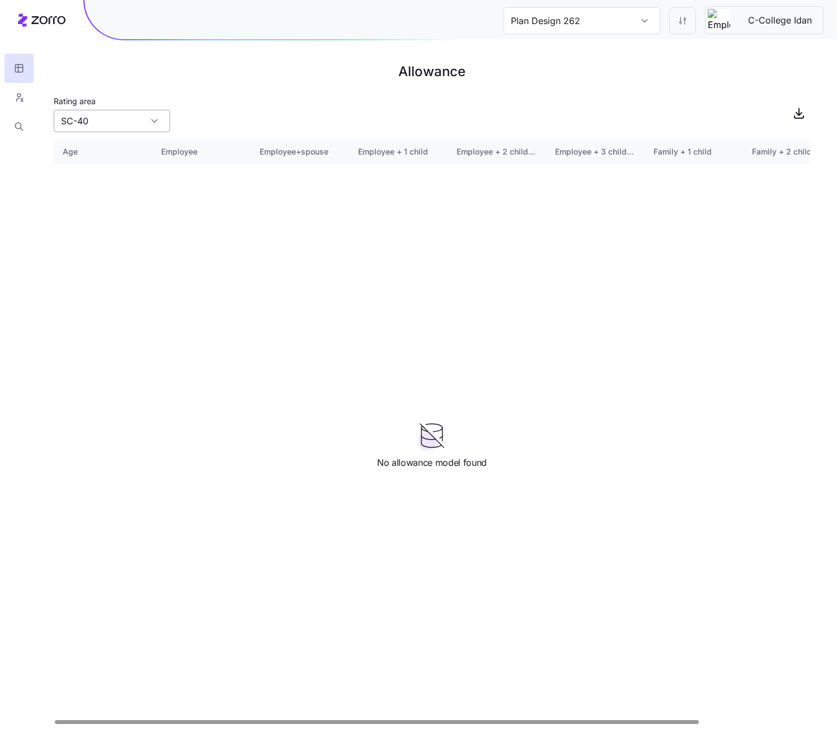
click at [149, 127] on input "SC-40" at bounding box center [112, 121] width 116 height 22
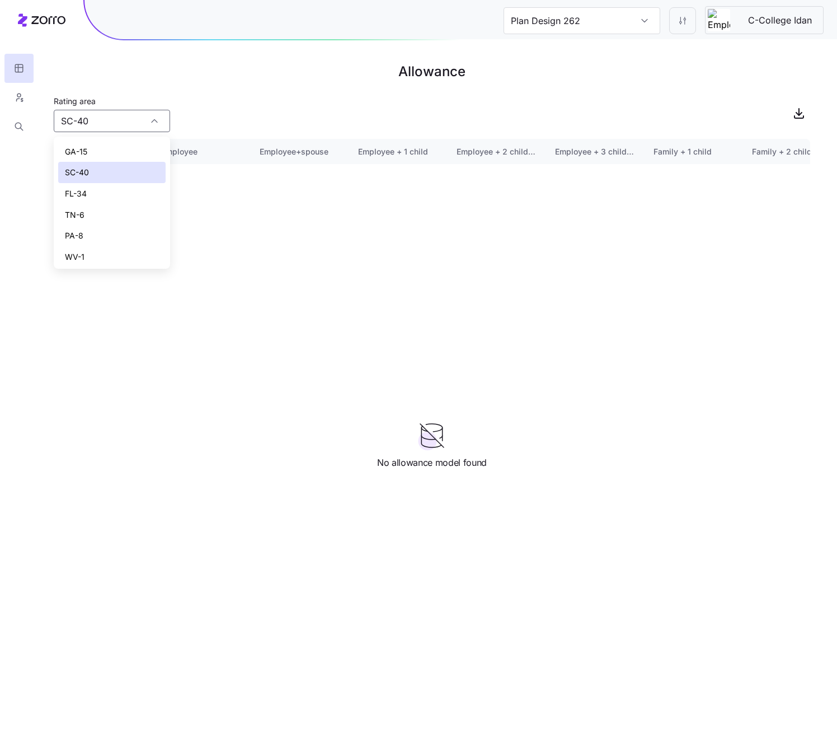
click at [128, 243] on div "PA-8" at bounding box center [111, 235] width 107 height 21
type input "PA-8"
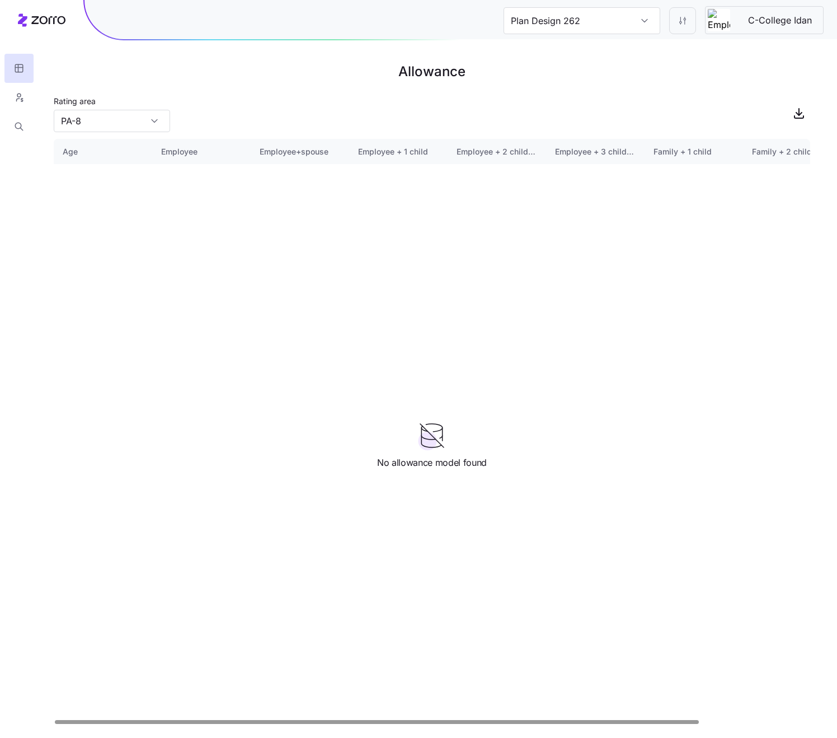
type input "Plan Design 373"
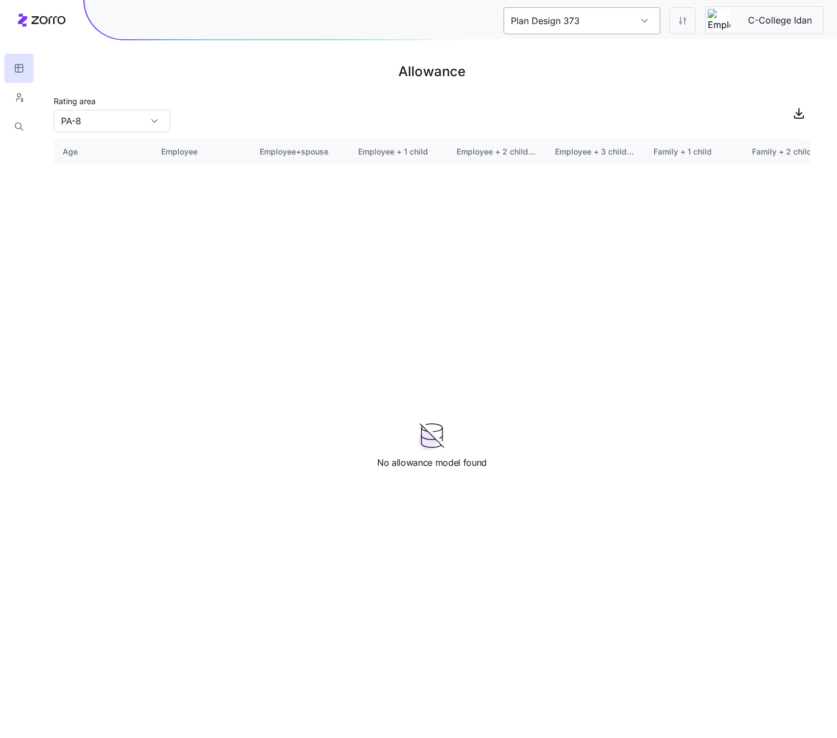
click at [638, 27] on input "Plan Design 373" at bounding box center [582, 20] width 157 height 27
click at [308, 86] on main "Allowance Rating area PA-8 Age Employee Employee+spouse Employee + 1 child Empl…" at bounding box center [418, 369] width 837 height 738
click at [137, 121] on input "PA-8" at bounding box center [112, 121] width 116 height 22
click at [143, 219] on div "TX-1" at bounding box center [111, 218] width 107 height 21
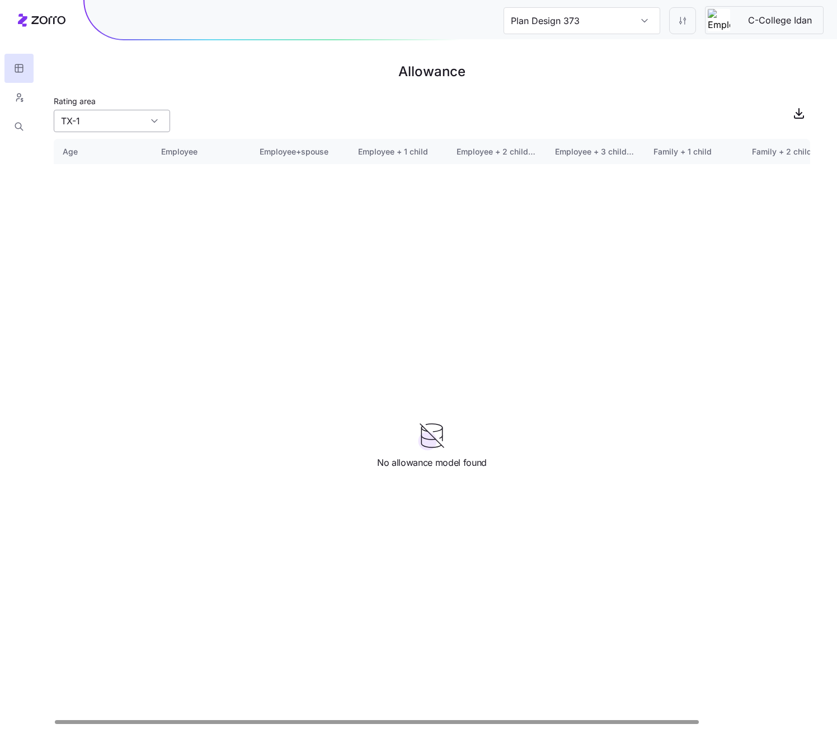
click at [125, 122] on input "TX-1" at bounding box center [112, 121] width 116 height 22
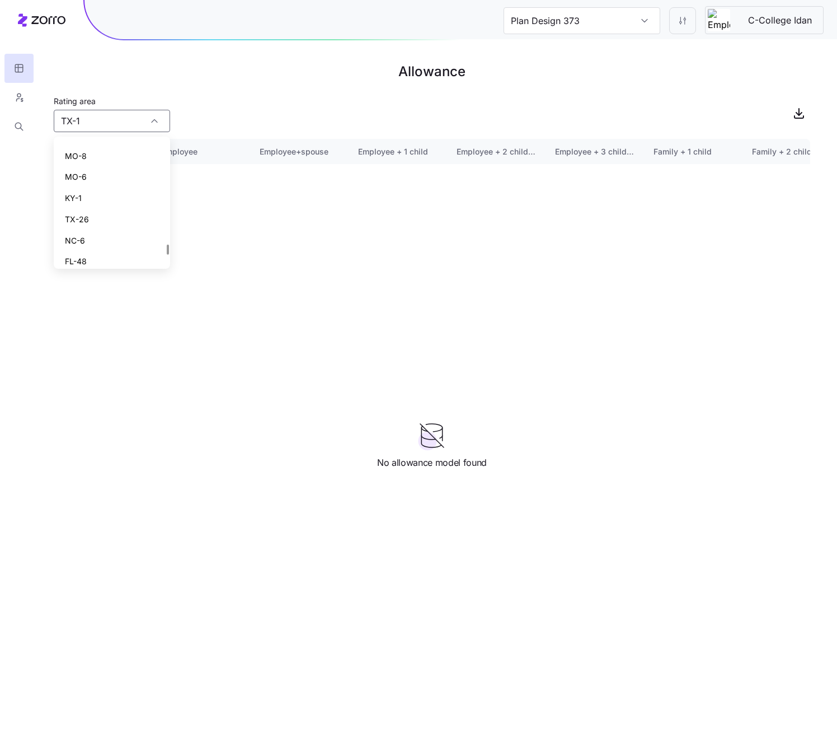
scroll to position [1788, 0]
click at [115, 222] on div "FL-48" at bounding box center [111, 219] width 107 height 21
type input "FL-48"
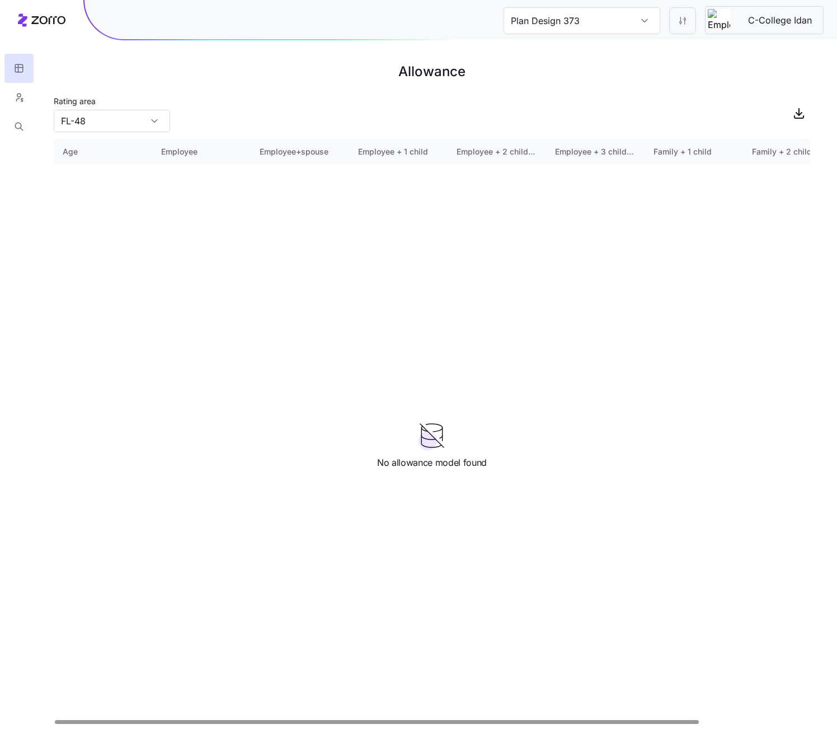
click at [278, 124] on div "Rating area FL-48" at bounding box center [432, 113] width 757 height 38
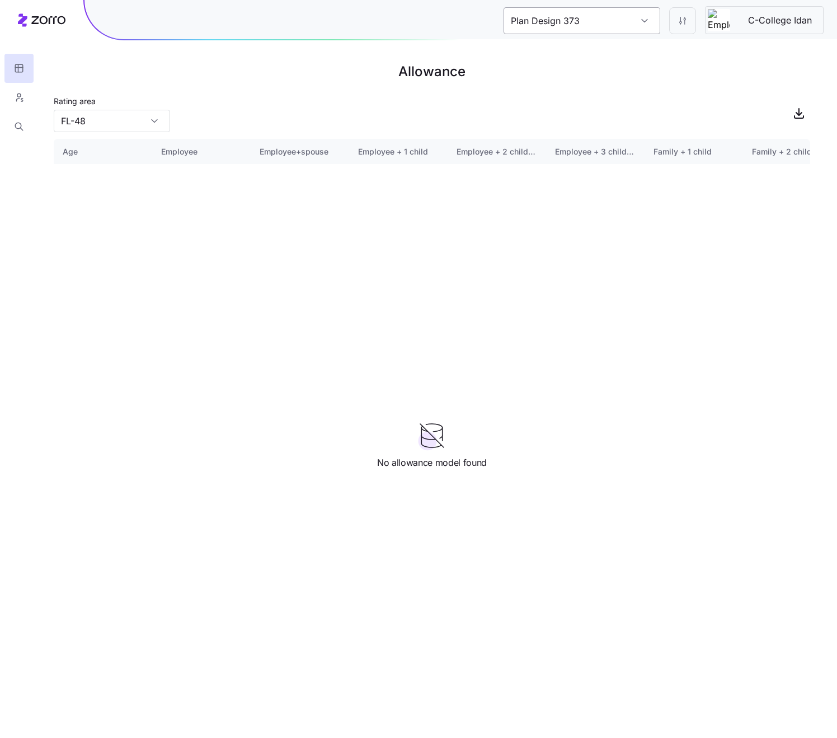
click at [639, 34] on div "Plan Design 373 C-College Idan" at bounding box center [461, 19] width 753 height 39
click at [613, 9] on input "Plan Design 373" at bounding box center [582, 20] width 157 height 27
click at [603, 71] on div "C-College Idan" at bounding box center [582, 80] width 148 height 25
type input "C-College Idan"
click at [142, 119] on input "IL" at bounding box center [112, 121] width 116 height 22
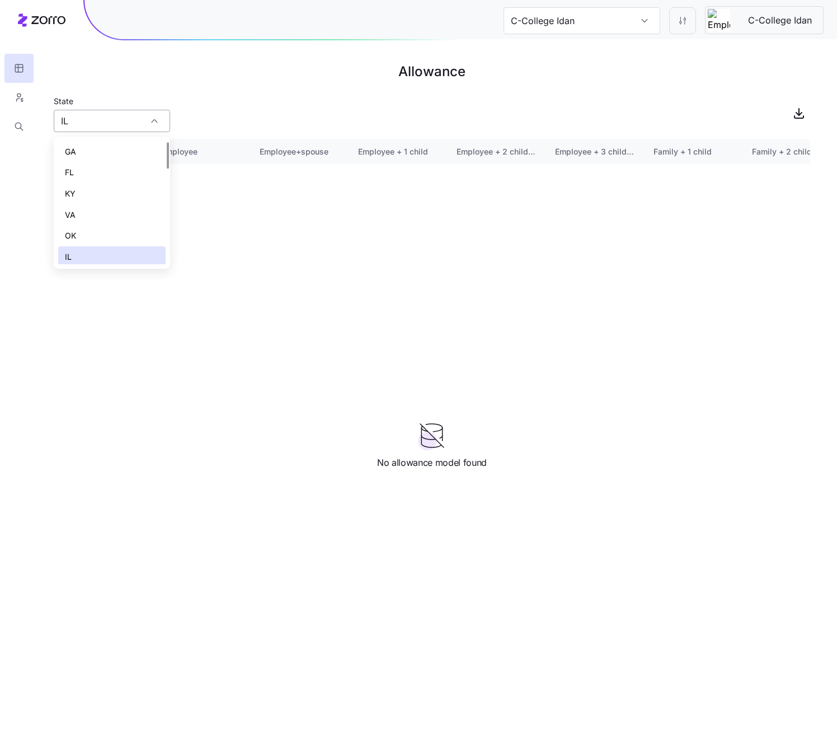
scroll to position [3, 0]
click at [100, 229] on div "OK" at bounding box center [111, 232] width 107 height 21
type input "OK"
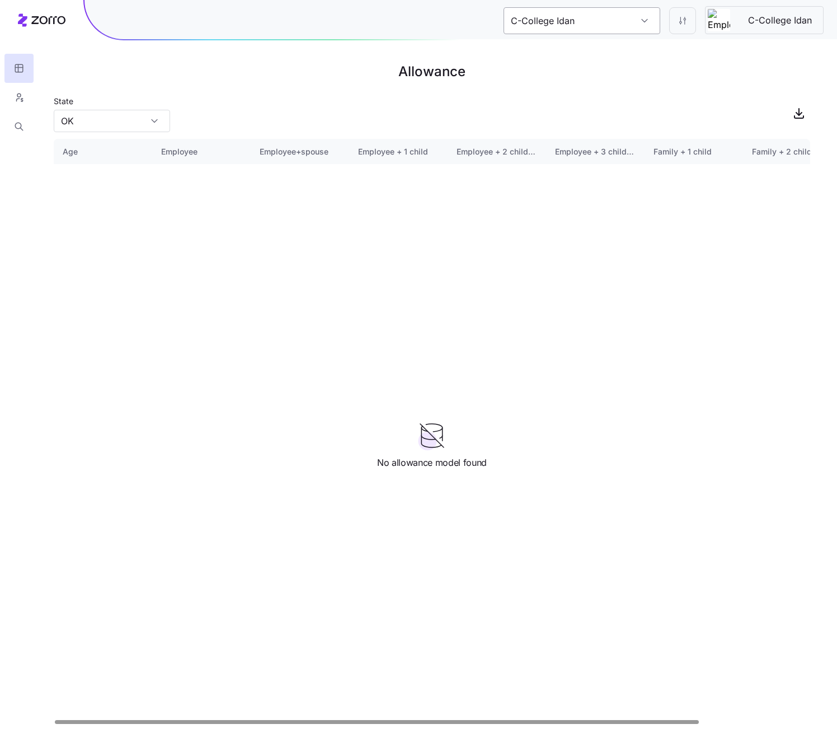
click at [547, 25] on input "C-College Idan" at bounding box center [582, 20] width 157 height 27
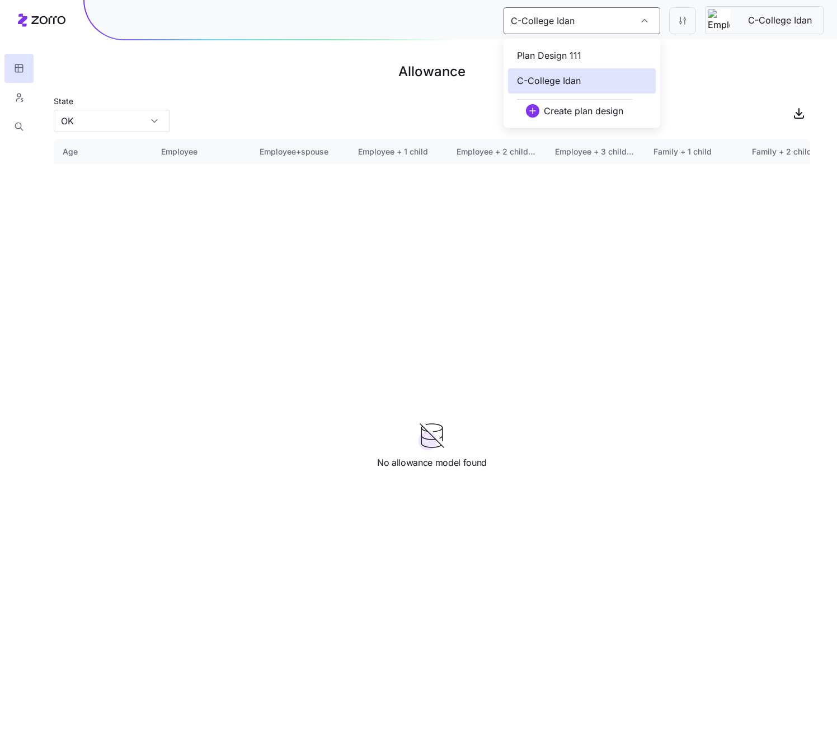
click at [551, 58] on span "Plan Design 111" at bounding box center [549, 56] width 64 height 14
type input "Plan Design 260"
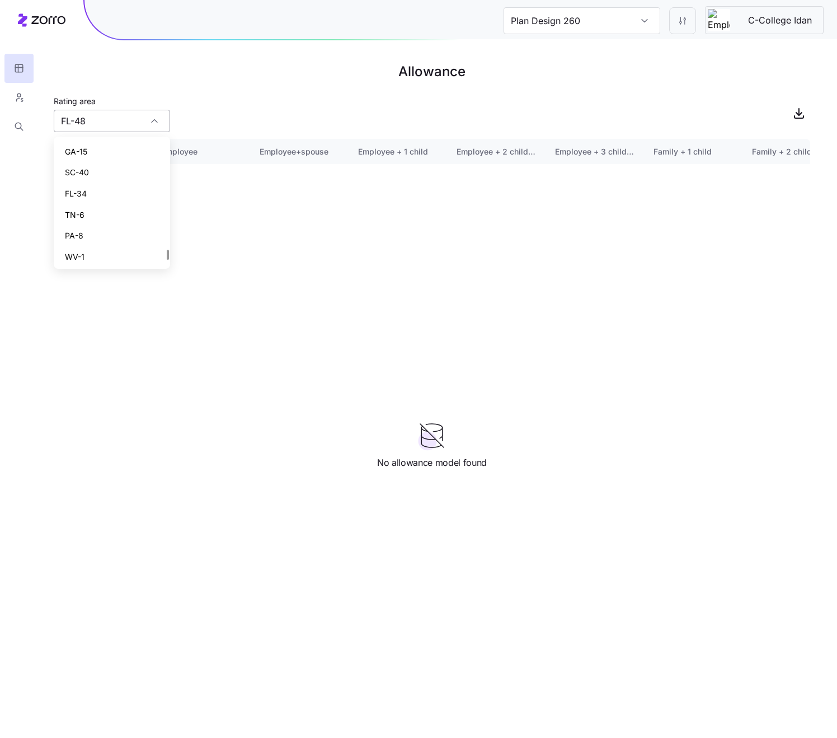
click at [109, 116] on input "FL-48" at bounding box center [112, 121] width 116 height 22
click at [126, 206] on div "TX-26" at bounding box center [111, 211] width 107 height 21
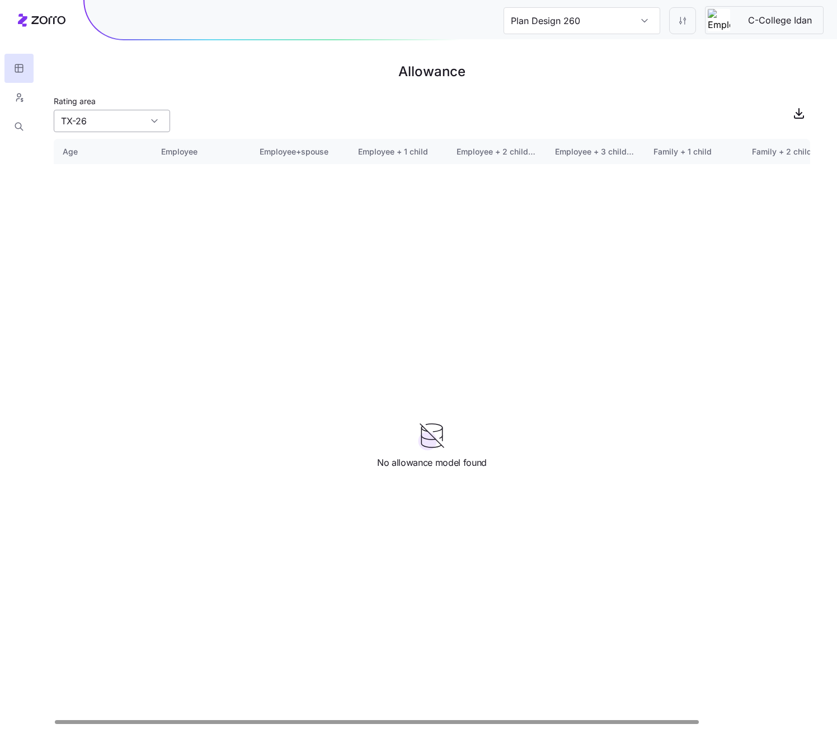
click at [134, 119] on input "TX-26" at bounding box center [112, 121] width 116 height 22
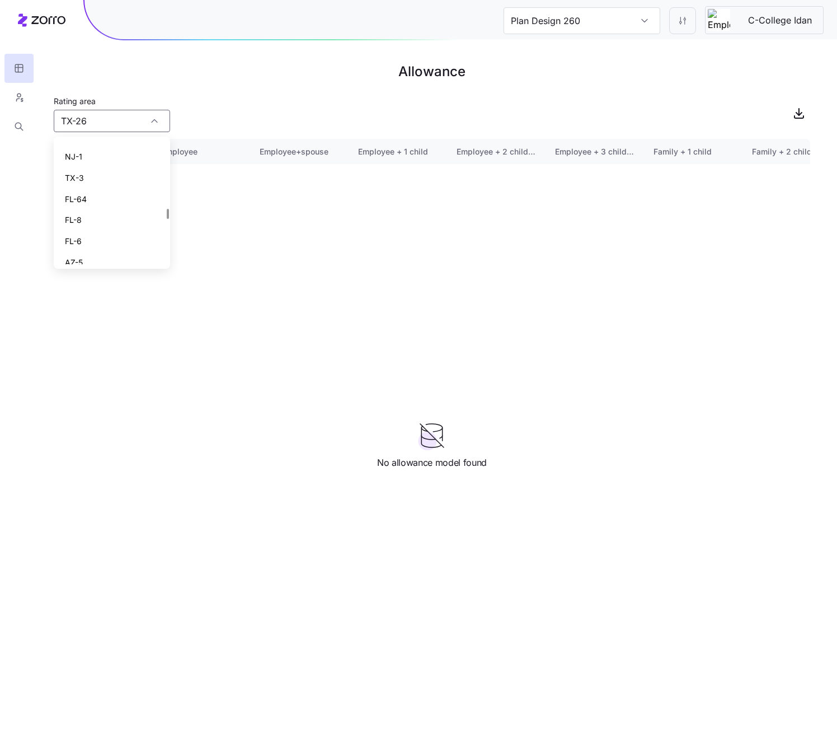
scroll to position [1090, 0]
click at [125, 181] on div "MS-3" at bounding box center [111, 178] width 107 height 21
type input "MS-3"
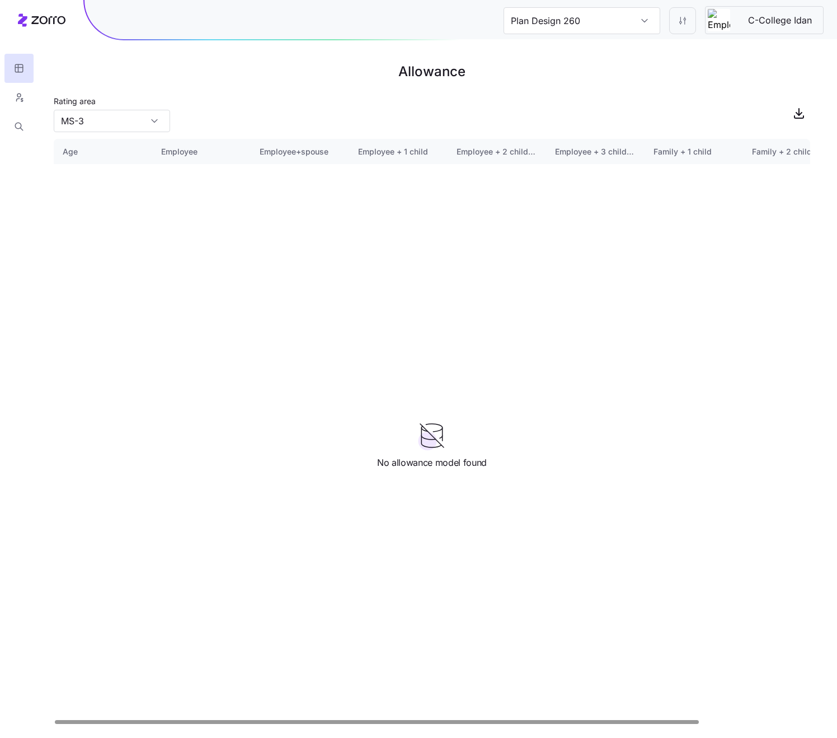
click at [196, 135] on main "Allowance Rating area MS-3 Age Employee Employee+spouse Employee + 1 child Empl…" at bounding box center [418, 369] width 837 height 738
click at [619, 22] on input "Plan Design 260" at bounding box center [582, 20] width 157 height 27
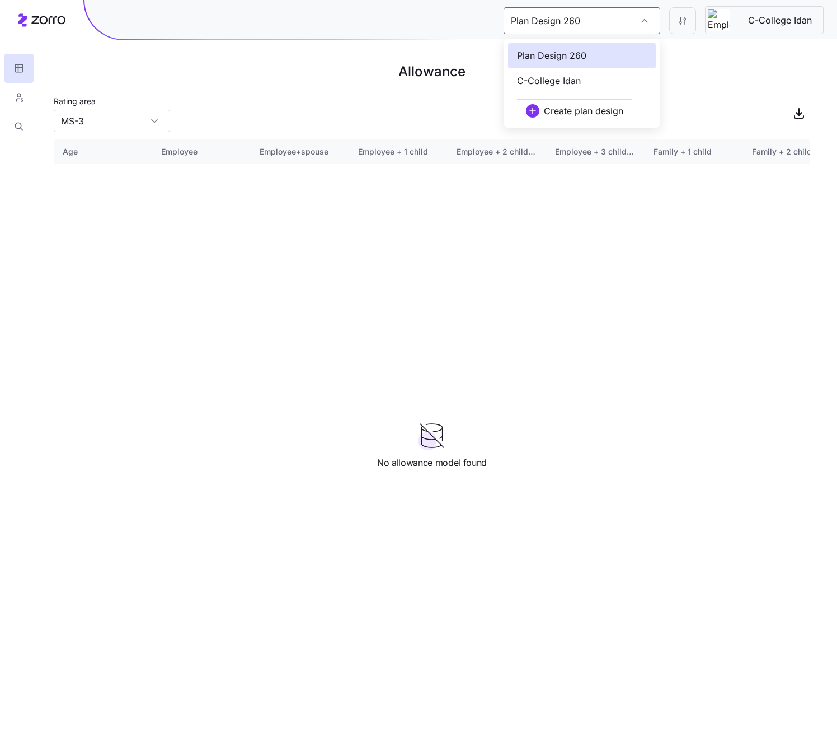
click at [575, 87] on span "C-College Idan" at bounding box center [549, 81] width 64 height 14
type input "C-College Idan"
click at [146, 117] on input "OK" at bounding box center [112, 121] width 116 height 22
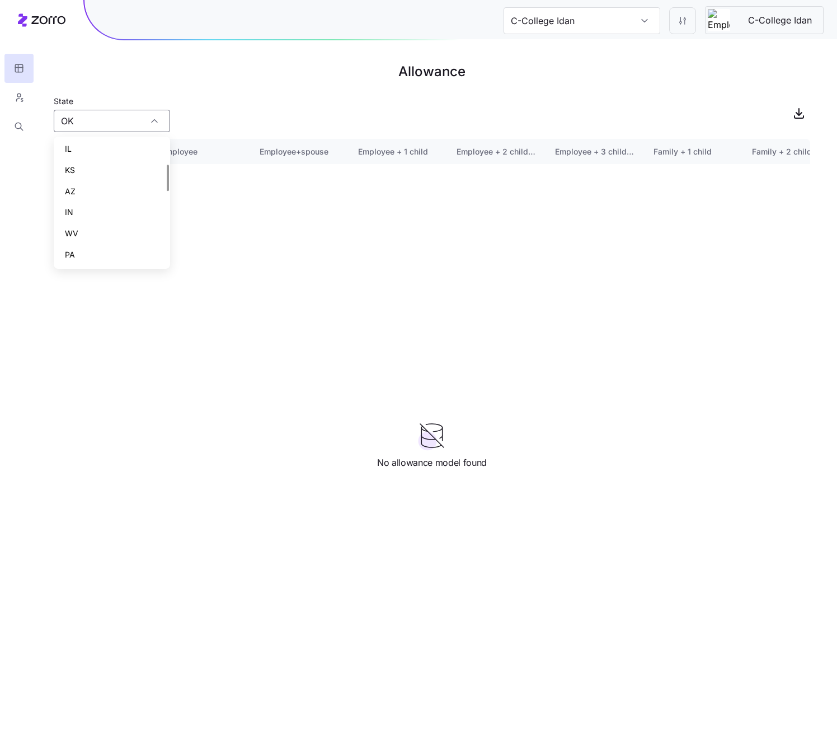
scroll to position [446, 0]
click at [106, 238] on div "NC" at bounding box center [111, 232] width 107 height 21
type input "NC"
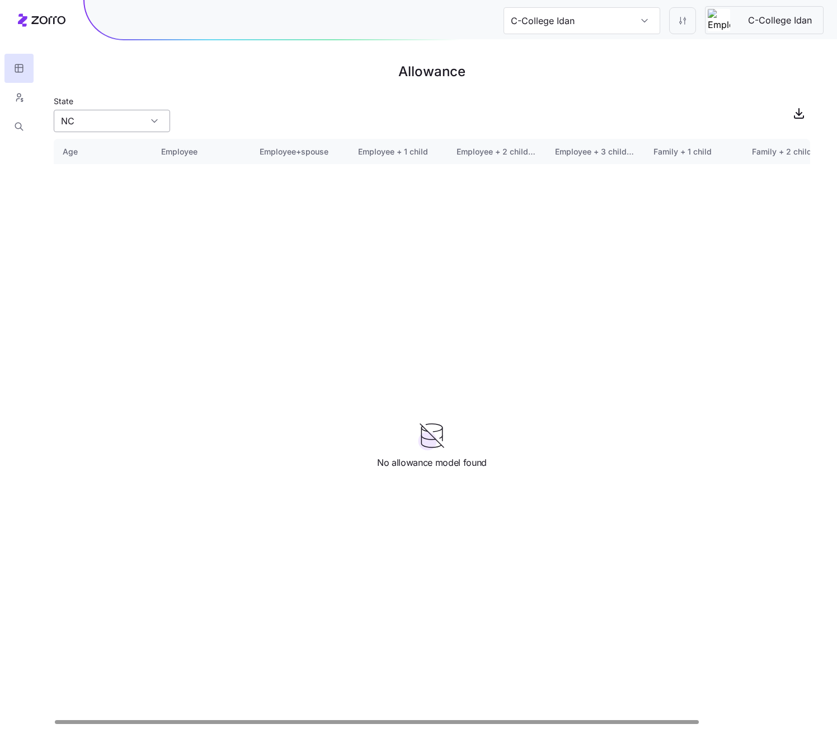
click at [141, 121] on input "NC" at bounding box center [112, 121] width 116 height 22
click at [265, 121] on div "State NC" at bounding box center [432, 113] width 757 height 38
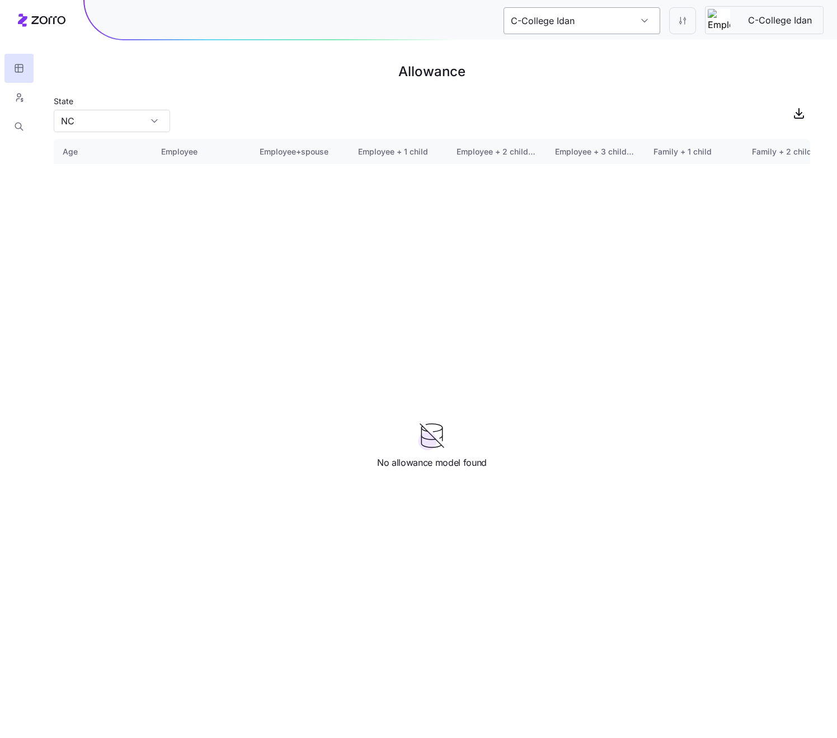
click at [634, 30] on input "C-College Idan" at bounding box center [582, 20] width 157 height 27
click at [587, 58] on div "Plan Design 984" at bounding box center [582, 55] width 148 height 25
click at [592, 26] on input "Plan Design 984" at bounding box center [582, 20] width 157 height 27
click at [585, 74] on div "C-College Idan" at bounding box center [582, 80] width 148 height 25
type input "C-College Idan"
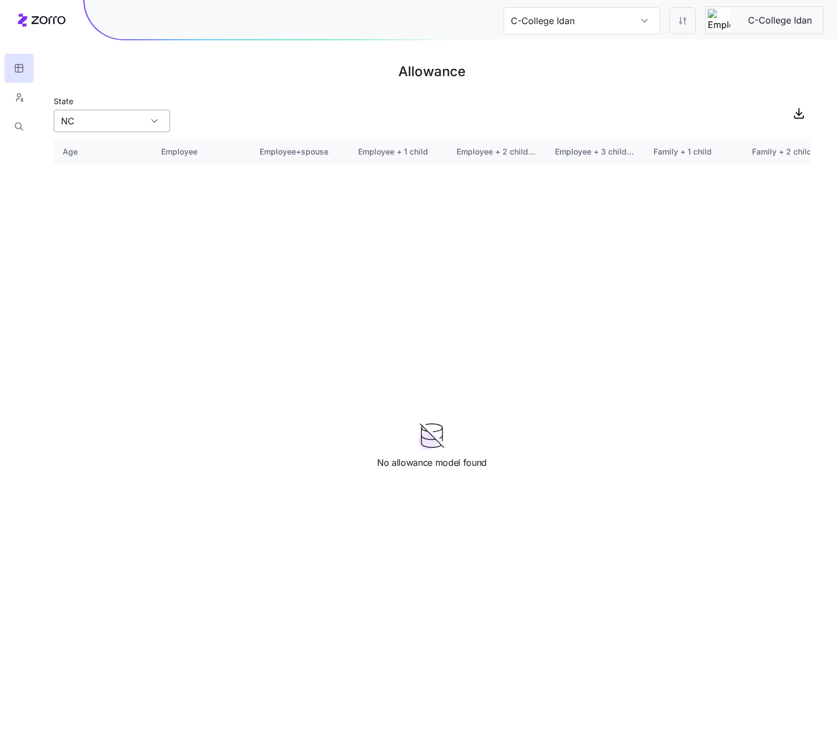
click at [91, 127] on input "NC" at bounding box center [112, 121] width 116 height 22
click at [97, 215] on div "TX" at bounding box center [111, 211] width 107 height 21
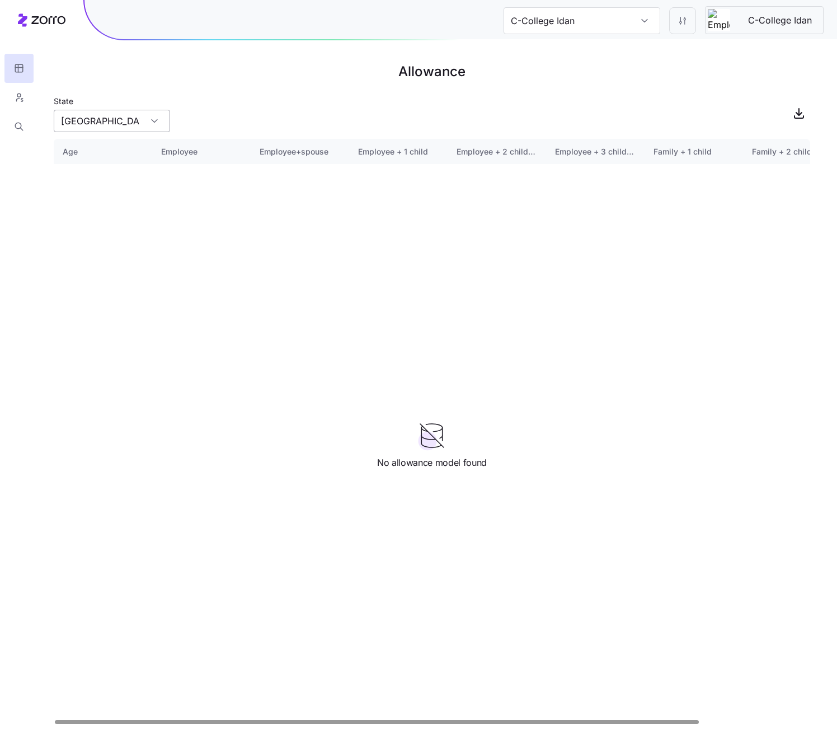
click at [129, 128] on input "TX" at bounding box center [112, 121] width 116 height 22
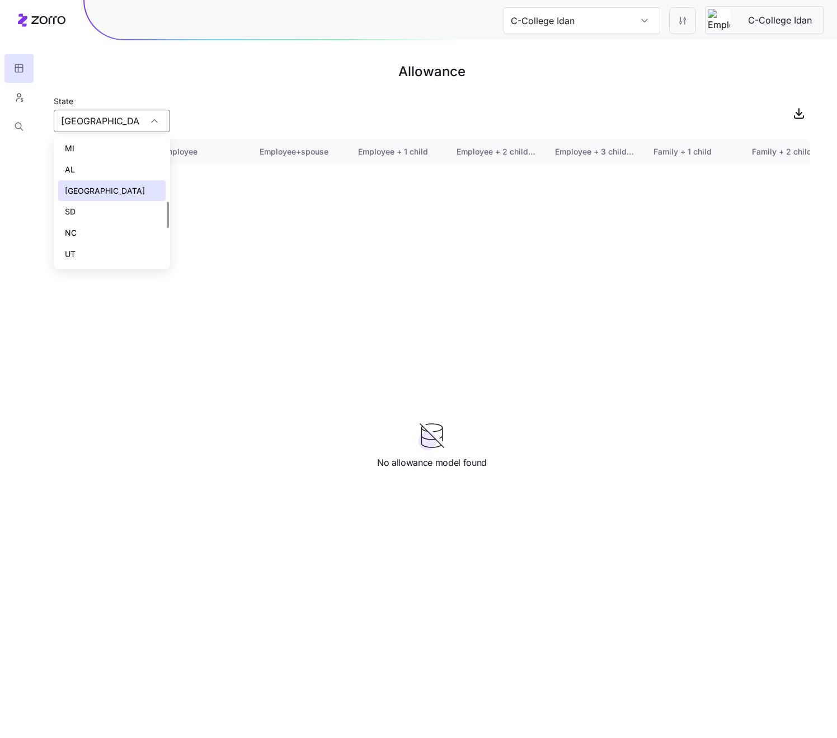
scroll to position [0, 0]
click at [138, 212] on div "VA" at bounding box center [111, 214] width 107 height 21
type input "VA"
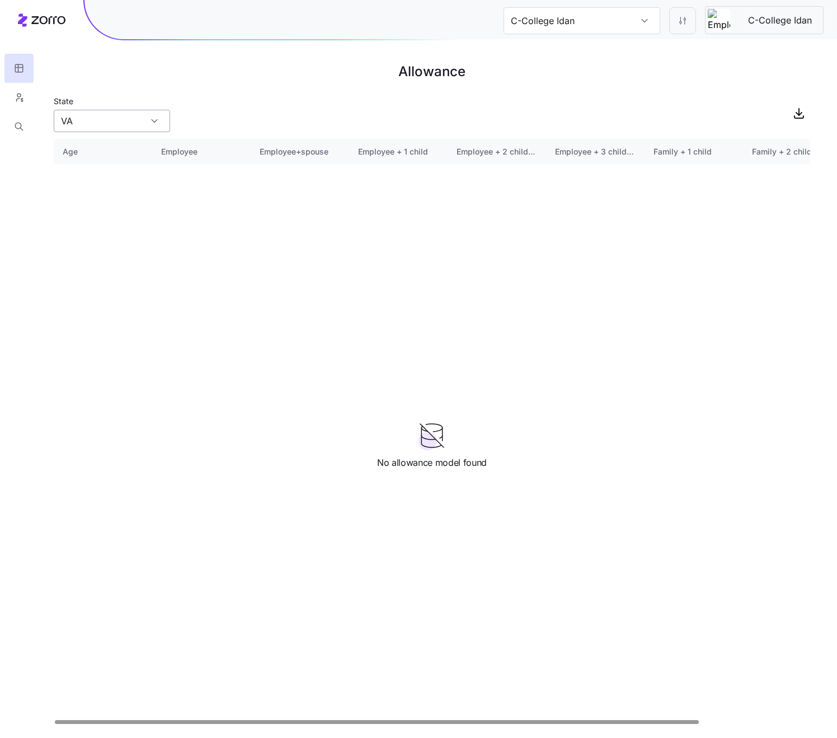
click at [138, 127] on input "VA" at bounding box center [112, 121] width 116 height 22
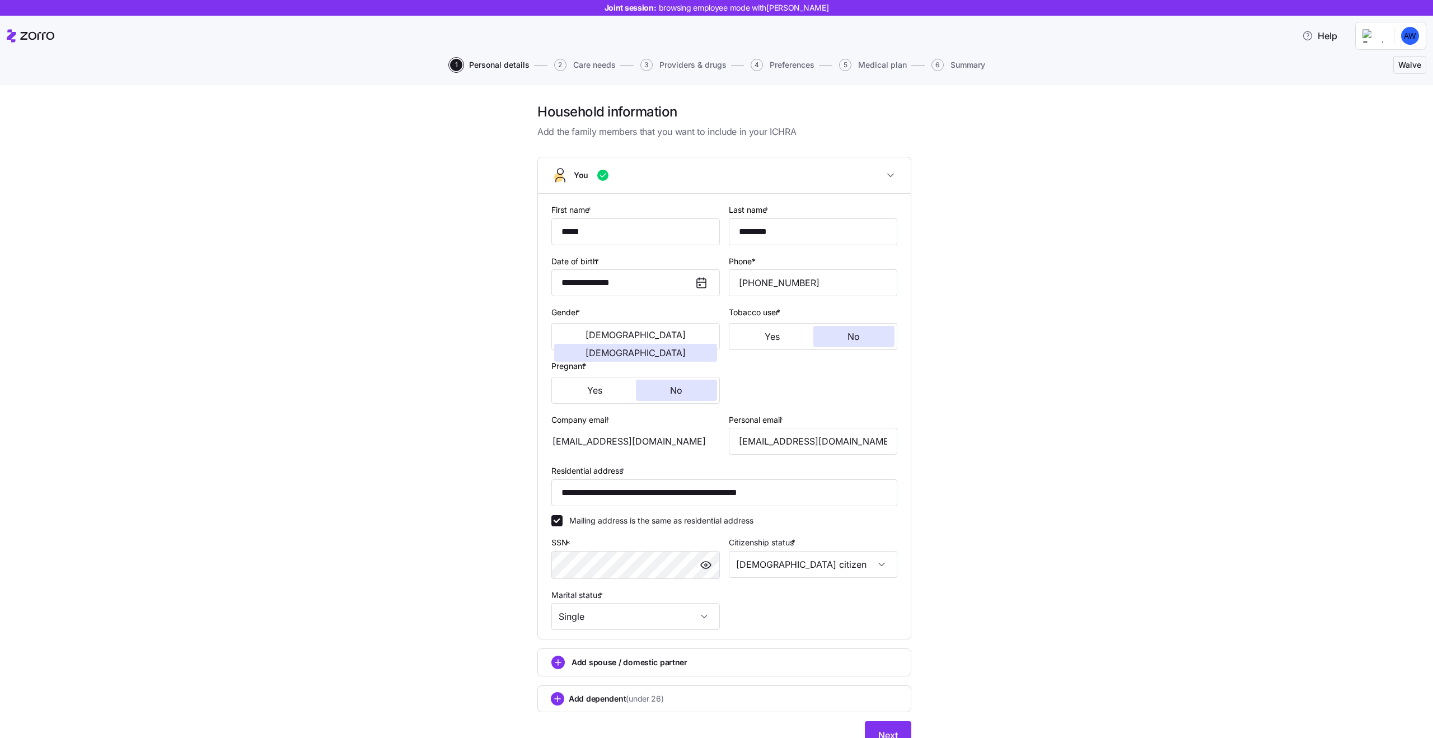
click at [837, 290] on div "**********" at bounding box center [724, 432] width 1386 height 659
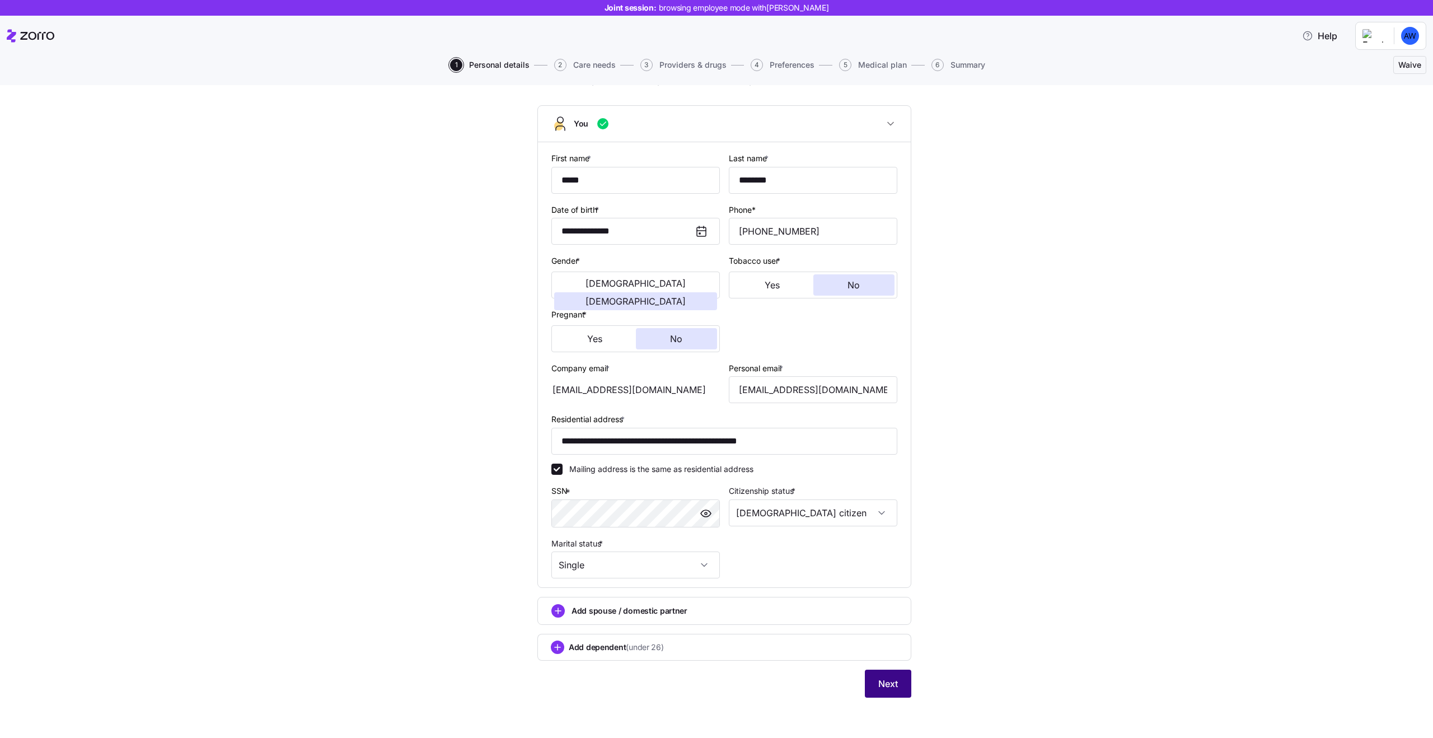
click at [837, 683] on span "Next" at bounding box center [888, 683] width 20 height 13
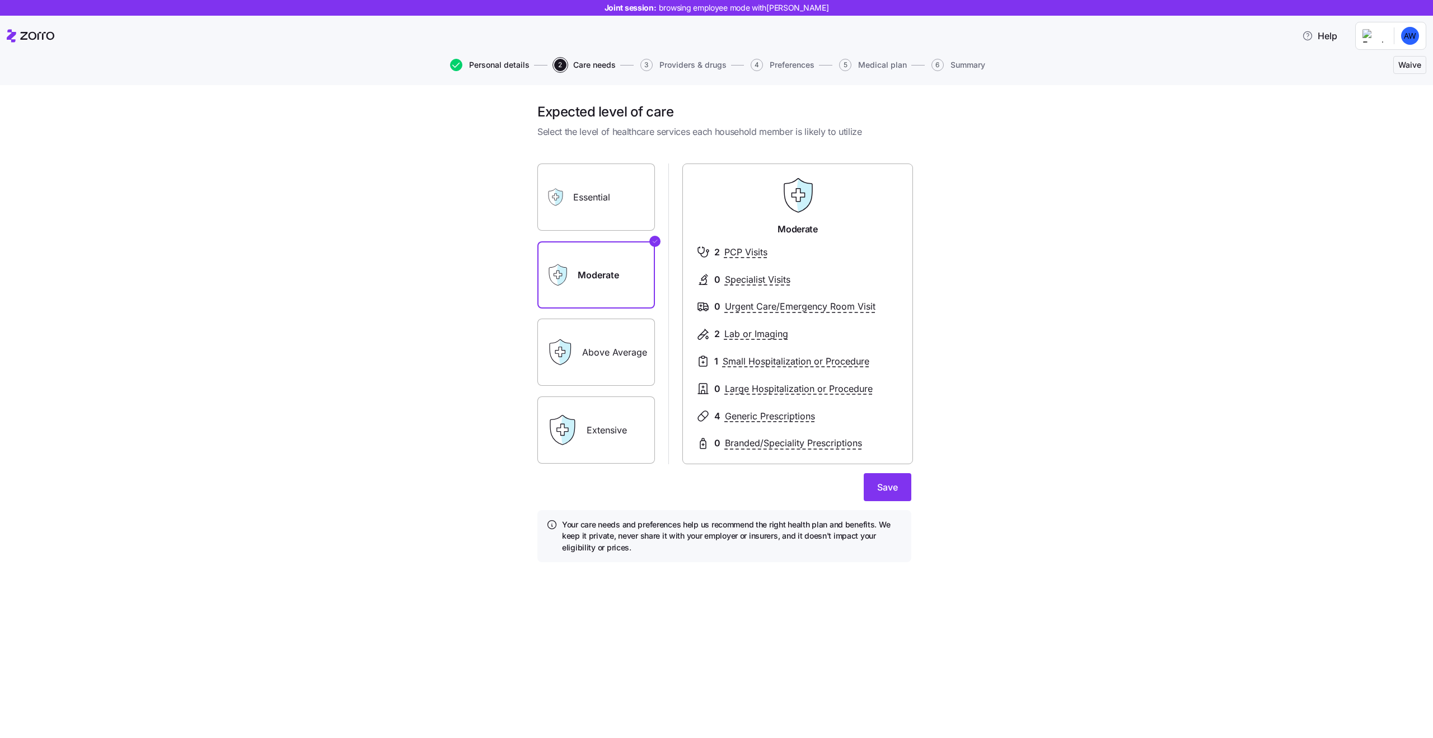
click at [507, 61] on span "Personal details" at bounding box center [499, 65] width 60 height 8
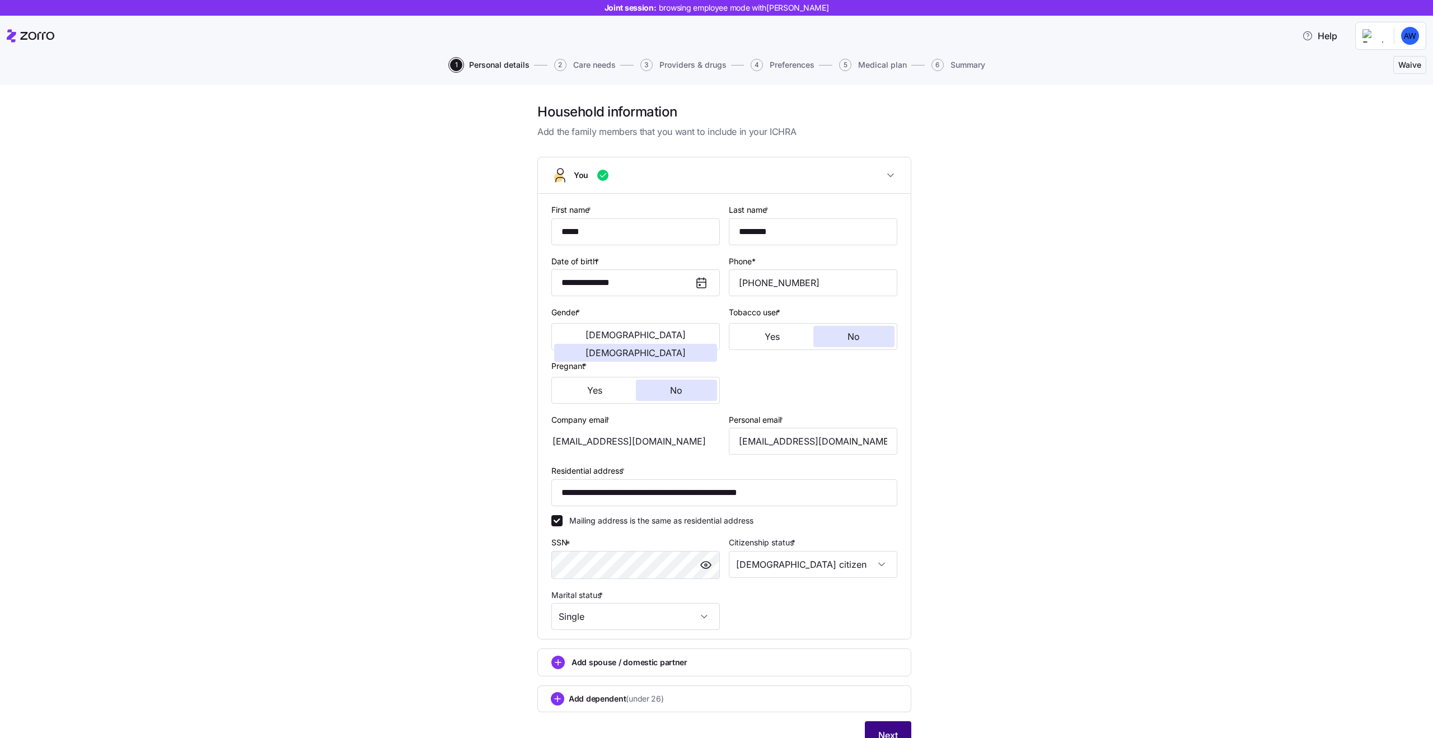
click at [837, 726] on button "Next" at bounding box center [888, 735] width 46 height 28
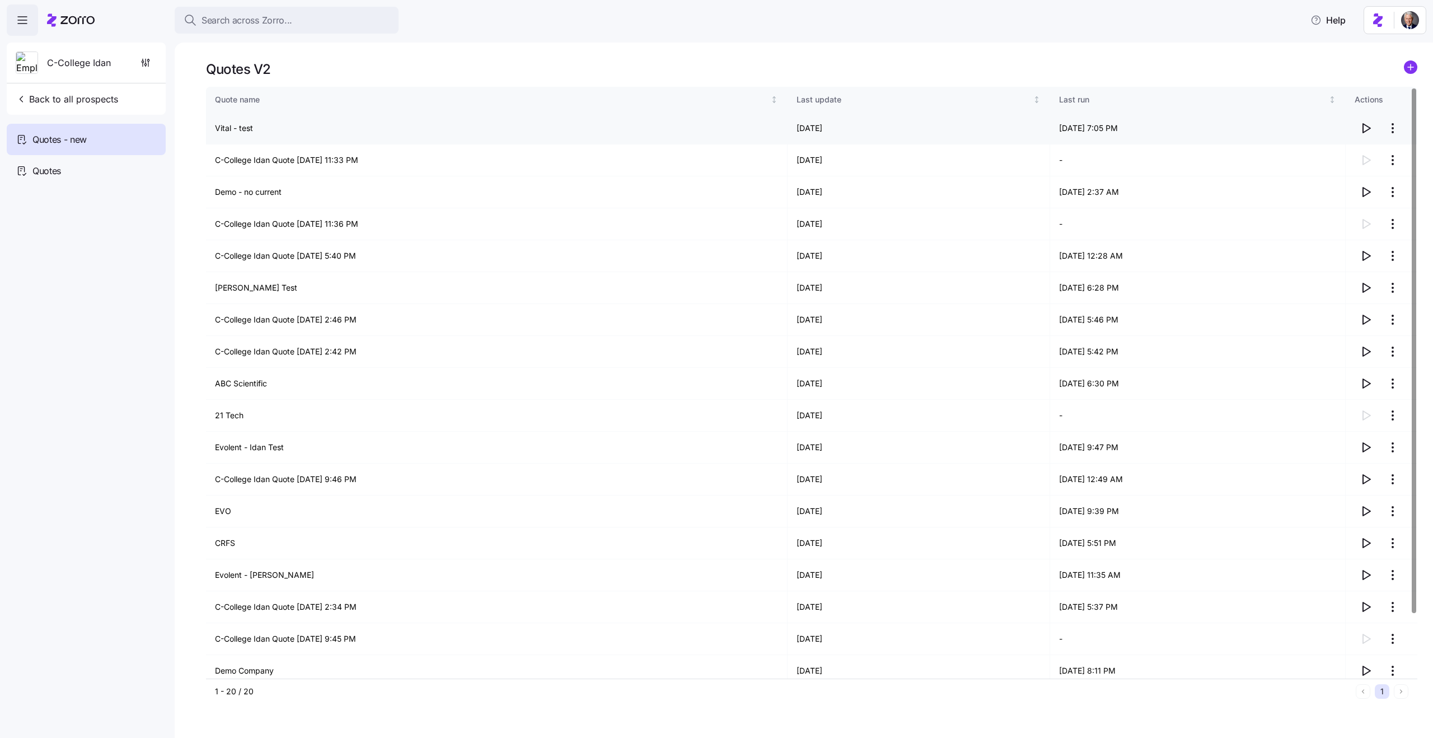
click at [1367, 126] on icon "button" at bounding box center [1366, 128] width 7 height 9
click at [1366, 193] on icon "button" at bounding box center [1365, 191] width 13 height 13
click at [1059, 99] on div "Last run" at bounding box center [1193, 99] width 268 height 12
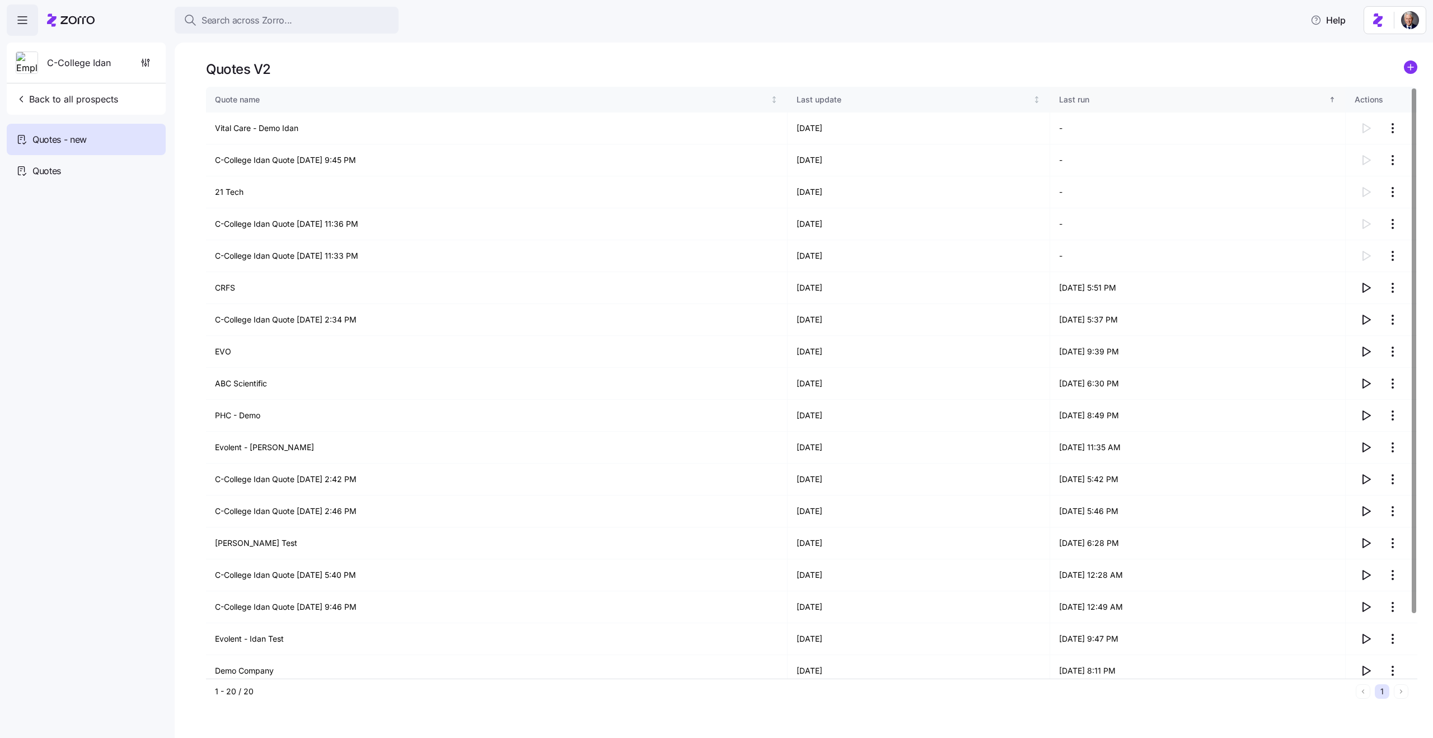
click at [1059, 99] on div "Last run" at bounding box center [1193, 99] width 268 height 12
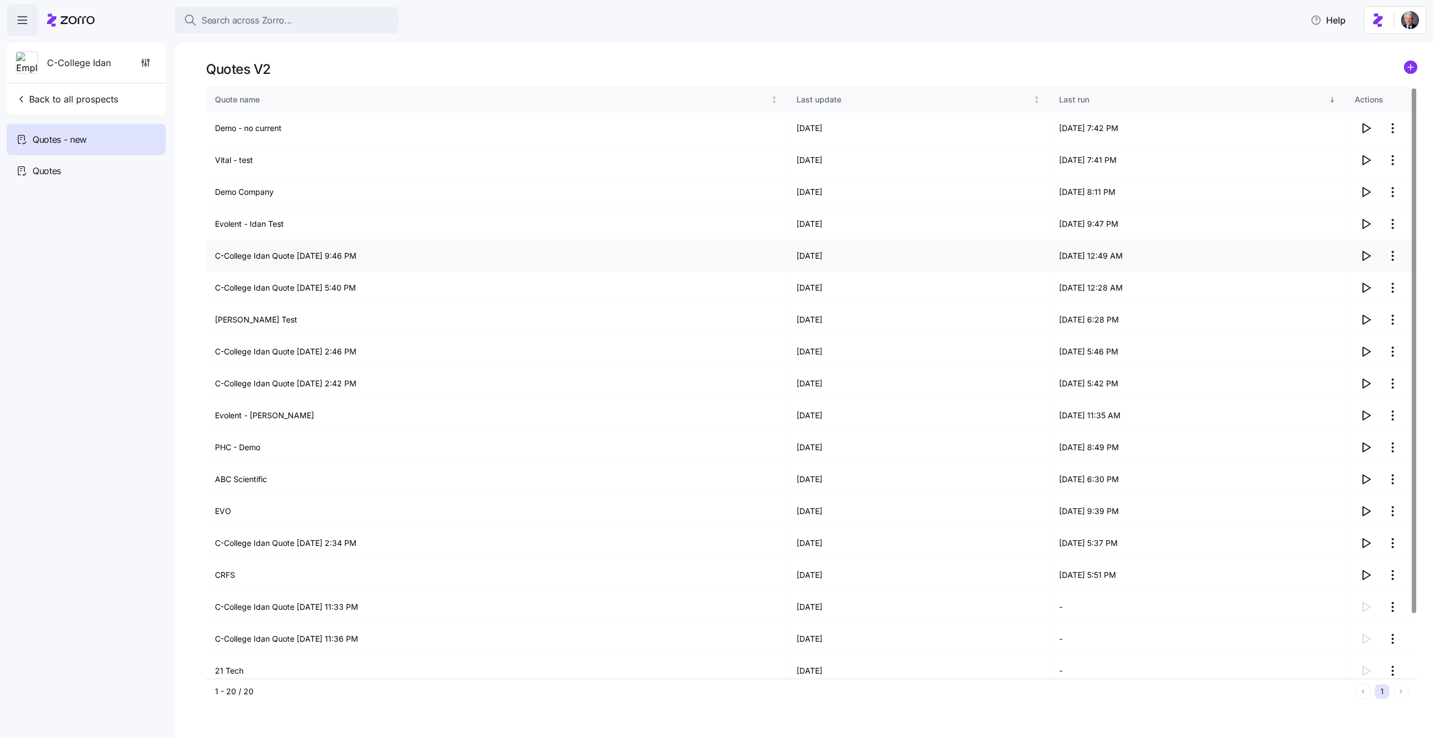
click at [1365, 253] on icon "button" at bounding box center [1365, 255] width 13 height 13
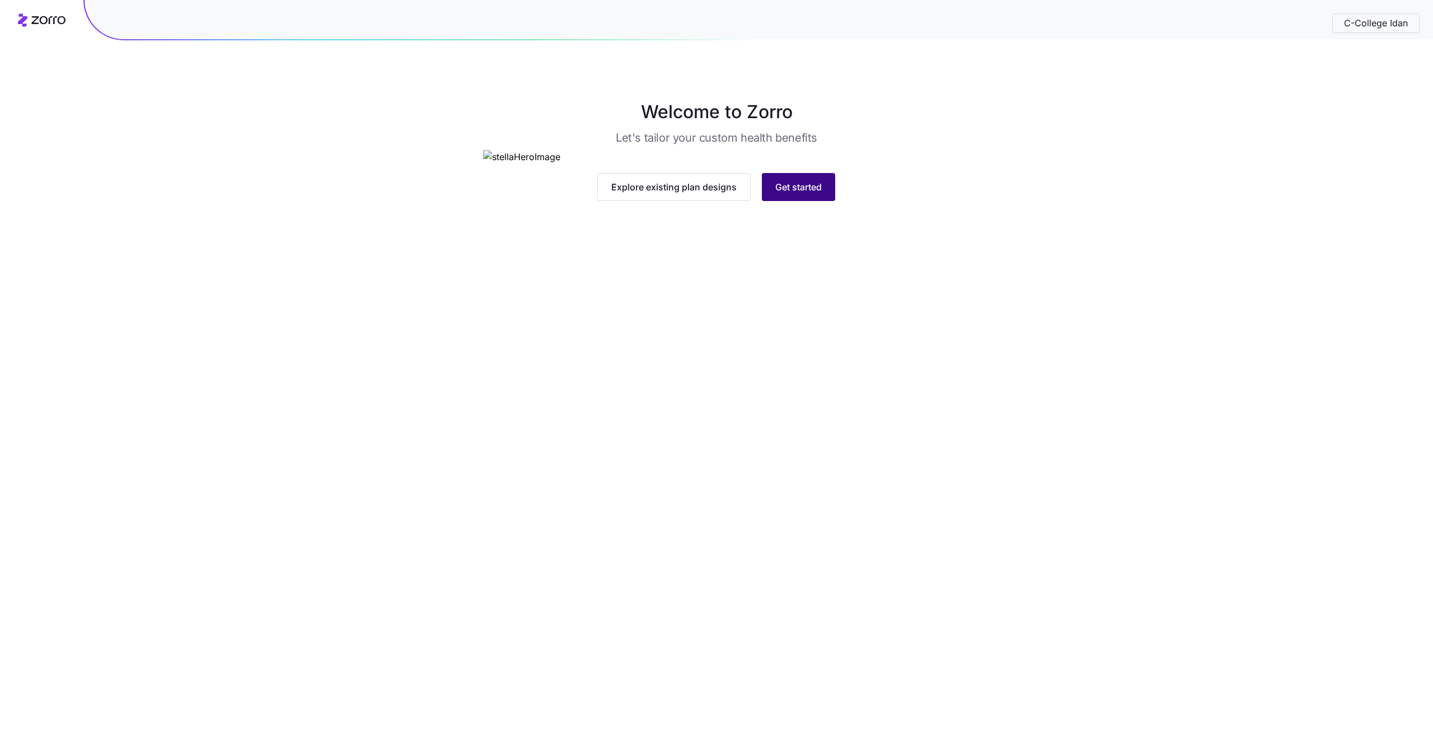
click at [807, 194] on span "Get started" at bounding box center [798, 186] width 46 height 13
click at [1413, 35] on icon "button" at bounding box center [1411, 30] width 9 height 9
click at [791, 201] on button "Get started" at bounding box center [798, 187] width 73 height 28
click at [1413, 30] on icon "button" at bounding box center [1411, 30] width 9 height 9
click at [778, 201] on button "Get started" at bounding box center [798, 187] width 73 height 28
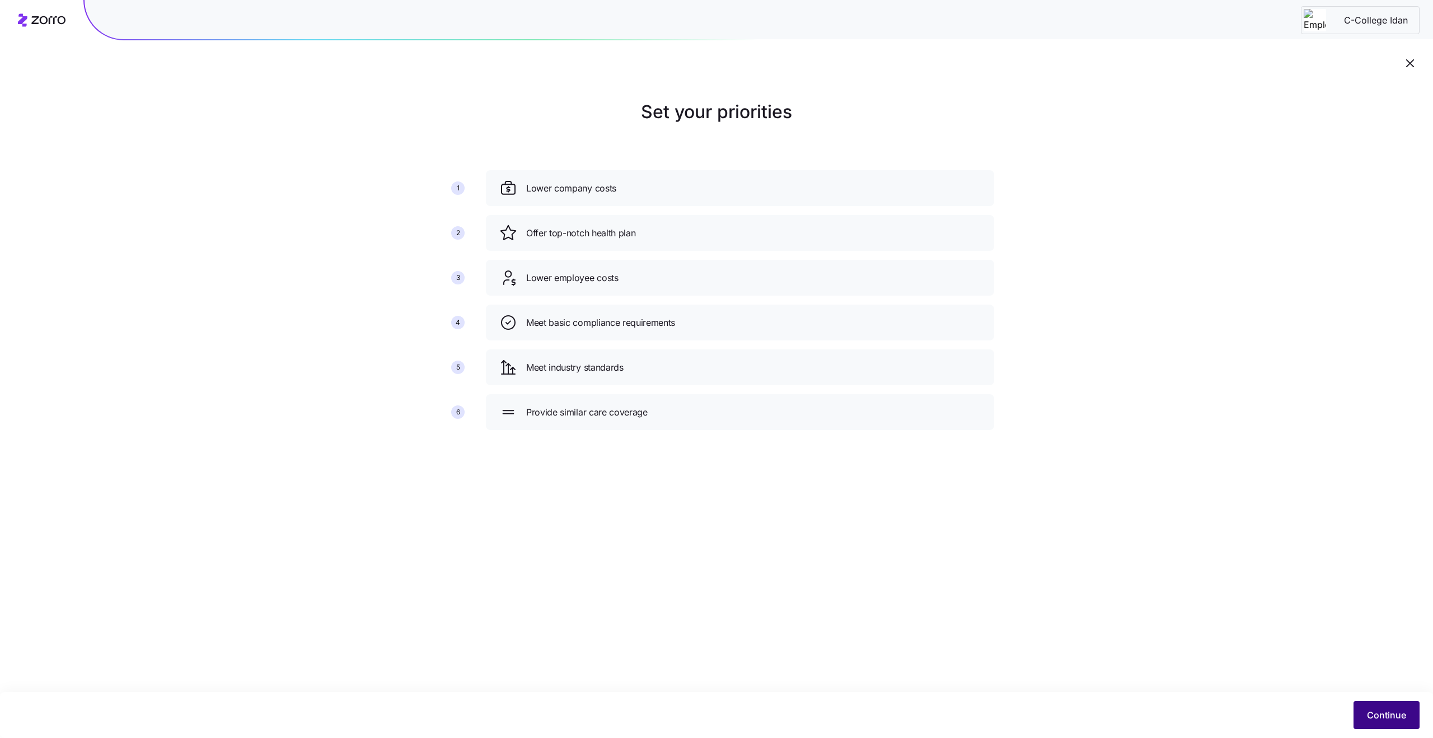
click at [1372, 710] on span "Continue" at bounding box center [1386, 714] width 39 height 13
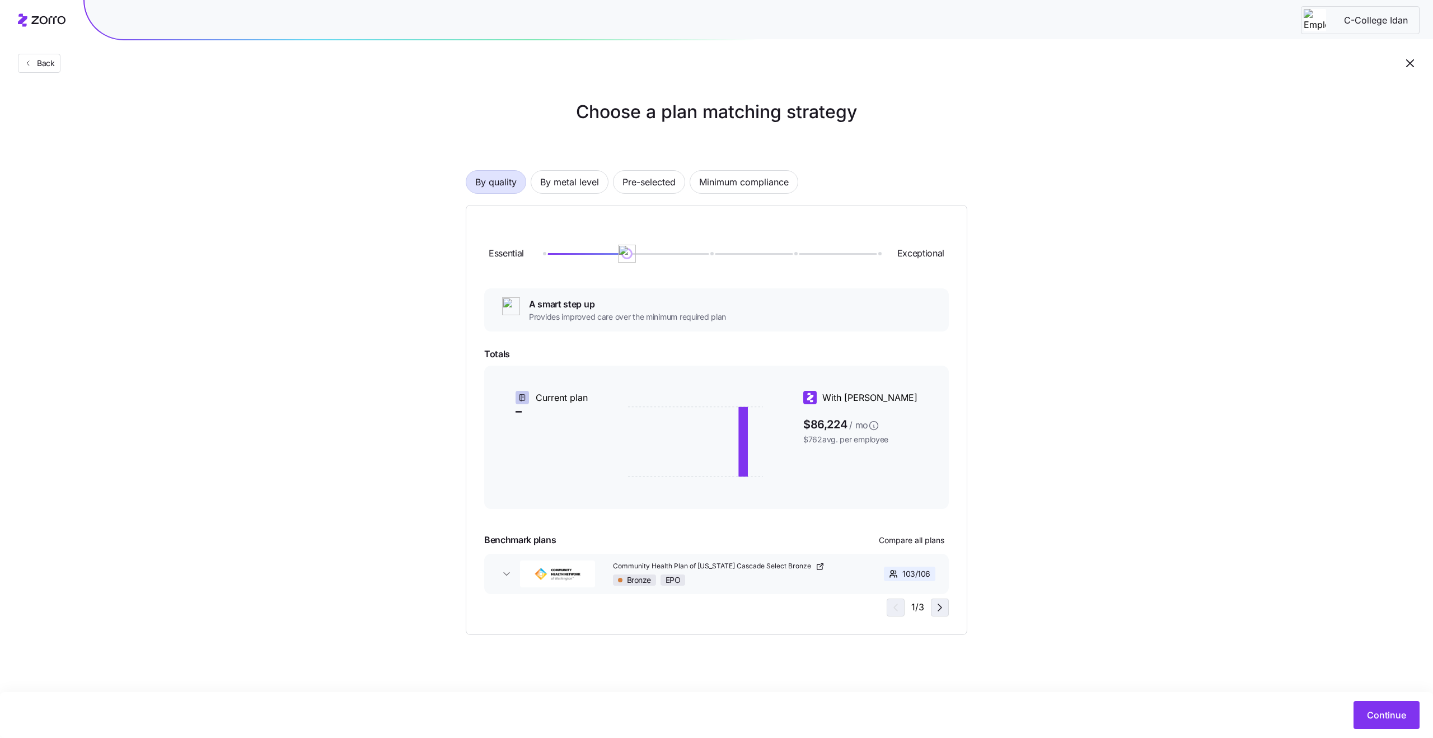
click at [931, 609] on span "button" at bounding box center [939, 607] width 17 height 17
click at [931, 609] on div "3 / 3" at bounding box center [917, 607] width 64 height 18
click at [502, 566] on button "UHC Silver-X Advantage ($0 Virtual Urgent Care, $3 Tier 2 Rx) (Off-Exchange Onl…" at bounding box center [716, 574] width 465 height 40
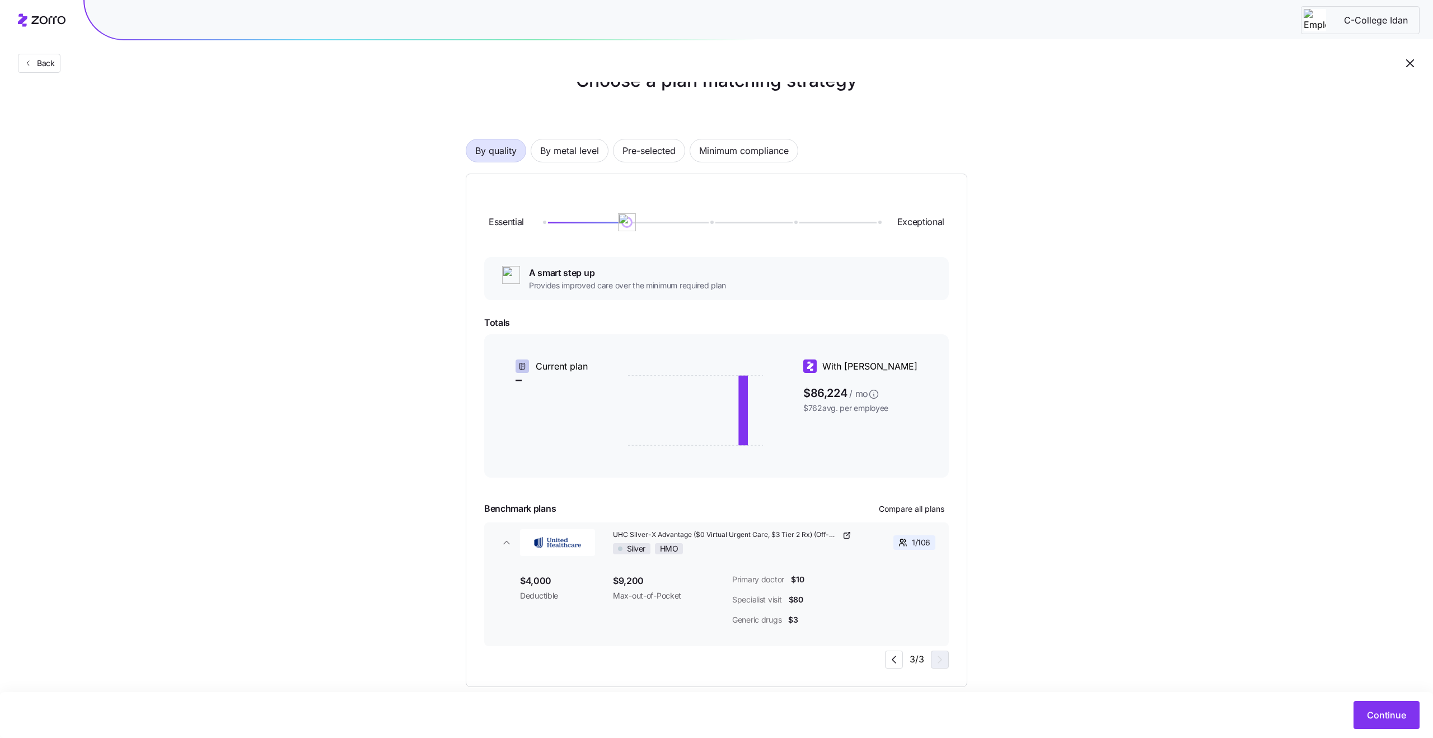
scroll to position [52, 0]
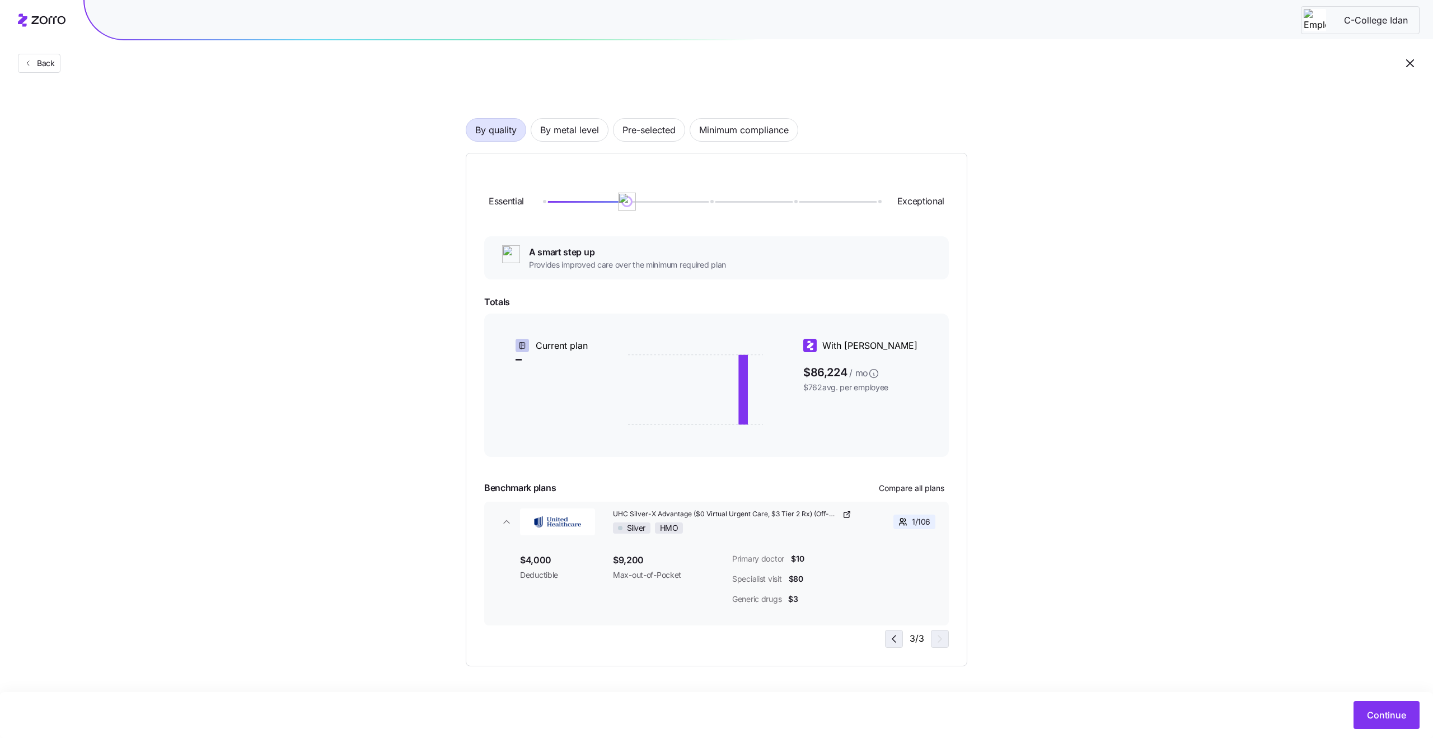
click at [892, 637] on icon "button" at bounding box center [893, 638] width 13 height 13
click at [939, 636] on icon "button" at bounding box center [939, 638] width 13 height 13
click at [899, 634] on icon "button" at bounding box center [893, 638] width 13 height 13
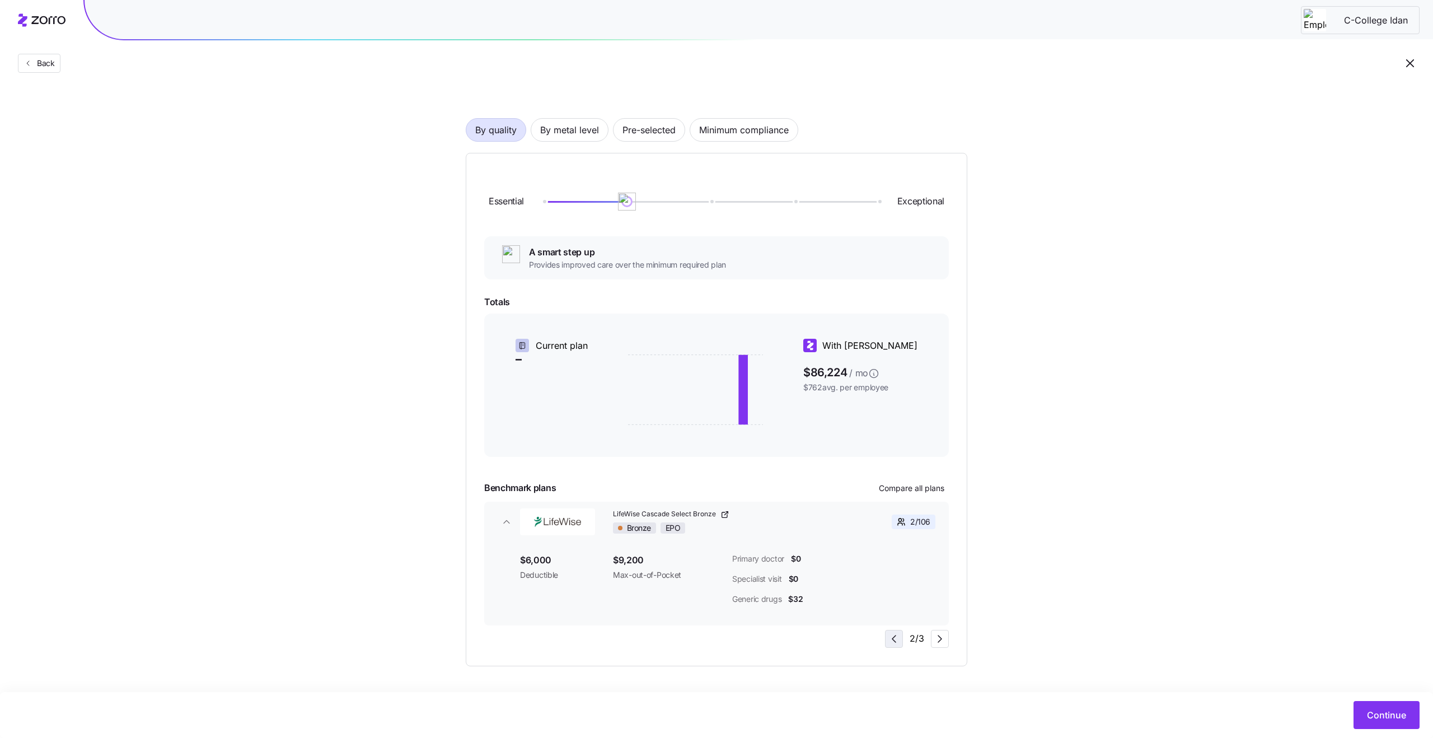
click at [899, 634] on icon "button" at bounding box center [893, 638] width 13 height 13
click at [938, 636] on icon "button" at bounding box center [939, 638] width 13 height 13
click at [892, 636] on icon "button" at bounding box center [893, 638] width 13 height 13
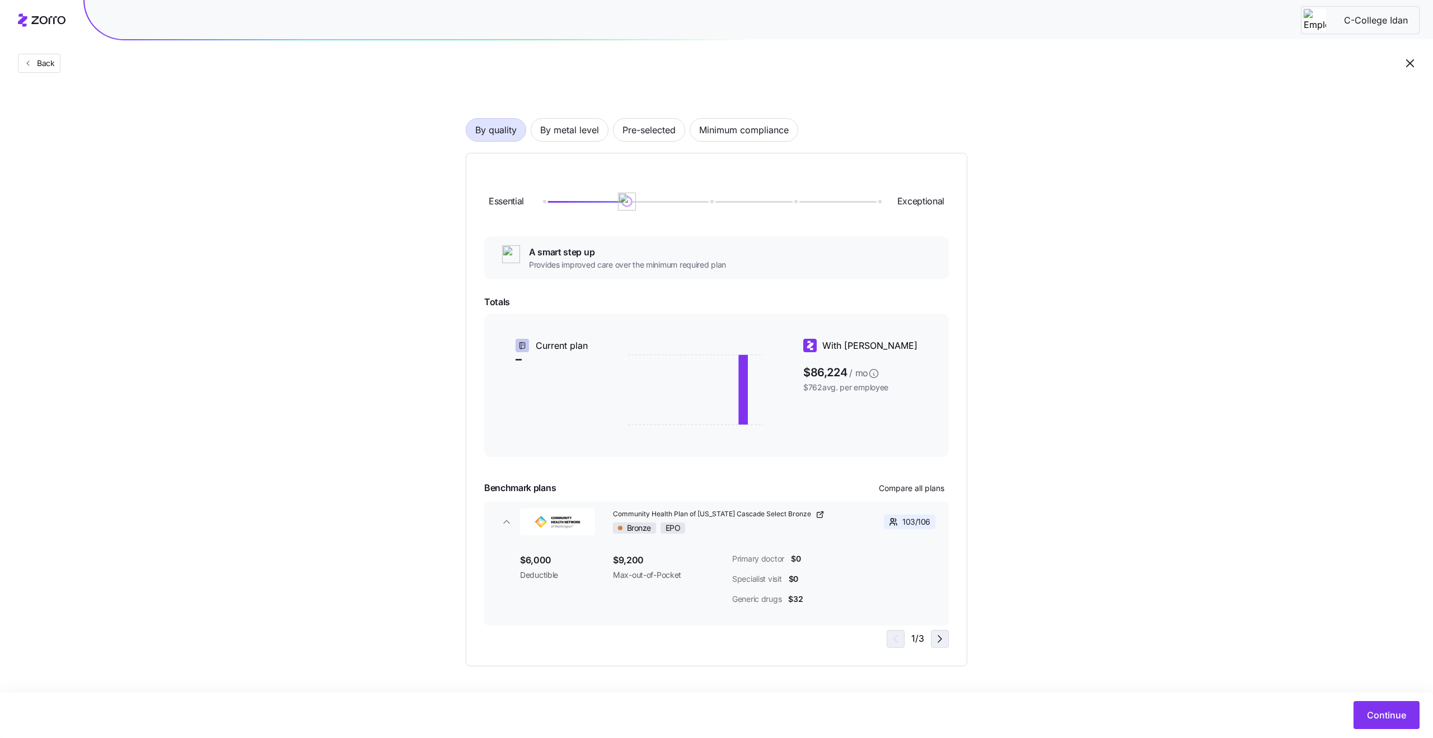
click at [941, 643] on icon "button" at bounding box center [939, 638] width 13 height 13
click at [901, 638] on span "button" at bounding box center [893, 638] width 17 height 17
click at [897, 637] on icon "button" at bounding box center [893, 638] width 13 height 13
click at [943, 637] on icon "button" at bounding box center [939, 638] width 13 height 13
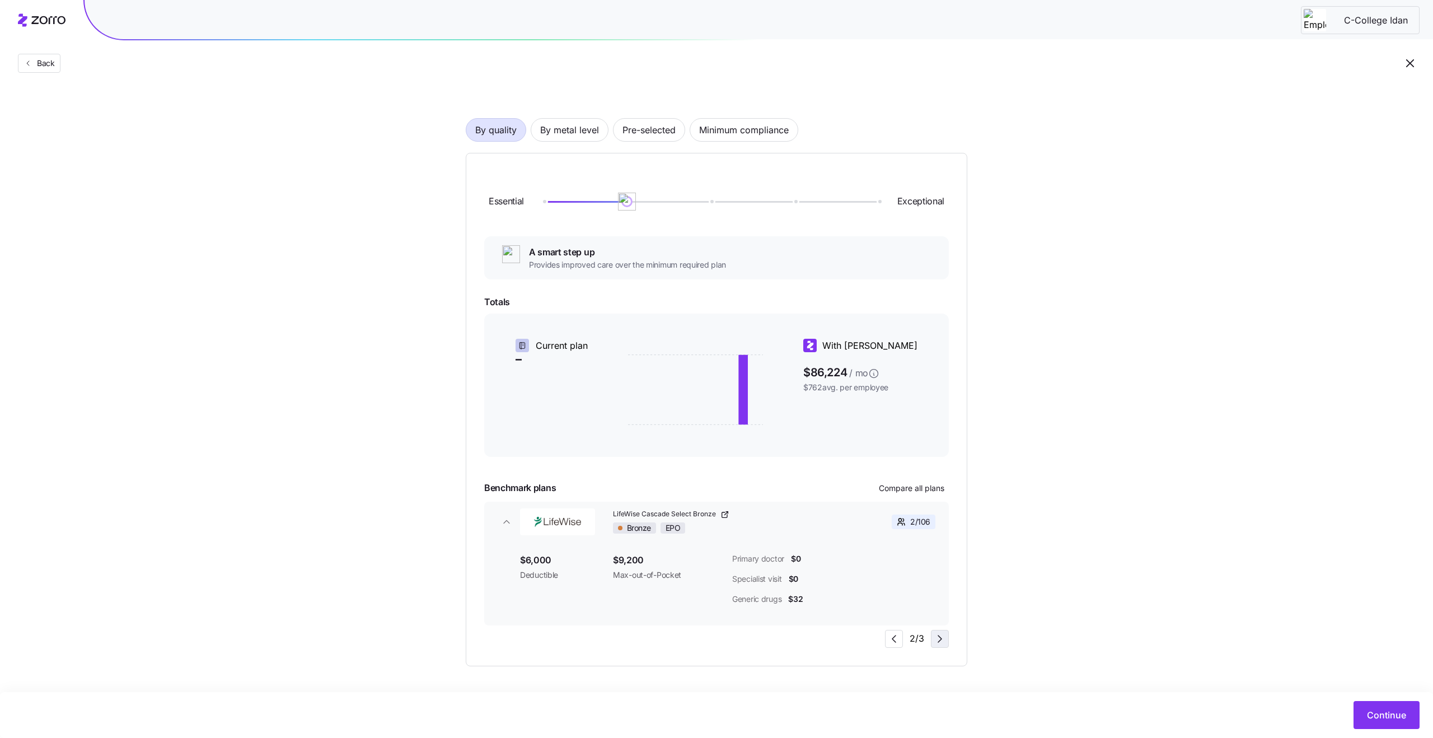
click at [943, 637] on icon "button" at bounding box center [939, 638] width 13 height 13
click at [890, 636] on icon "button" at bounding box center [893, 638] width 13 height 13
click at [941, 640] on icon "button" at bounding box center [939, 638] width 13 height 13
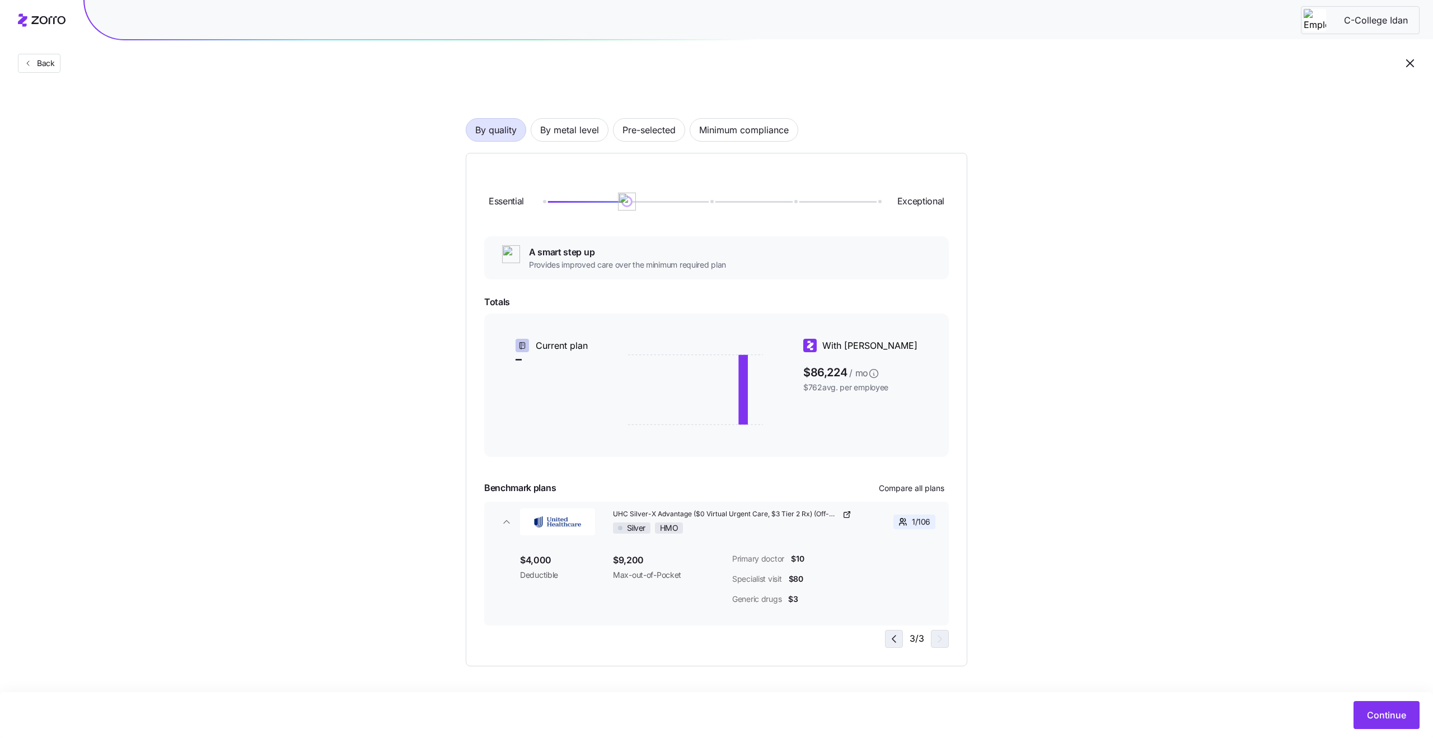
click at [892, 639] on icon "button" at bounding box center [893, 638] width 13 height 13
click at [1399, 723] on button "Continue" at bounding box center [1386, 715] width 66 height 28
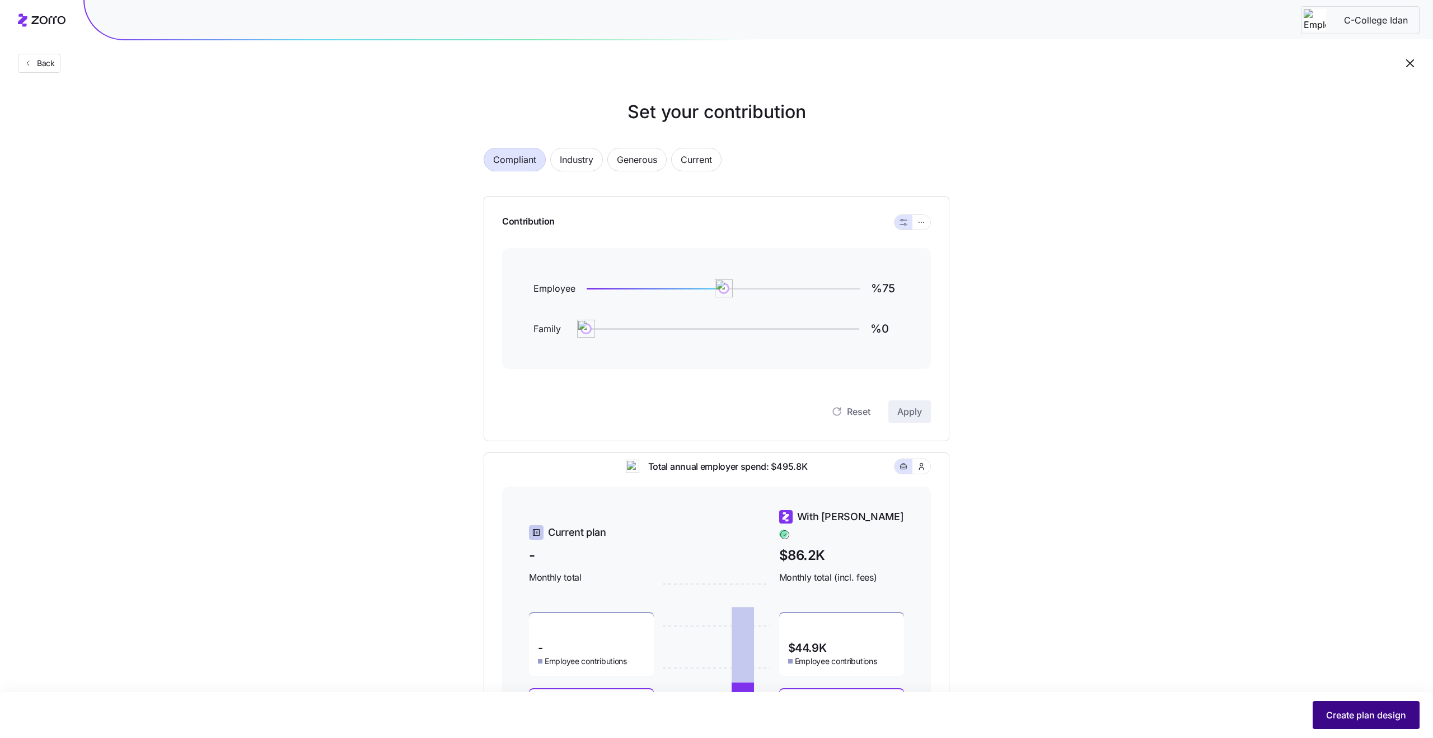
click at [1356, 716] on span "Create plan design" at bounding box center [1366, 714] width 80 height 13
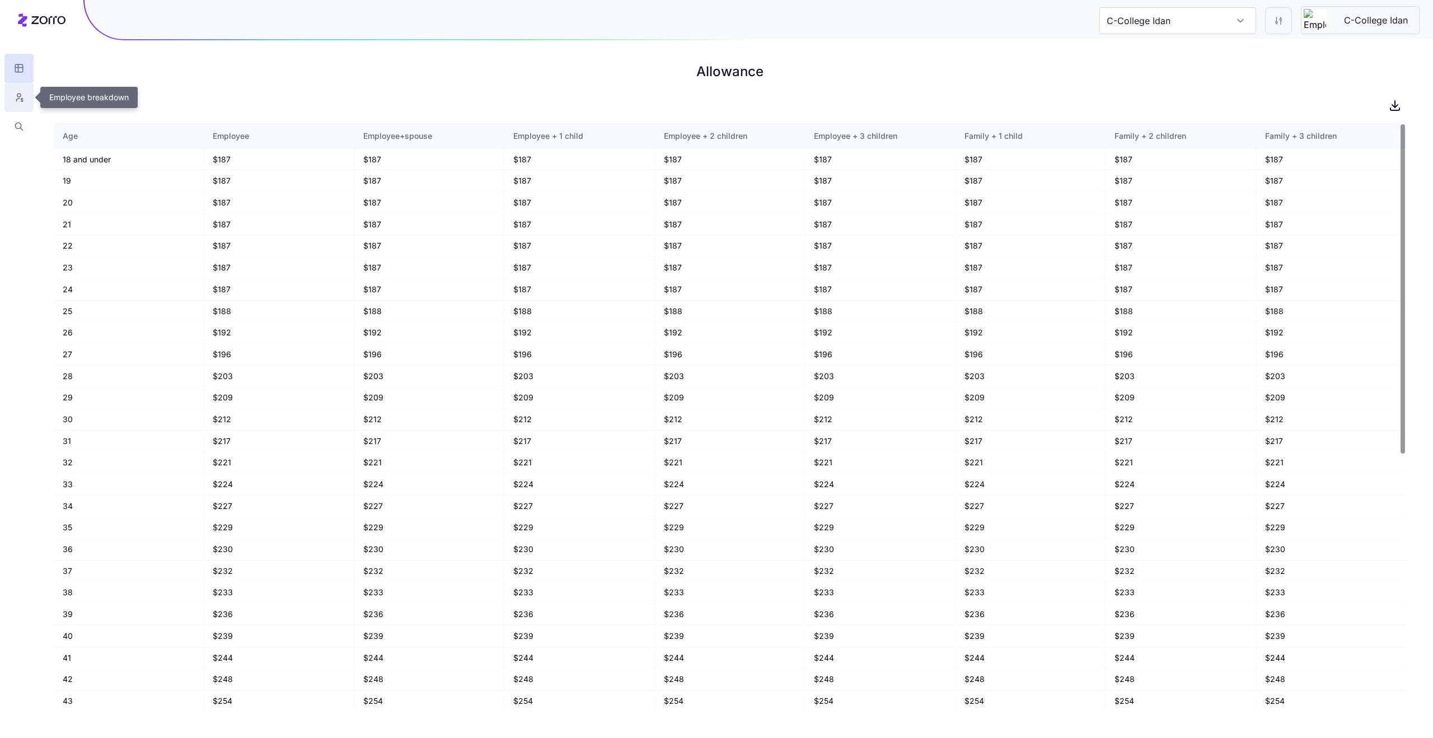
click at [24, 102] on button "button" at bounding box center [18, 97] width 29 height 29
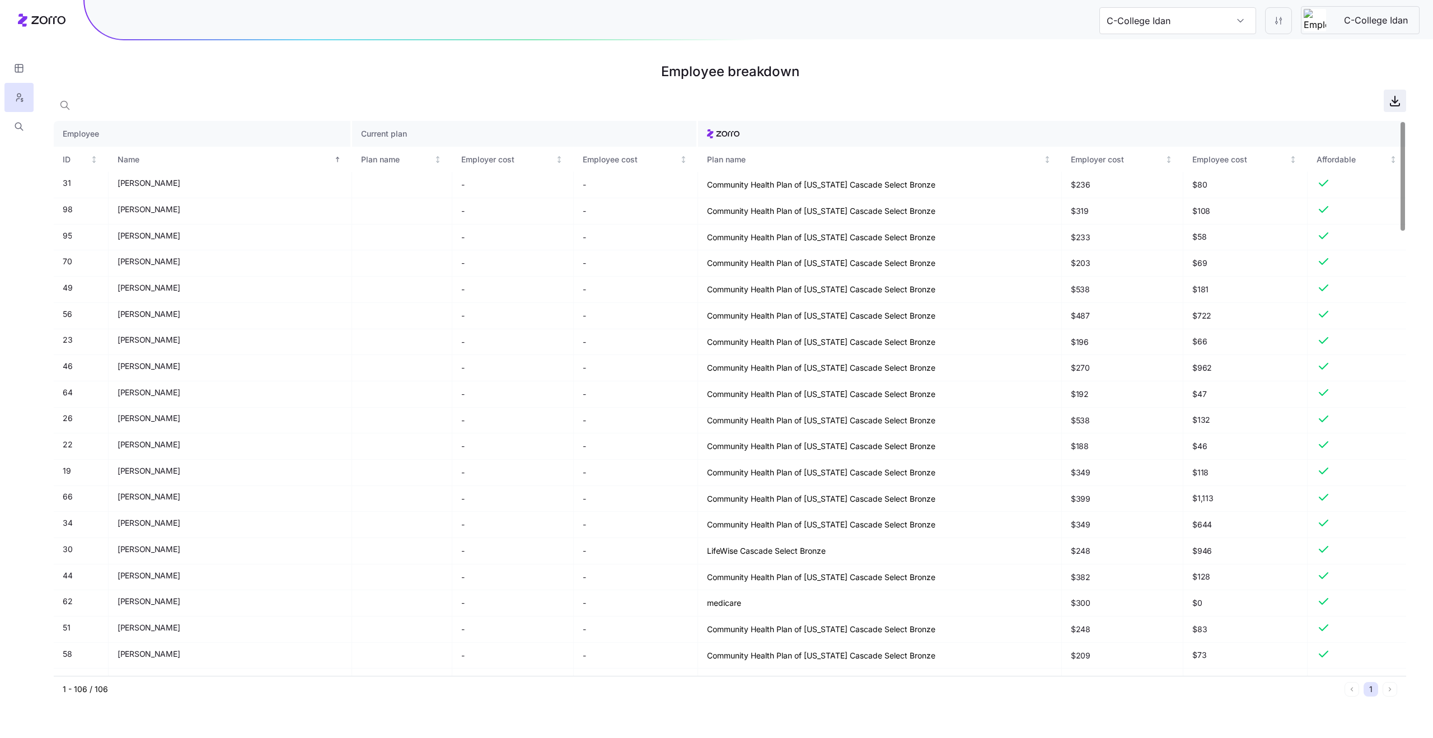
click at [1401, 104] on icon "button" at bounding box center [1394, 100] width 13 height 13
click at [1275, 26] on html "C-College Idan C-College Idan Employee breakdown Employee Current plan ID Name …" at bounding box center [716, 369] width 1433 height 738
click at [1249, 51] on div "Edit plan design" at bounding box center [1232, 50] width 111 height 18
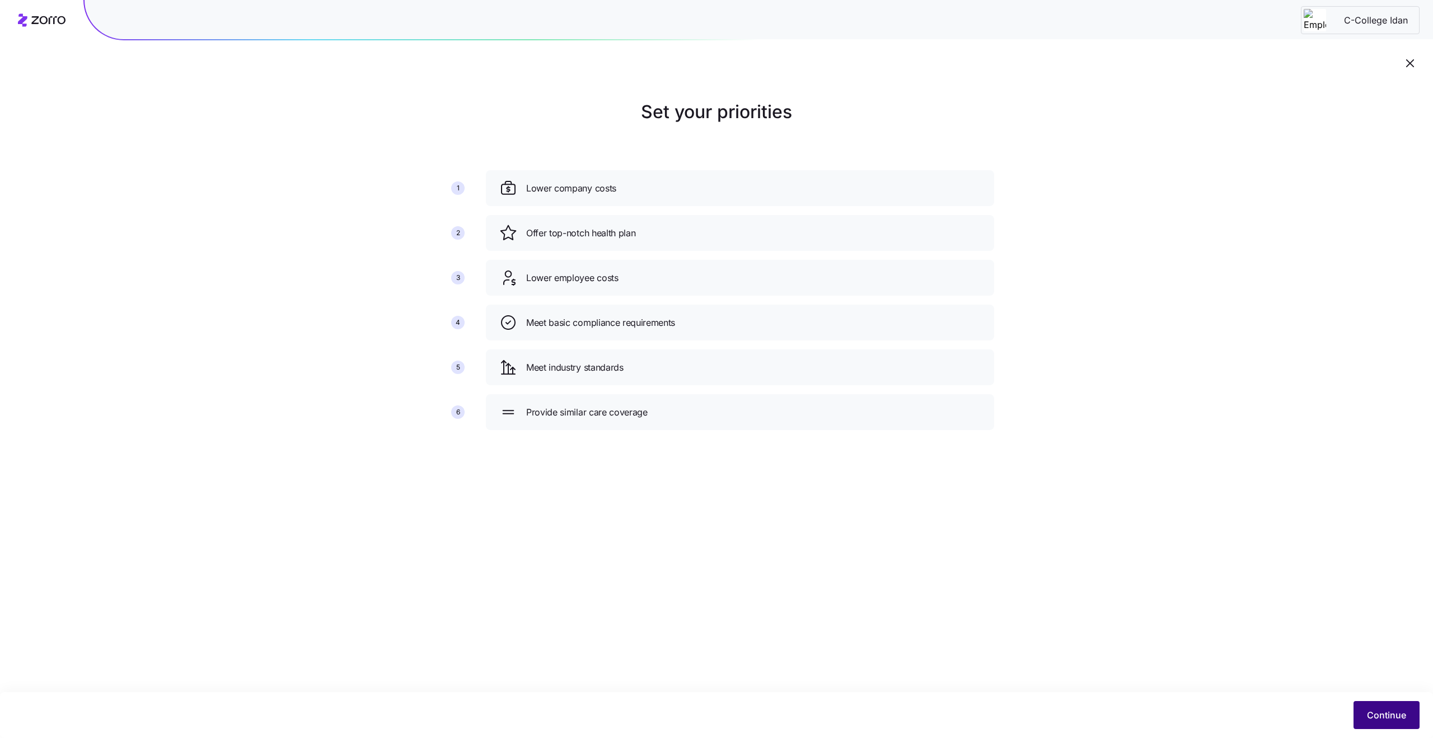
click at [1369, 721] on span "Continue" at bounding box center [1386, 714] width 39 height 13
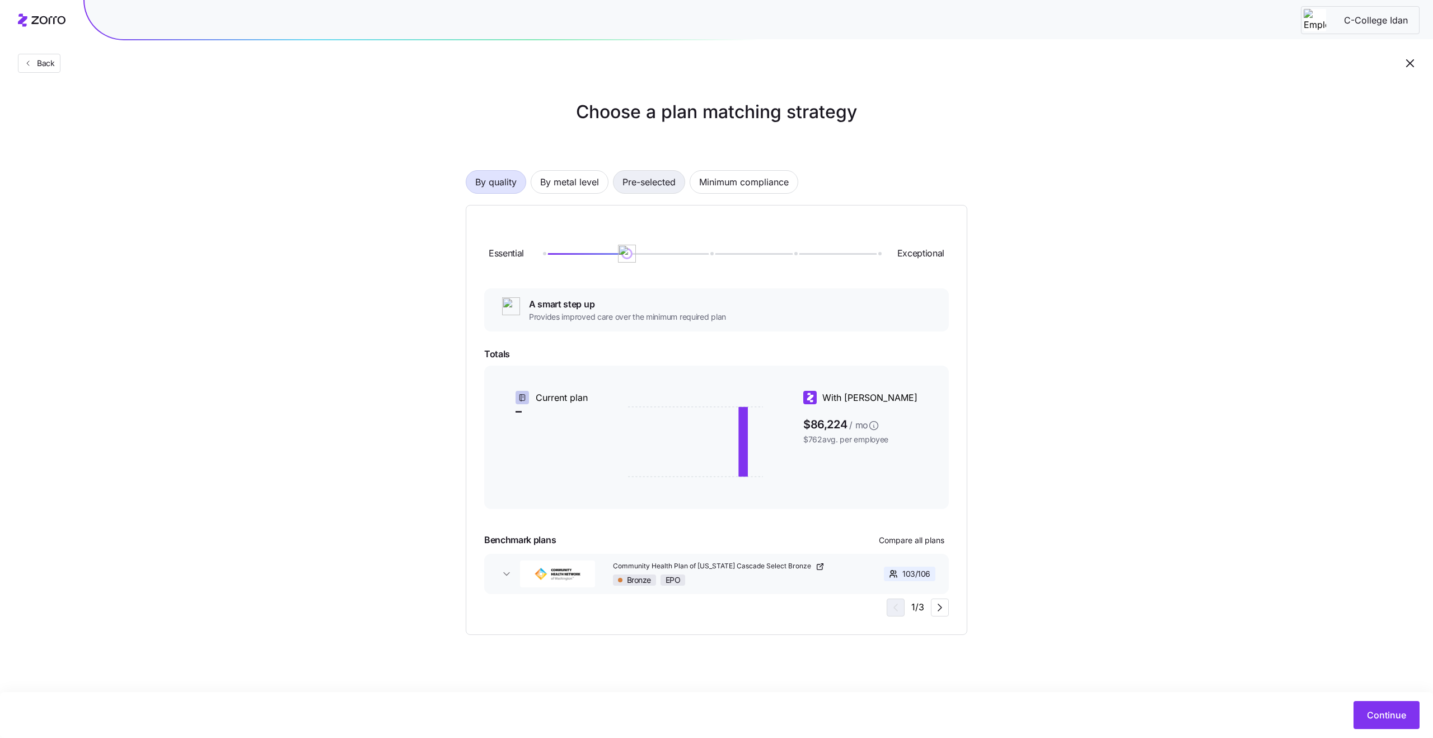
click at [634, 176] on span "Pre-selected" at bounding box center [648, 182] width 53 height 22
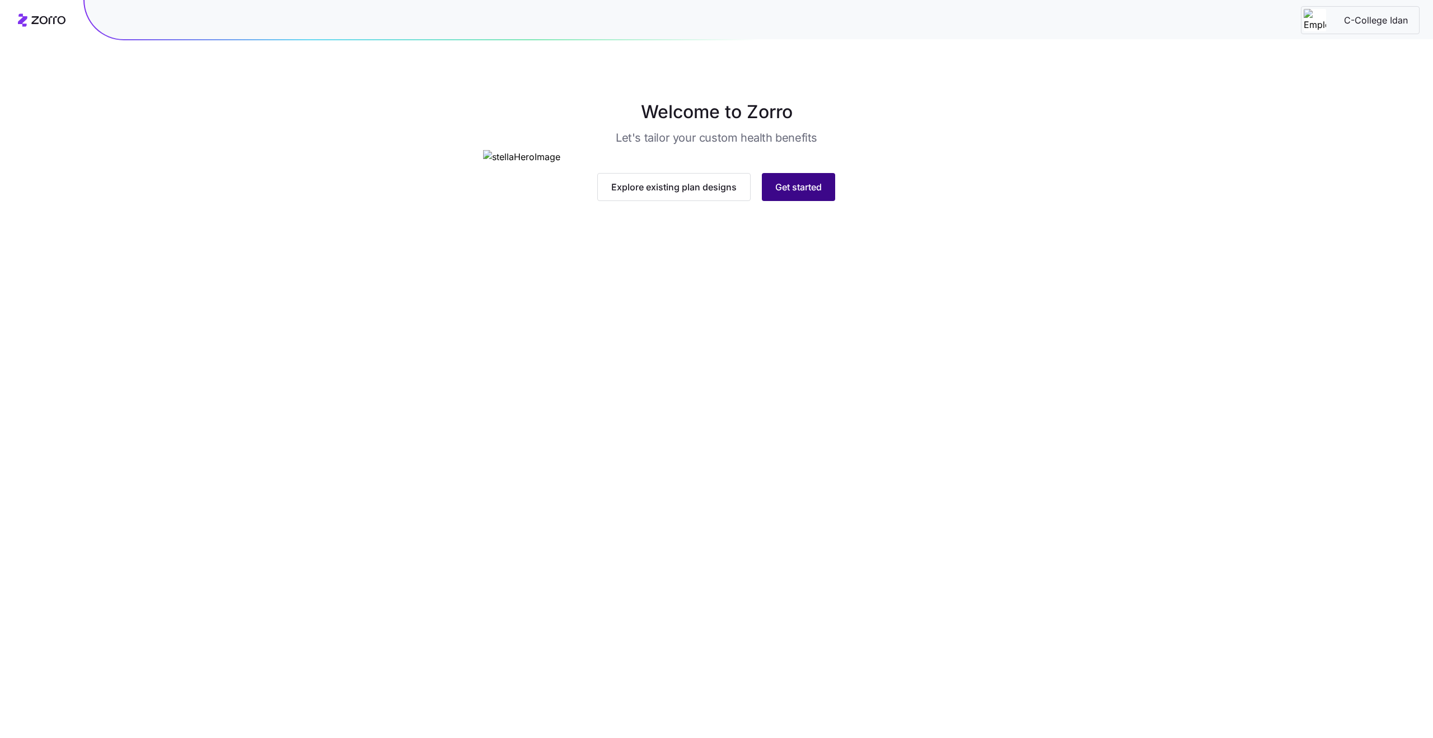
click at [807, 194] on span "Get started" at bounding box center [798, 186] width 46 height 13
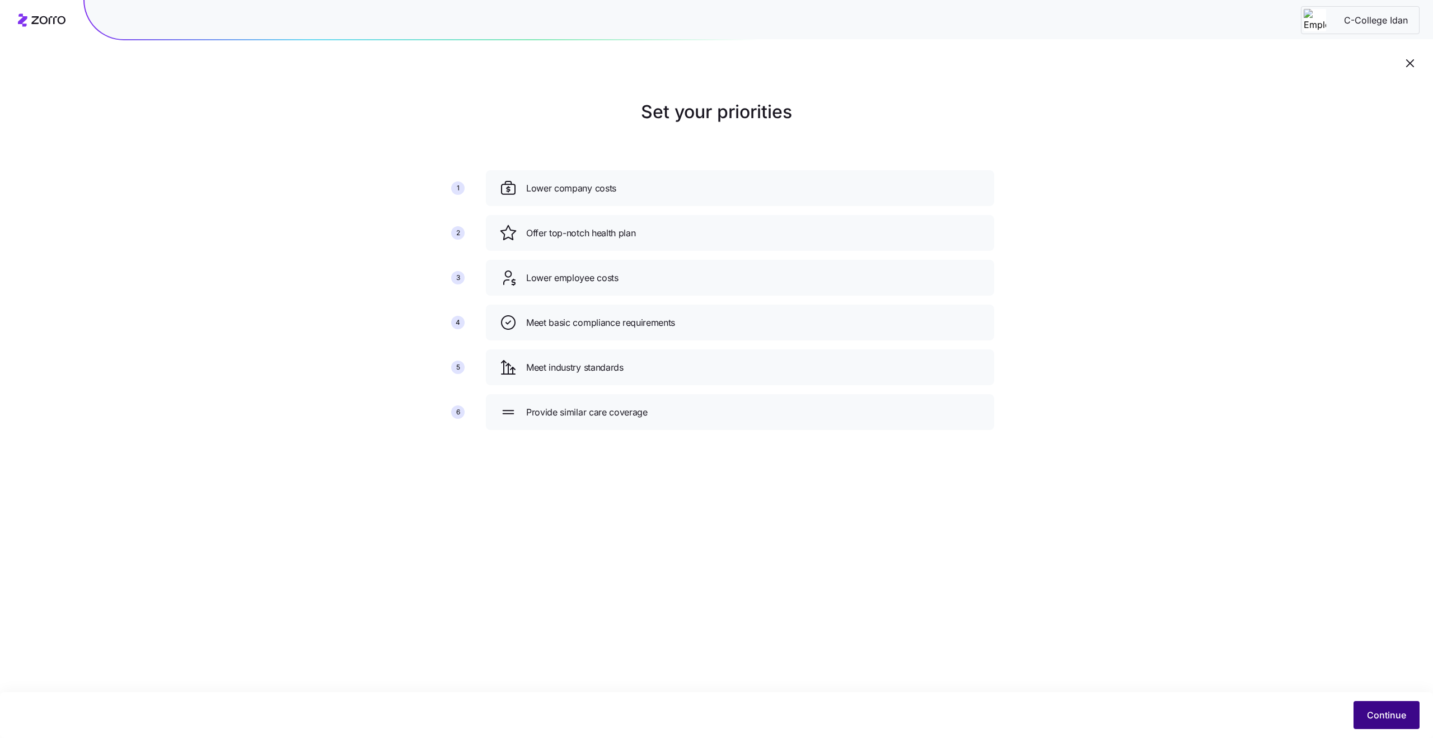
click at [1375, 711] on span "Continue" at bounding box center [1386, 714] width 39 height 13
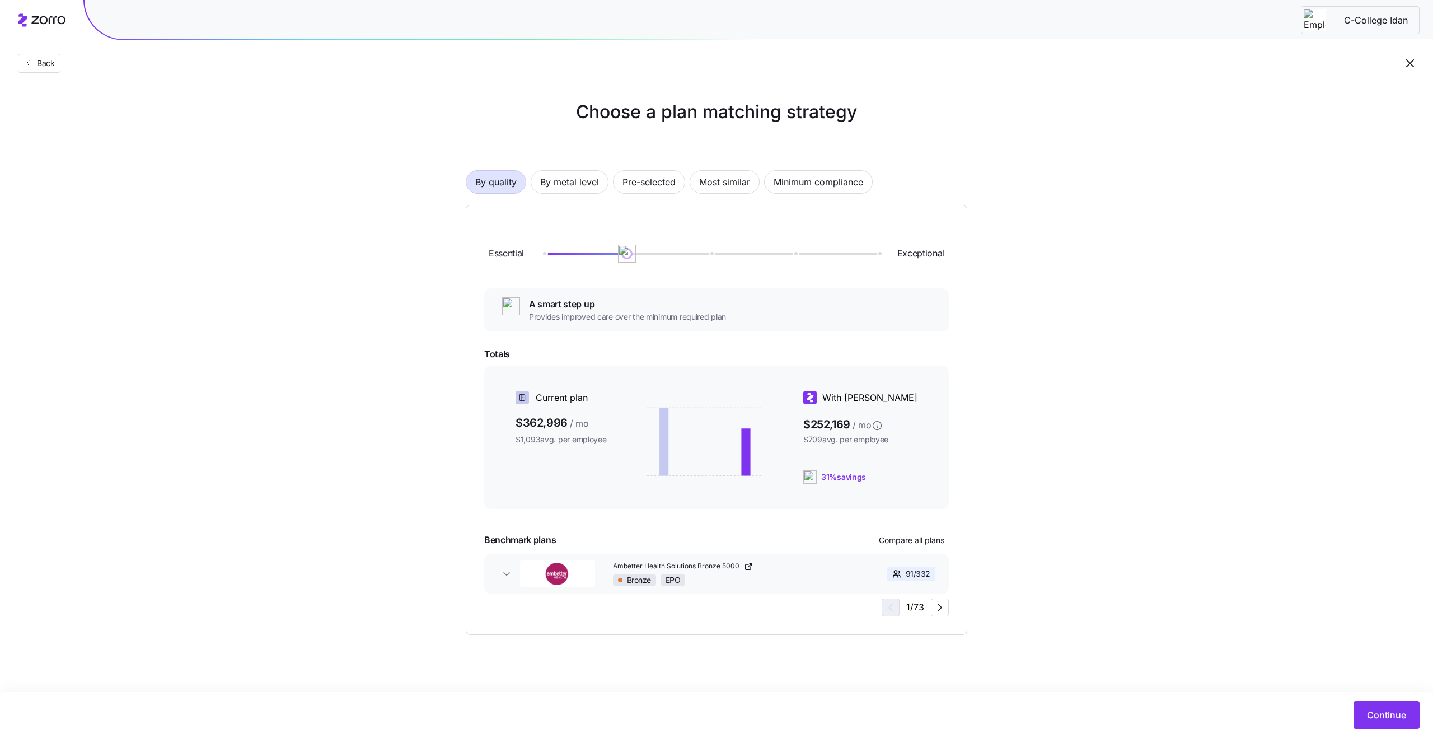
click at [1422, 70] on div "Back" at bounding box center [716, 41] width 1433 height 82
click at [1404, 65] on icon "button" at bounding box center [1409, 63] width 13 height 13
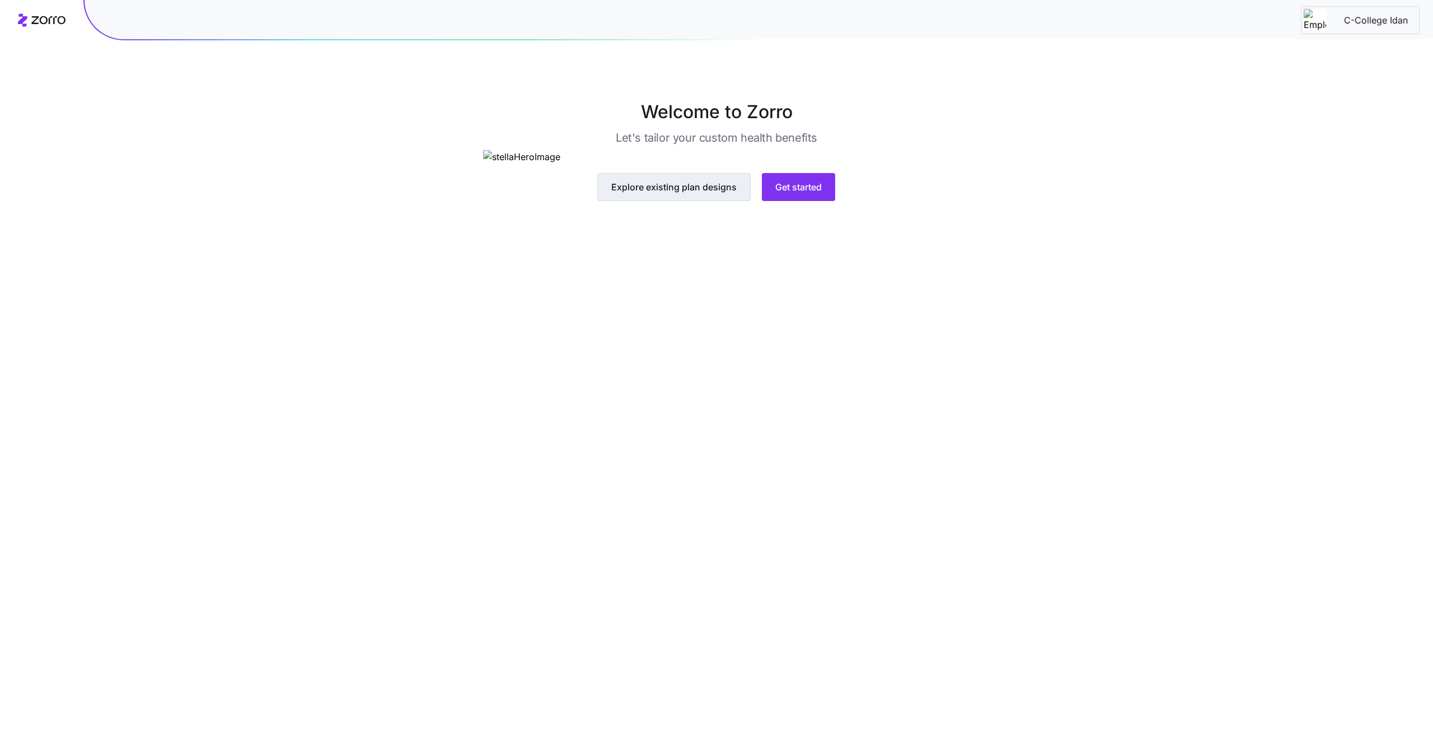
click at [660, 194] on span "Explore existing plan designs" at bounding box center [673, 186] width 125 height 13
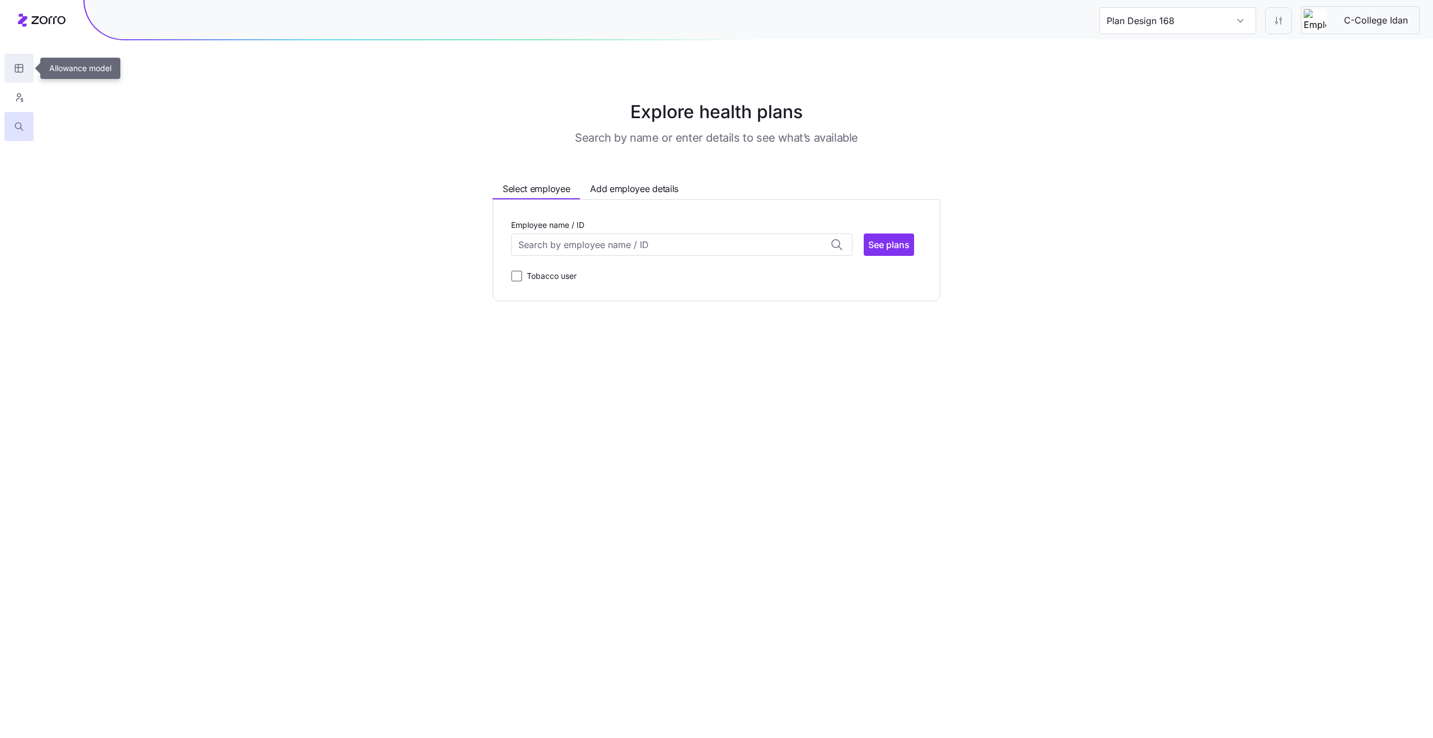
click at [20, 67] on icon "button" at bounding box center [19, 68] width 10 height 11
type input "Plan Design 852"
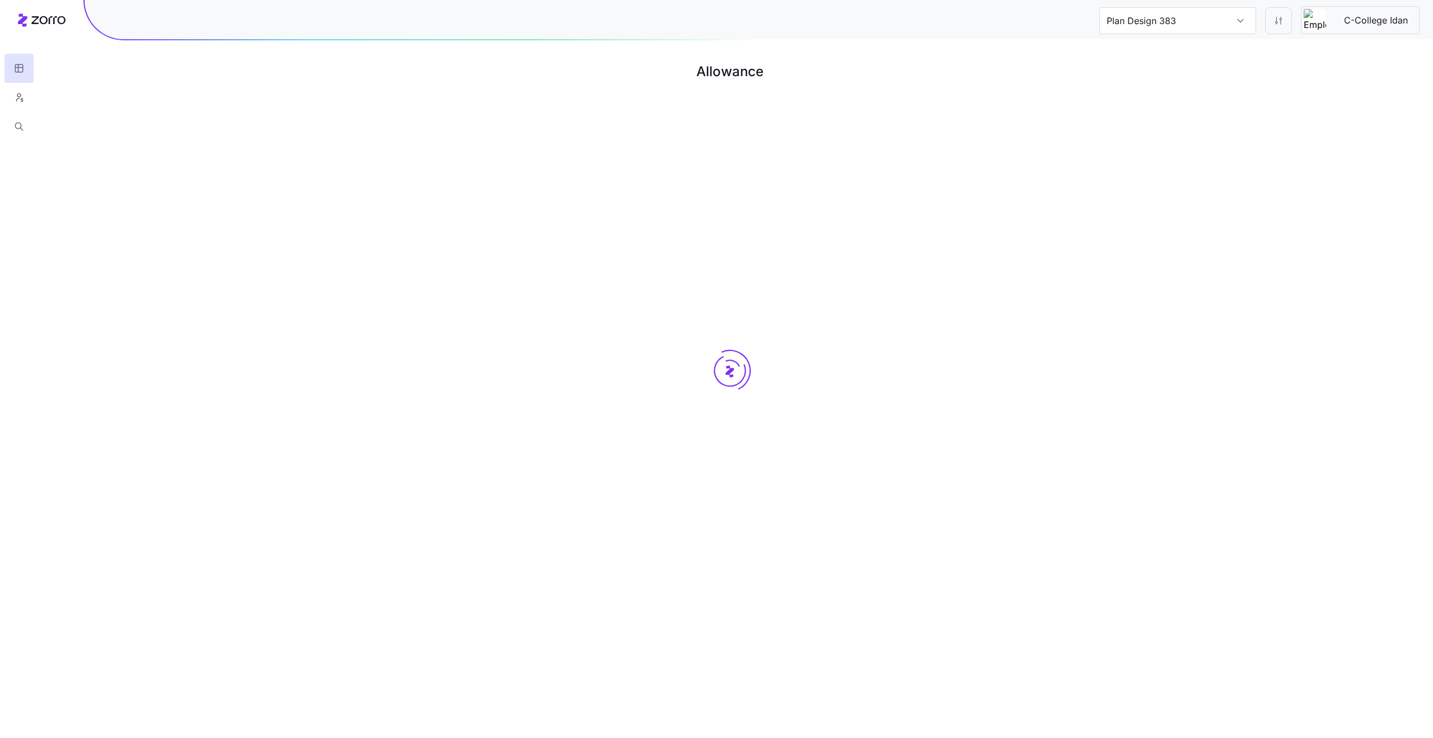
type input "Plan Design 113"
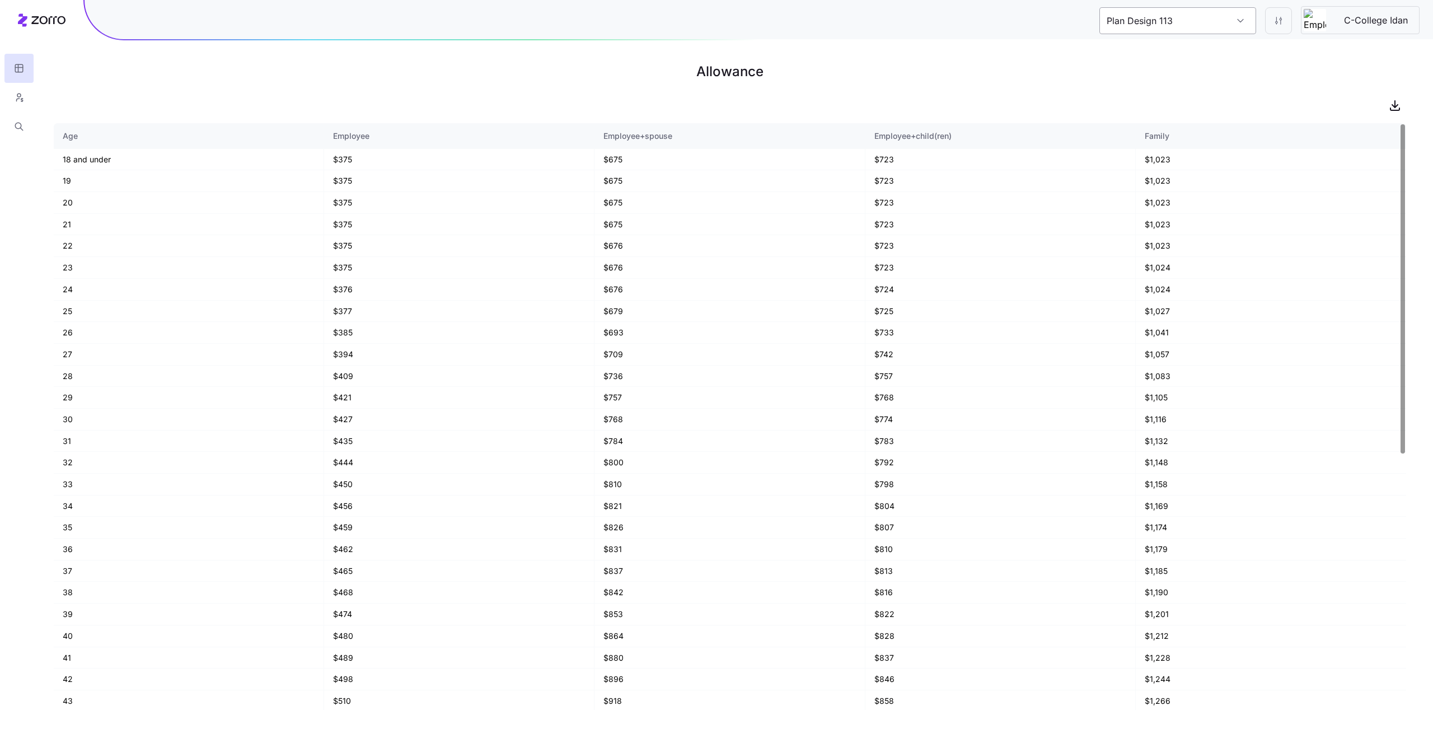
click at [1174, 31] on input "Plan Design 113" at bounding box center [1177, 20] width 157 height 27
click at [854, 81] on h1 "Allowance" at bounding box center [730, 71] width 1352 height 27
click at [1393, 100] on icon "button" at bounding box center [1394, 105] width 13 height 13
